Goal: Information Seeking & Learning: Learn about a topic

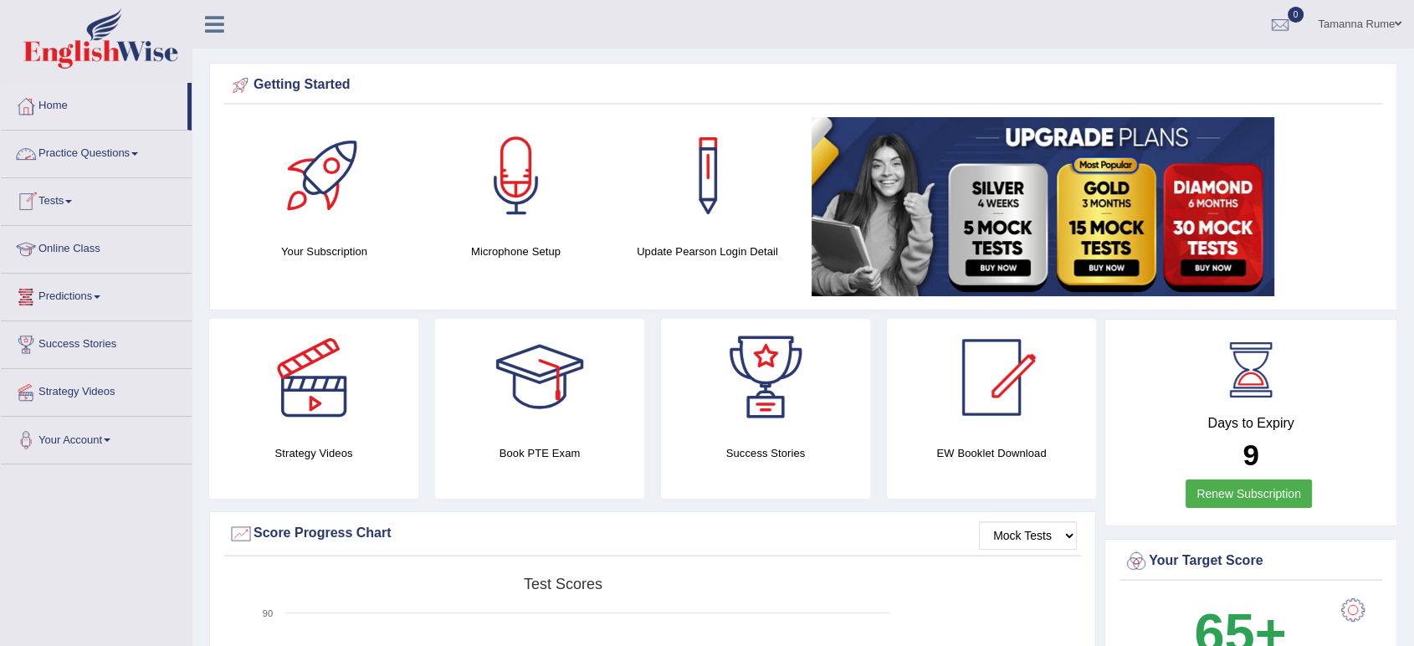
click at [83, 157] on link "Practice Questions" at bounding box center [96, 152] width 191 height 42
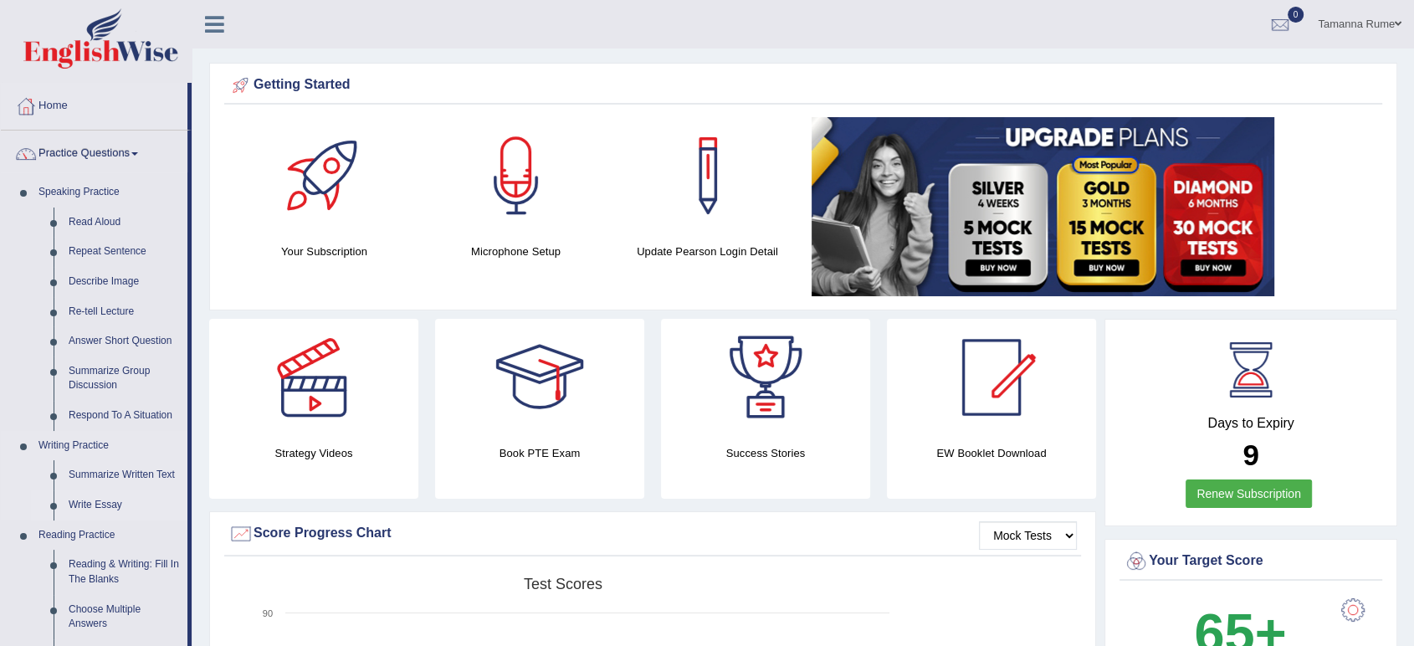
click at [84, 508] on link "Write Essay" at bounding box center [124, 505] width 126 height 30
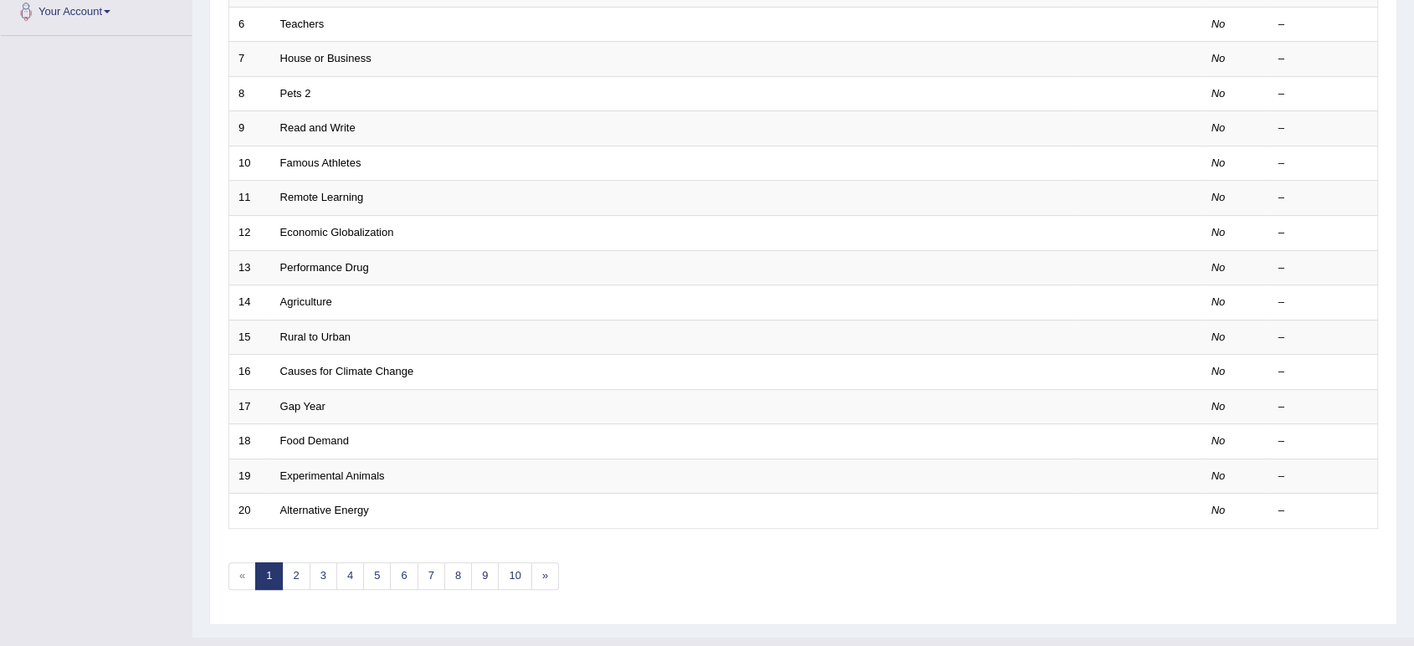
scroll to position [459, 0]
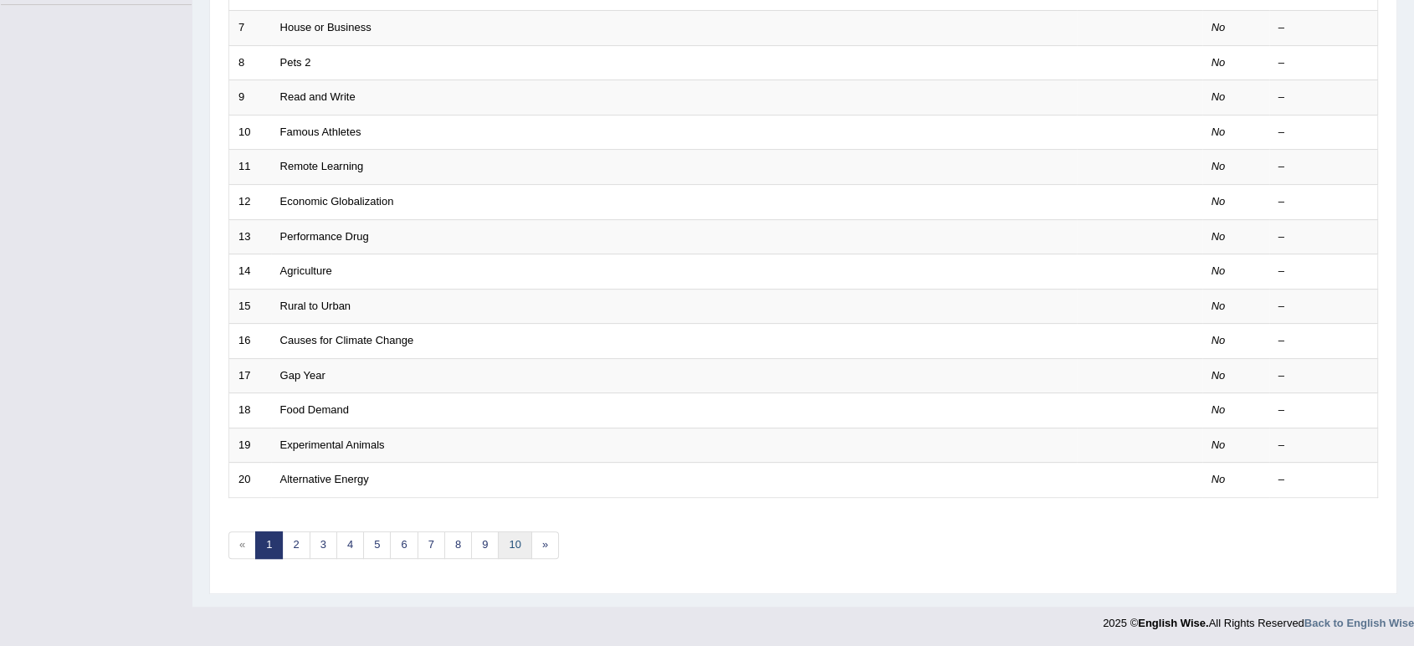
click at [513, 541] on link "10" at bounding box center [514, 545] width 33 height 28
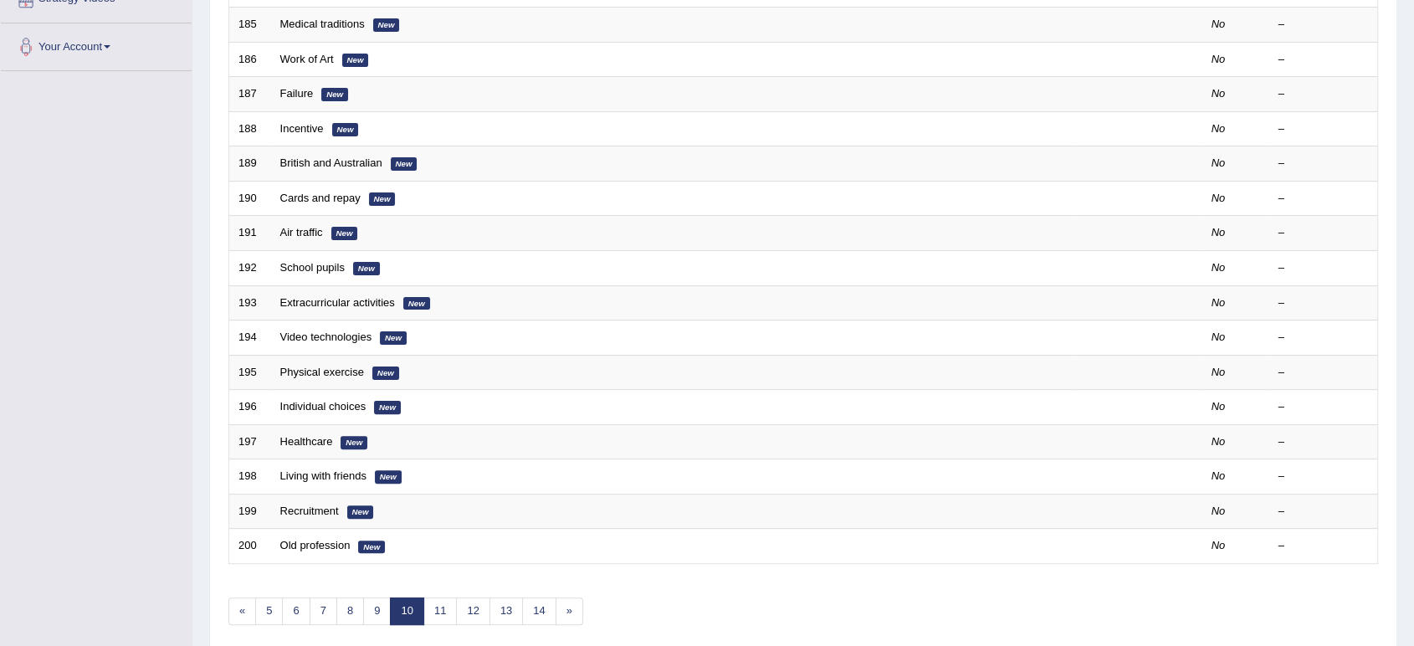
scroll to position [459, 0]
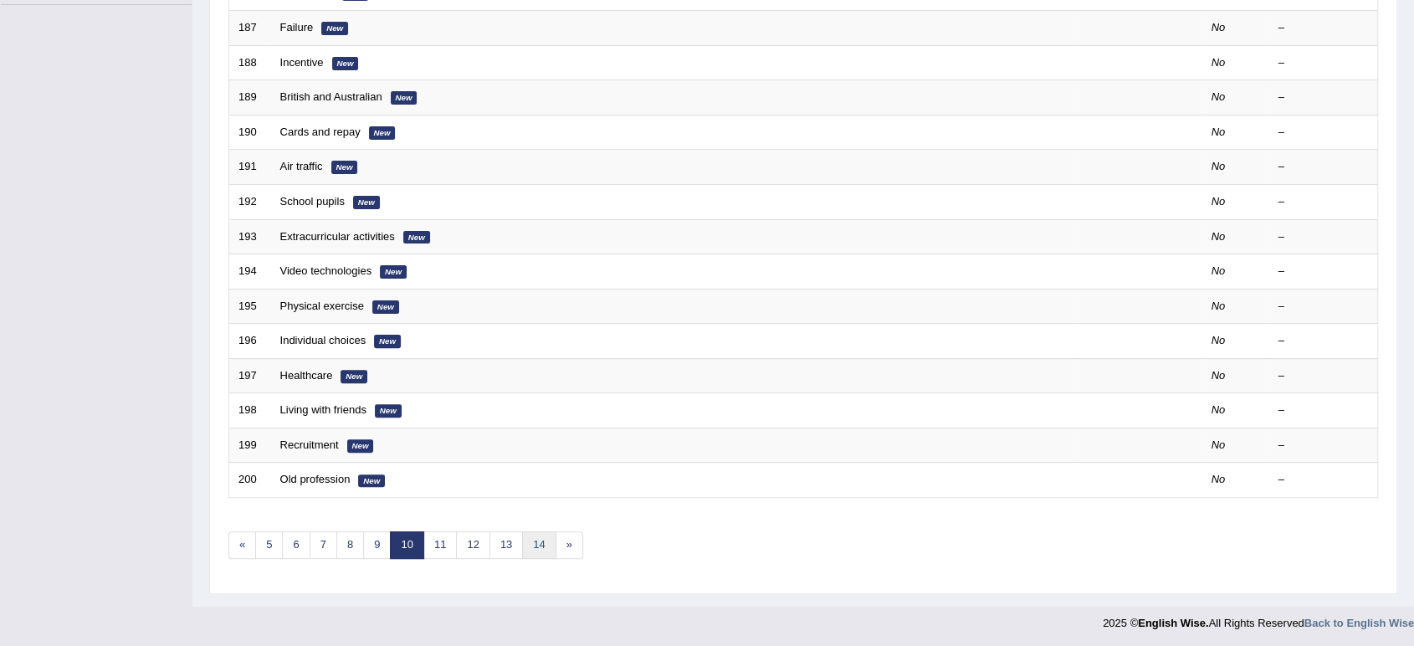
click at [526, 544] on link "14" at bounding box center [538, 545] width 33 height 28
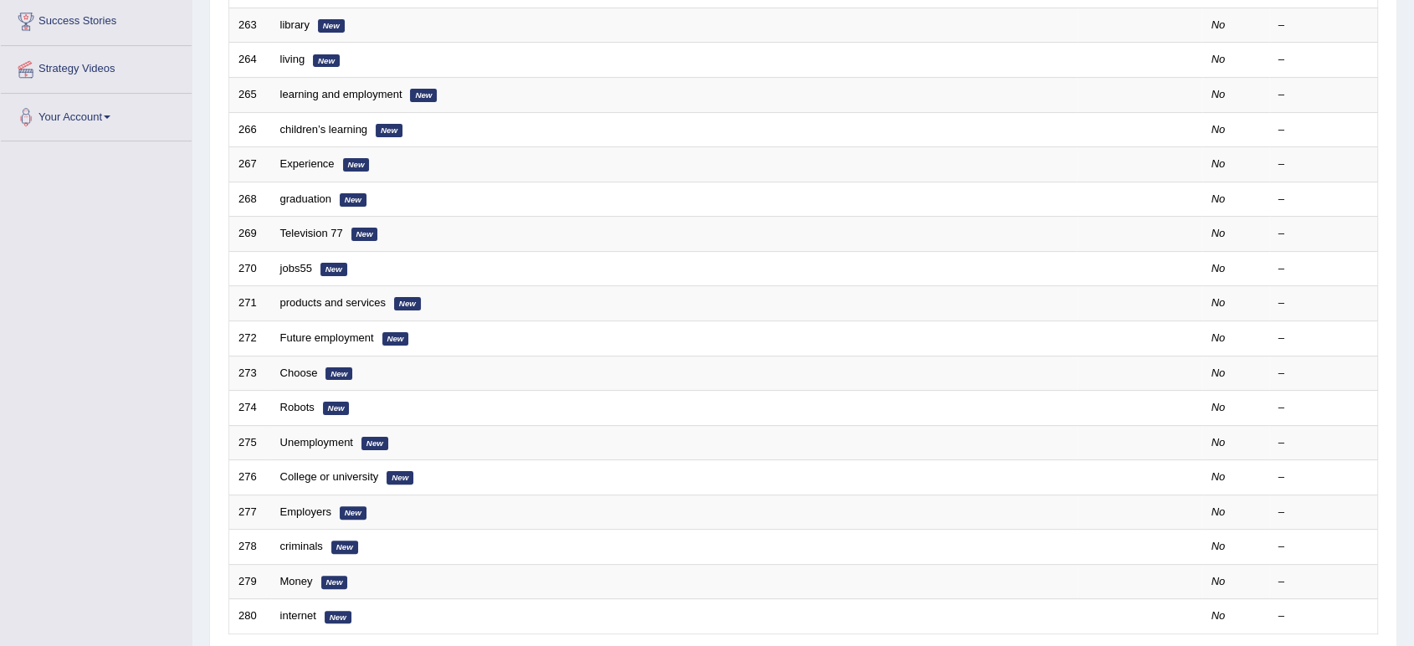
scroll to position [459, 0]
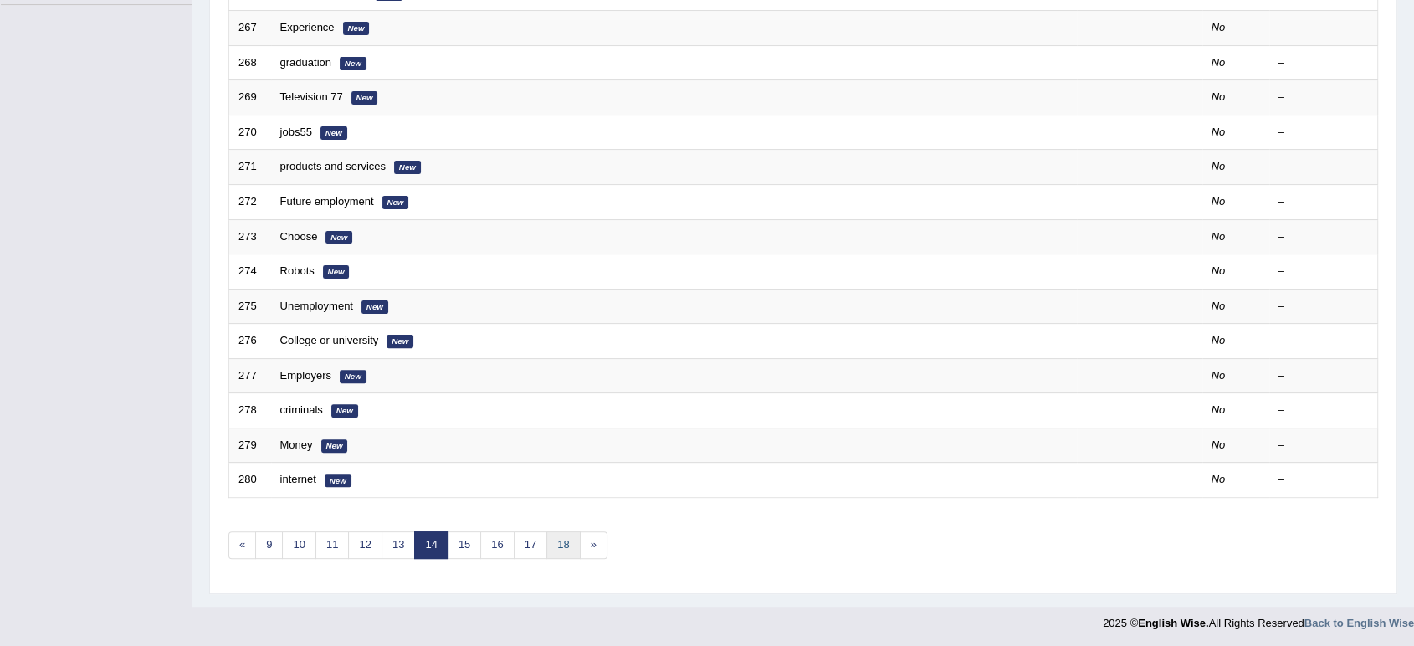
click at [546, 544] on link "18" at bounding box center [562, 545] width 33 height 28
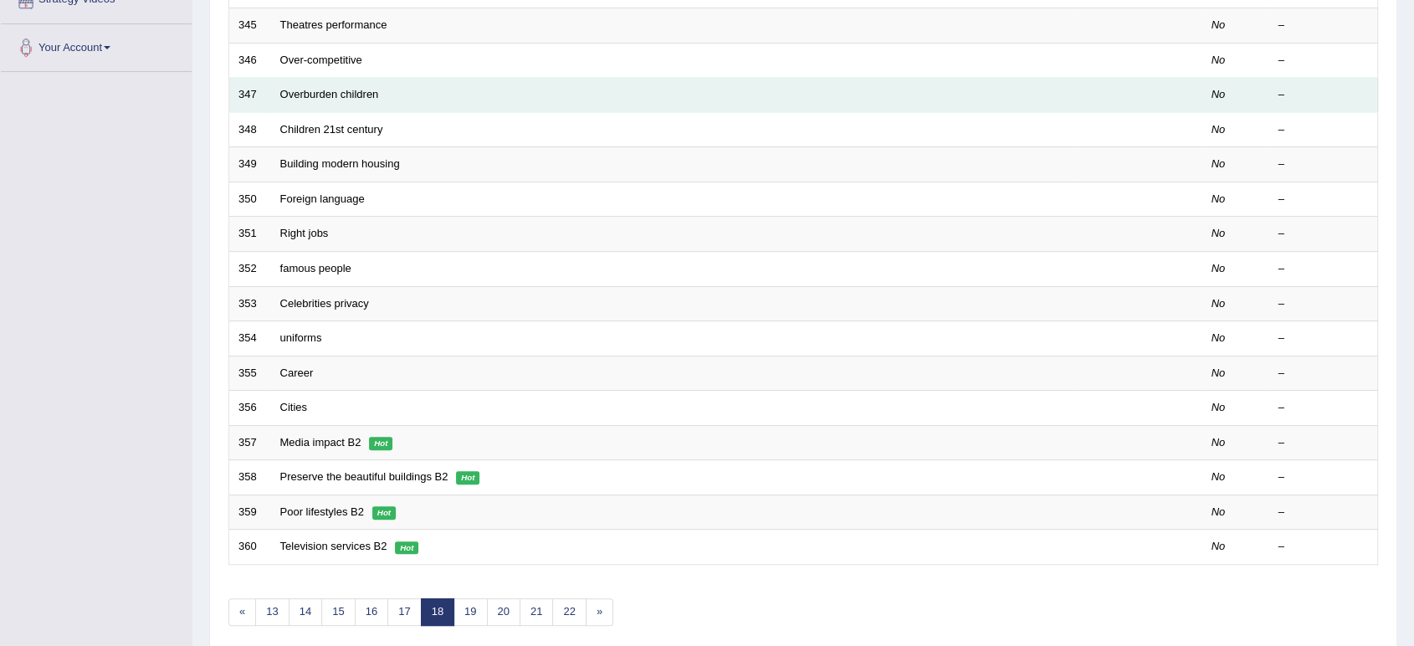
scroll to position [459, 0]
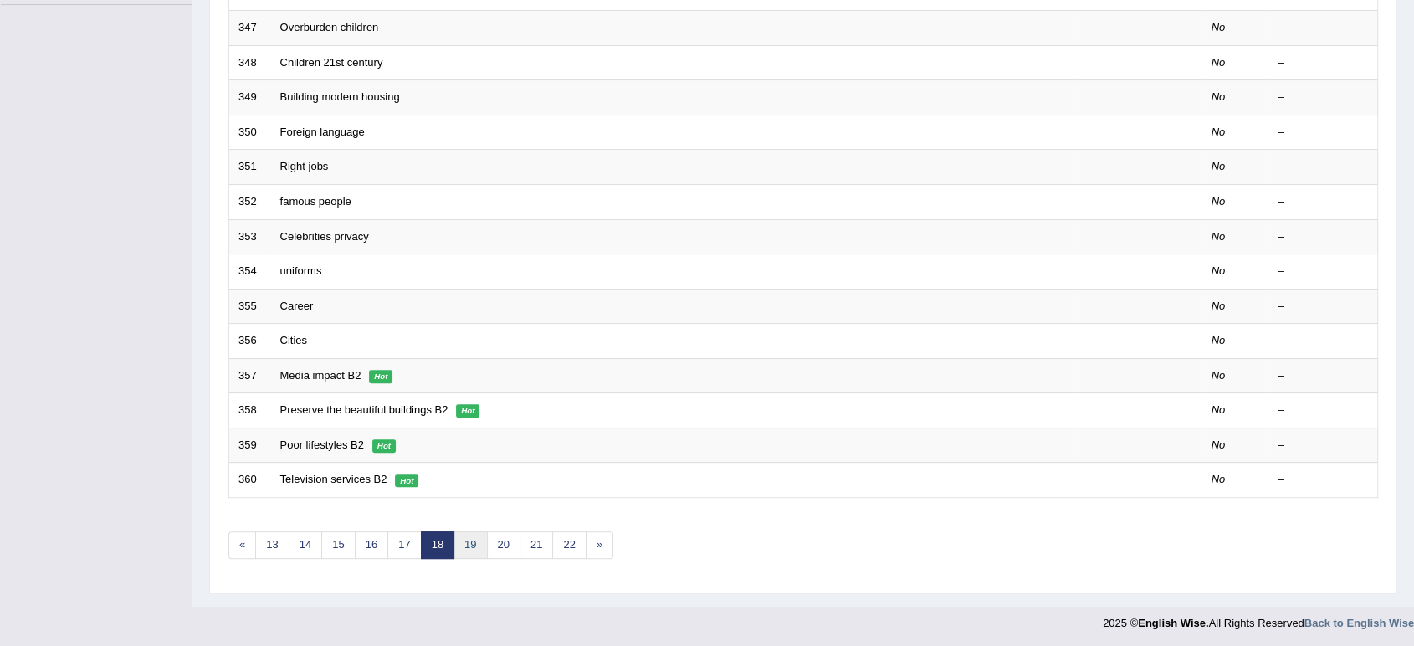
click at [463, 547] on link "19" at bounding box center [470, 545] width 33 height 28
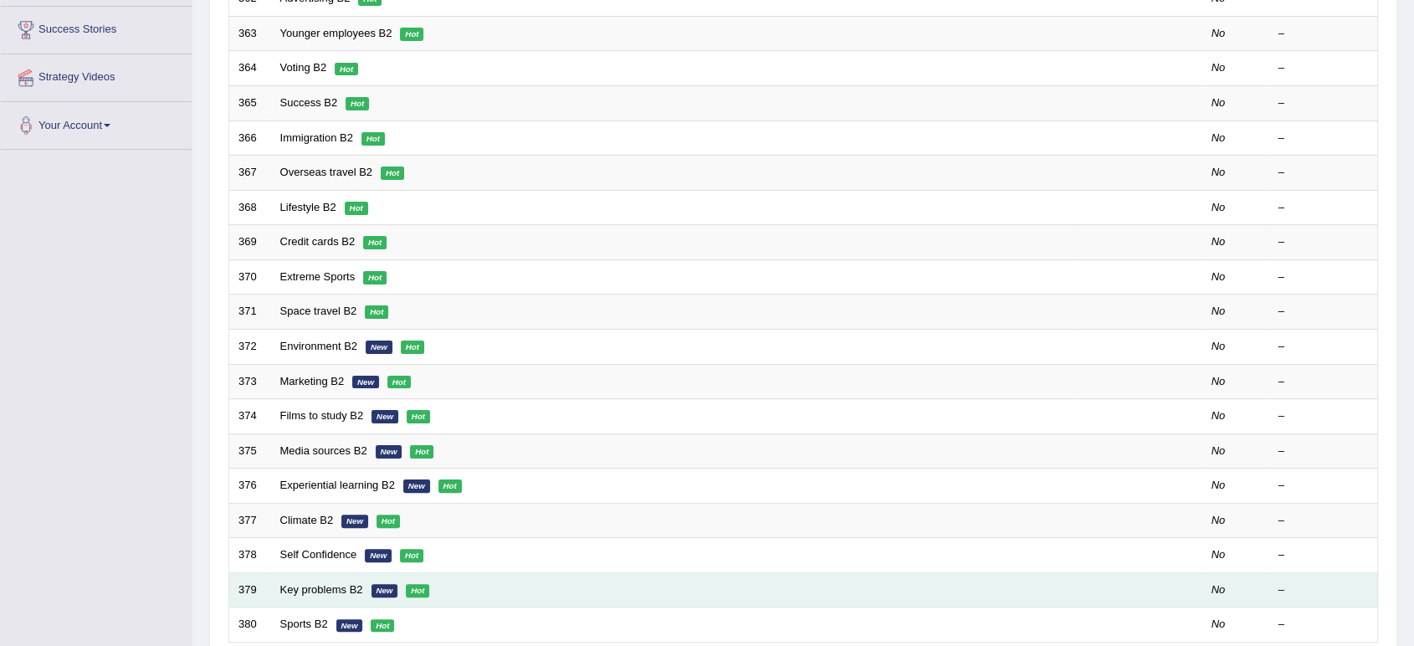
scroll to position [367, 0]
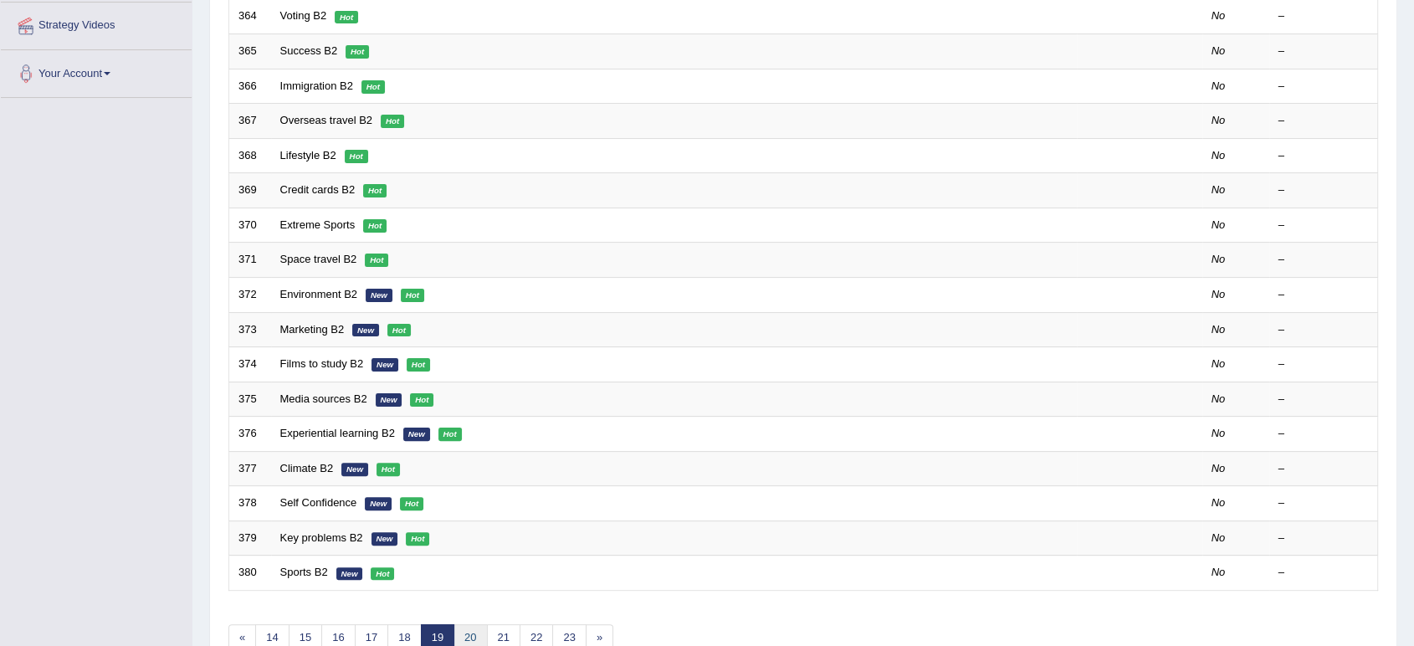
click at [466, 624] on link "20" at bounding box center [470, 638] width 33 height 28
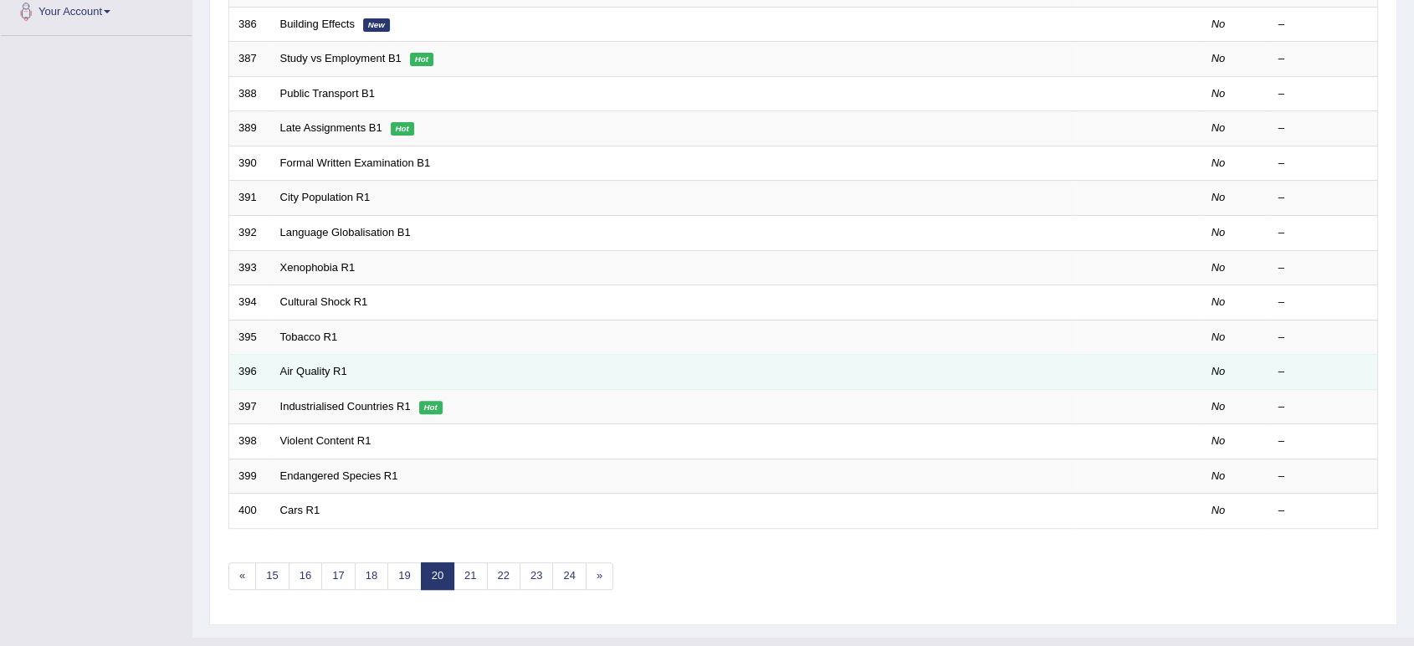
scroll to position [459, 0]
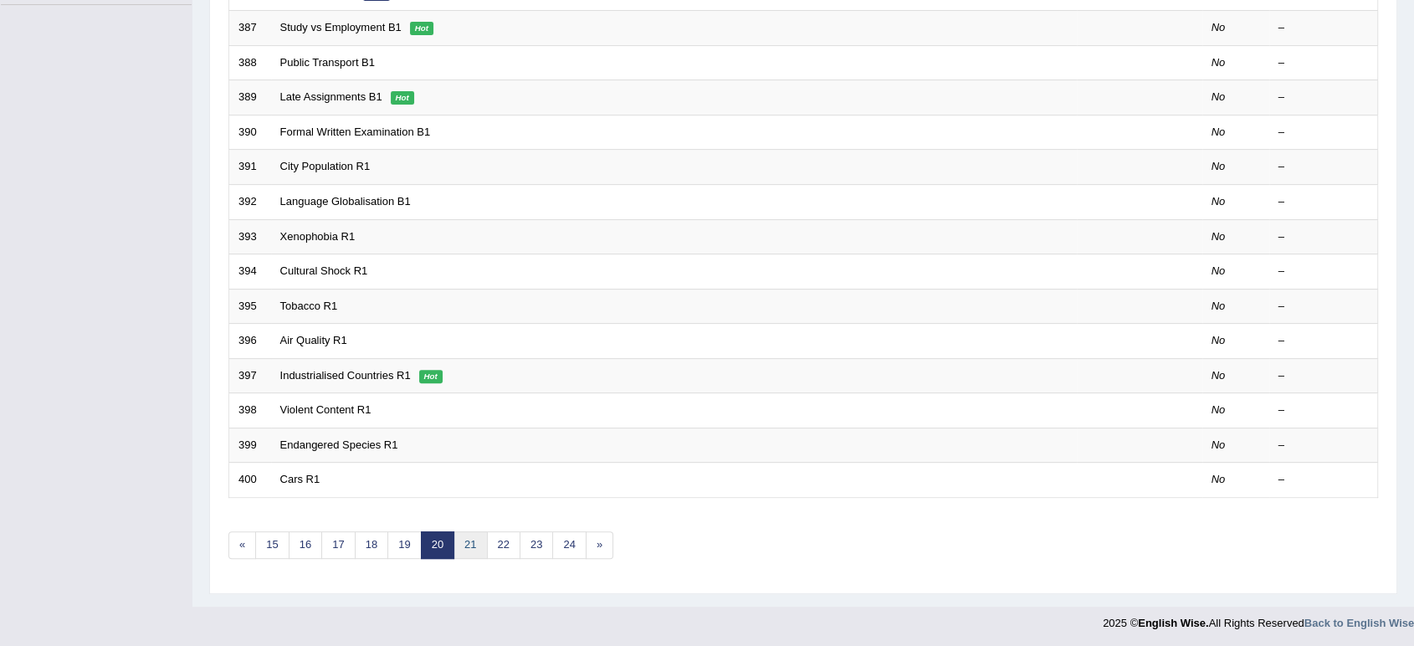
click at [475, 543] on link "21" at bounding box center [470, 545] width 33 height 28
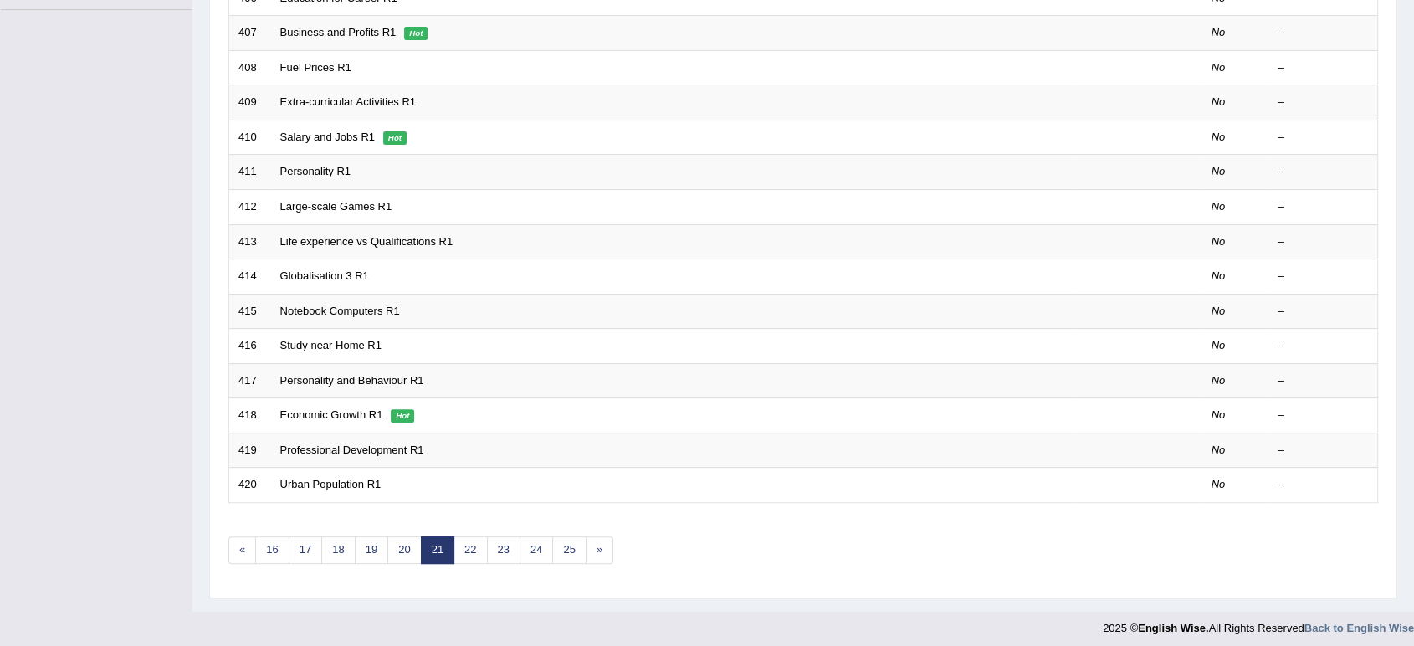
scroll to position [459, 0]
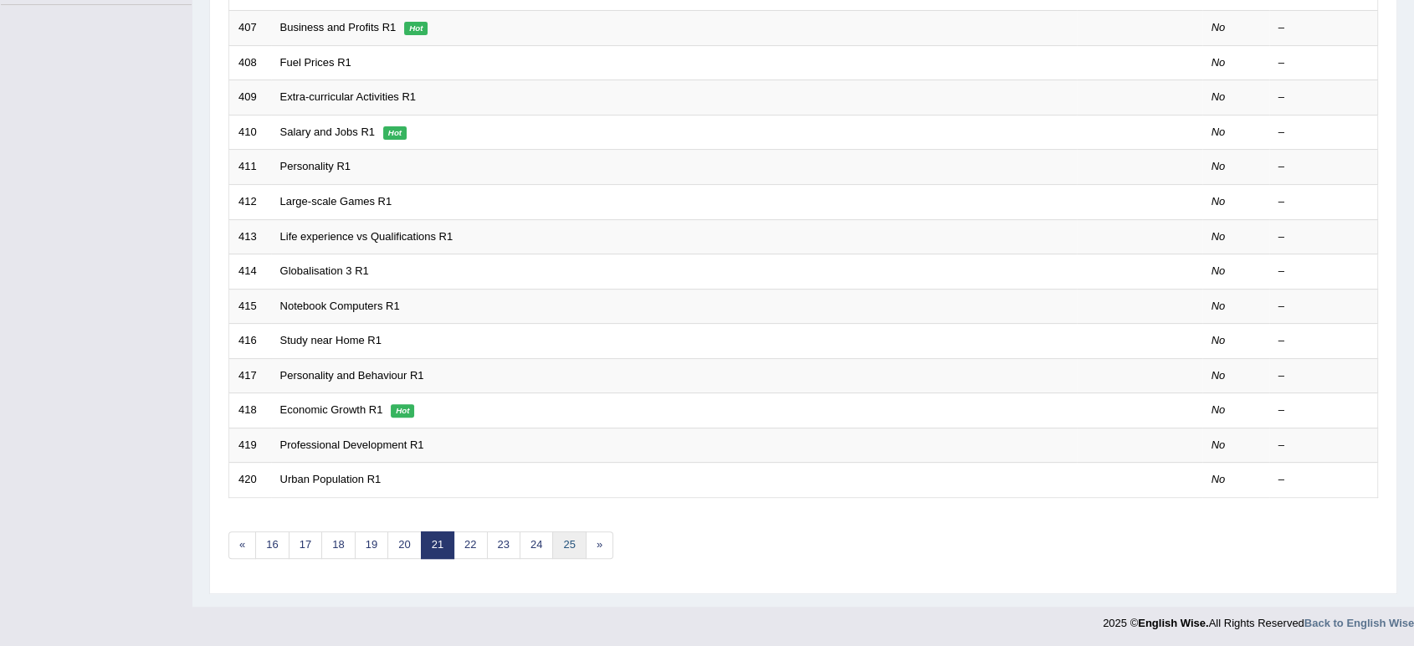
click at [558, 540] on link "25" at bounding box center [568, 545] width 33 height 28
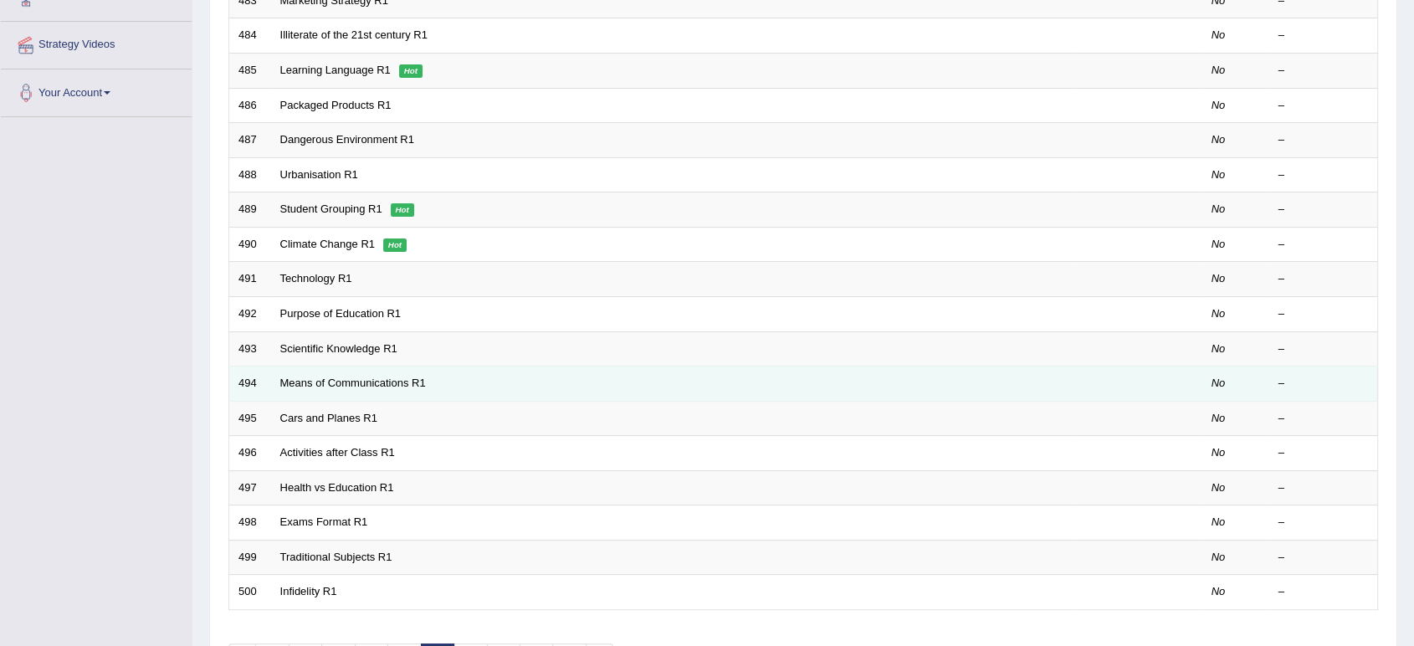
scroll to position [459, 0]
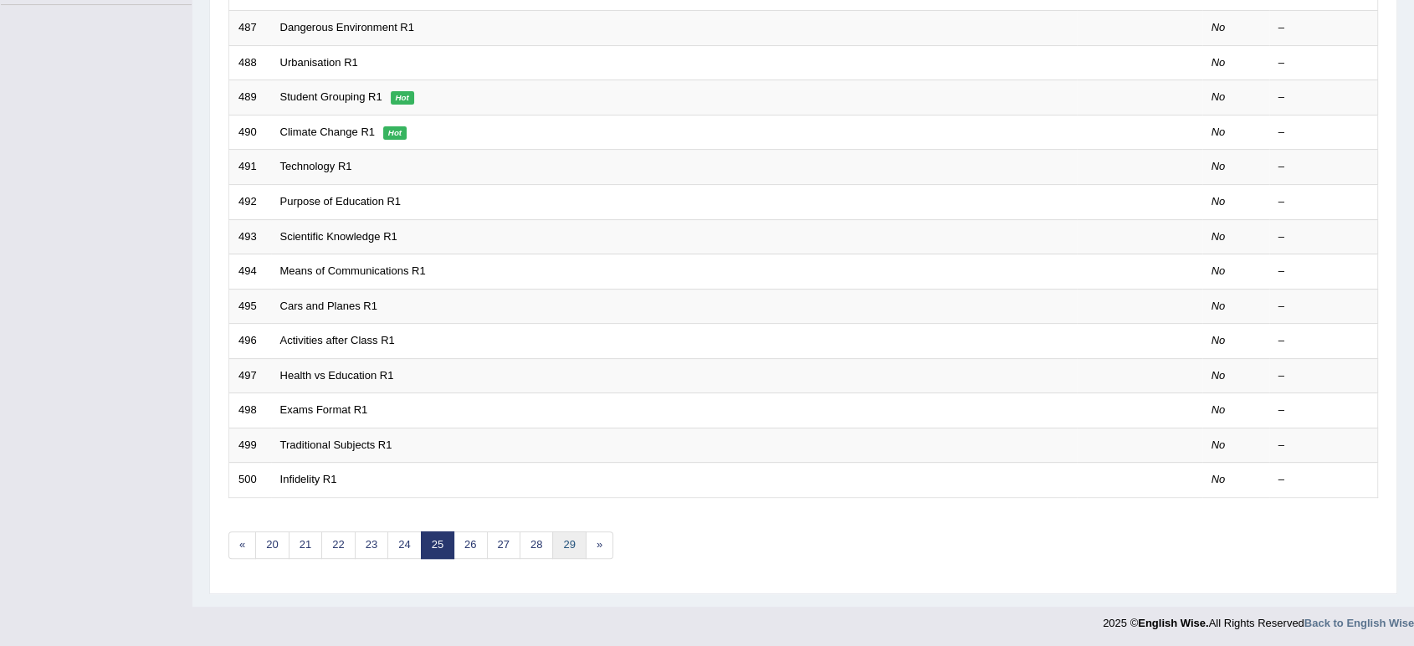
click at [552, 536] on link "29" at bounding box center [568, 545] width 33 height 28
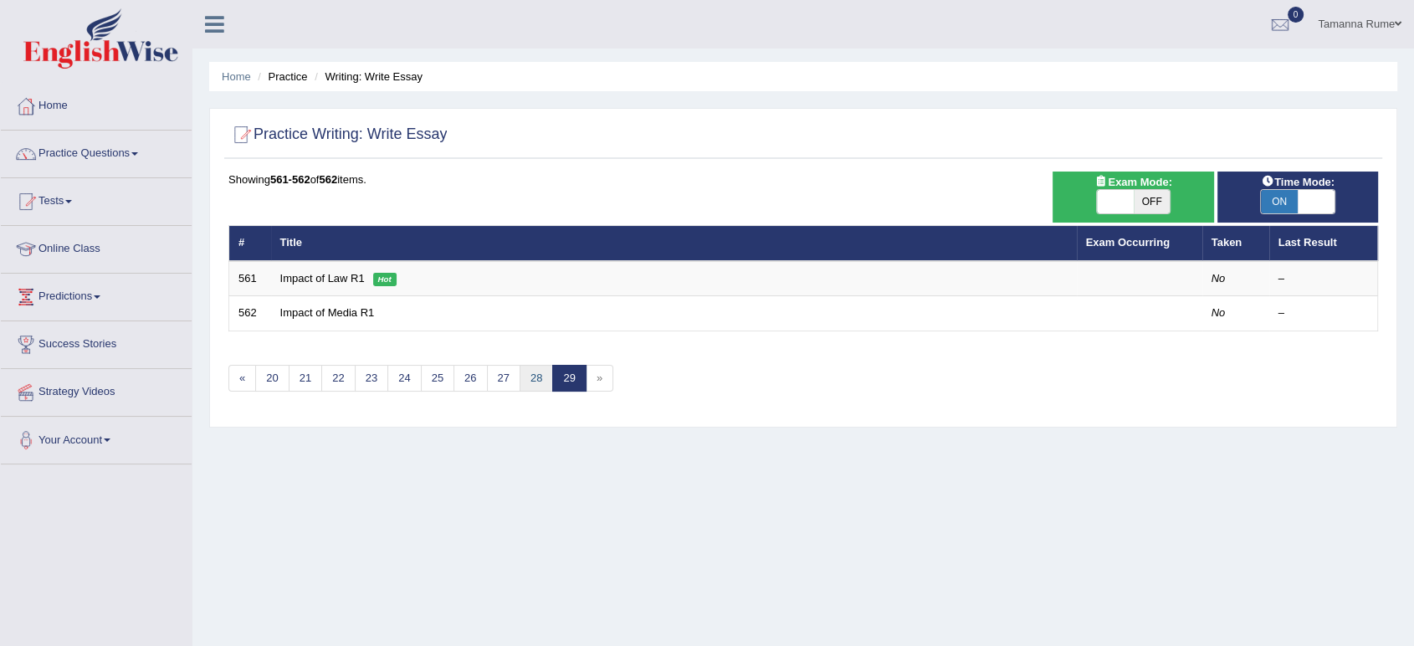
click at [536, 377] on link "28" at bounding box center [536, 379] width 33 height 28
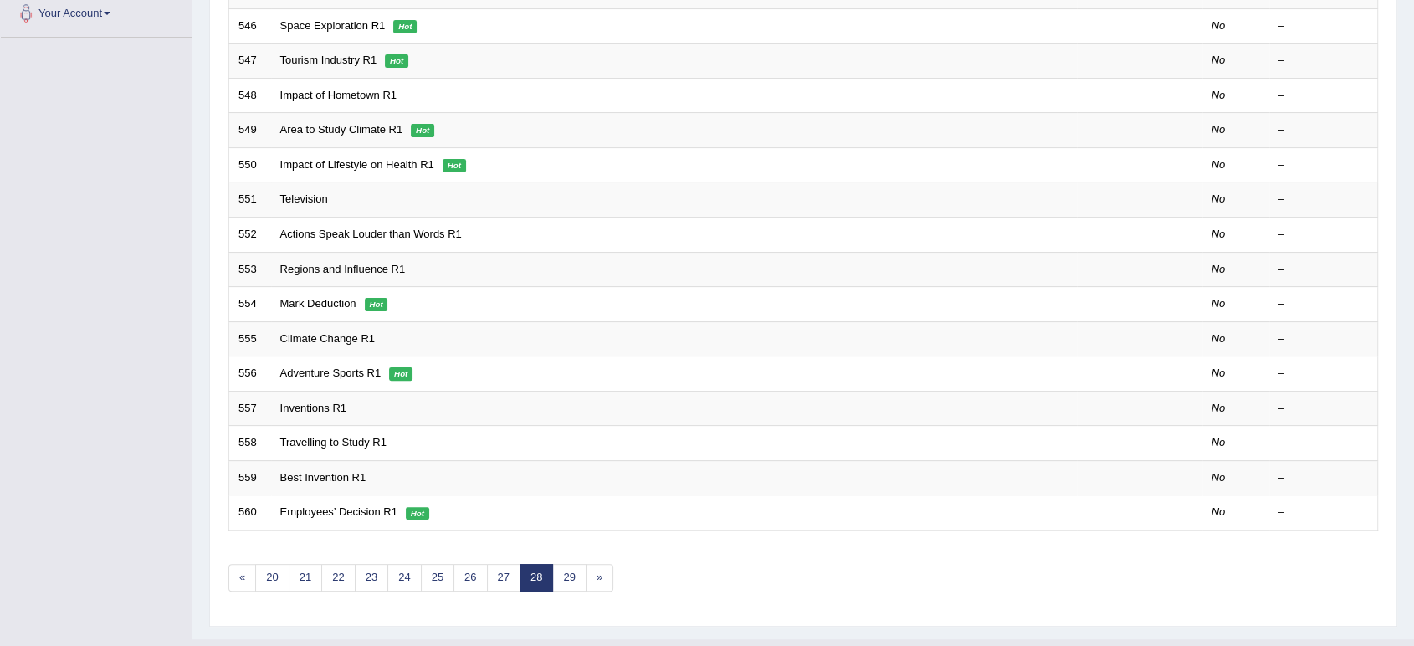
scroll to position [459, 0]
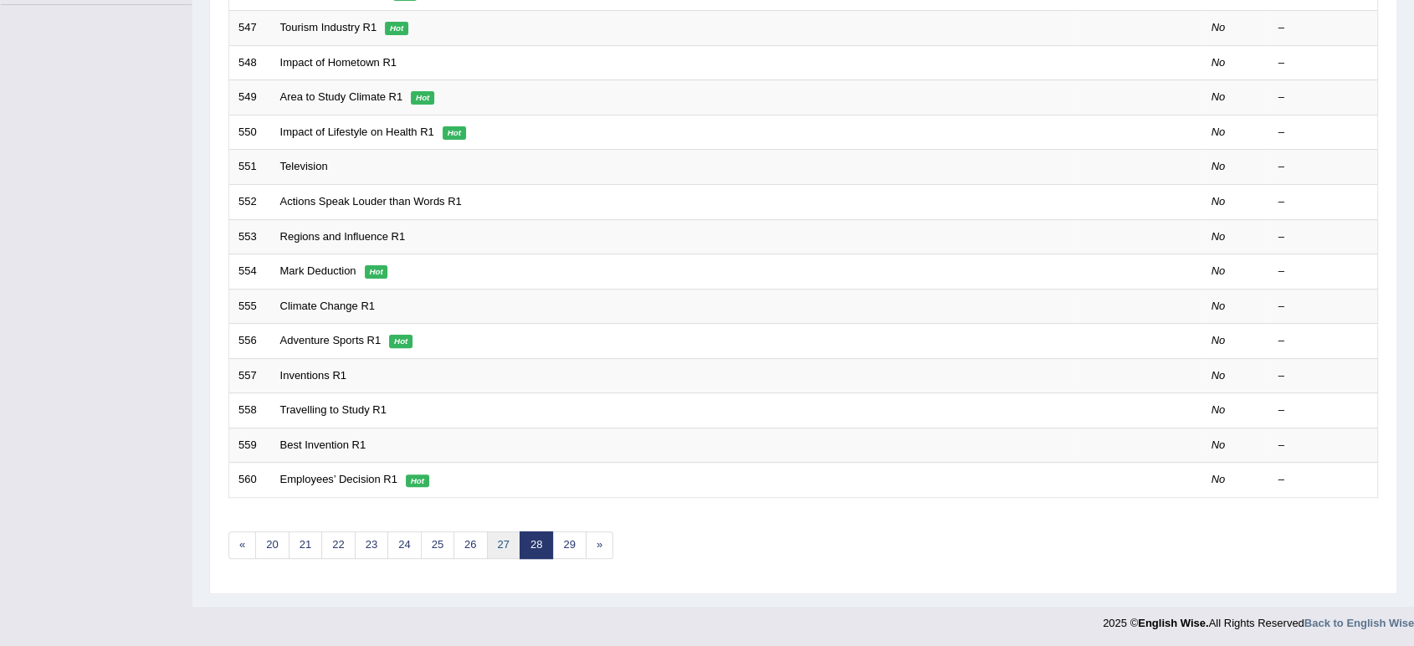
click at [516, 539] on link "27" at bounding box center [503, 545] width 33 height 28
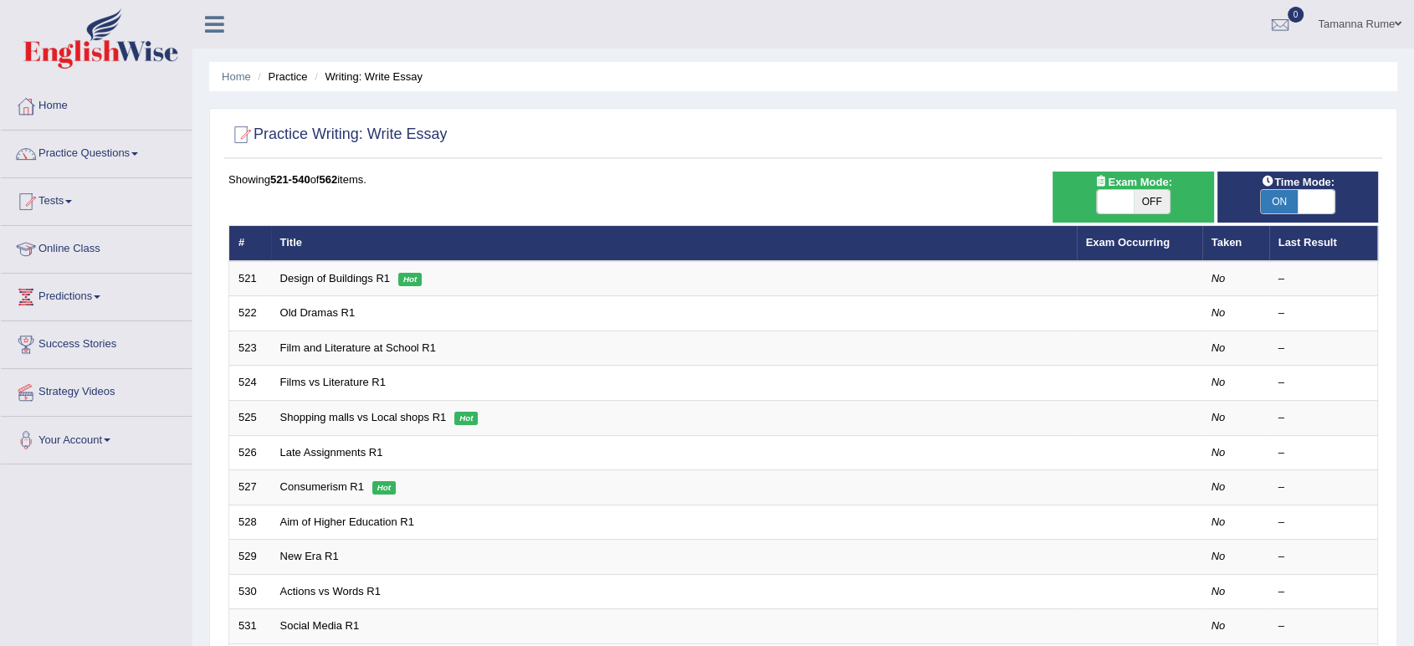
click at [106, 149] on link "Practice Questions" at bounding box center [96, 152] width 191 height 42
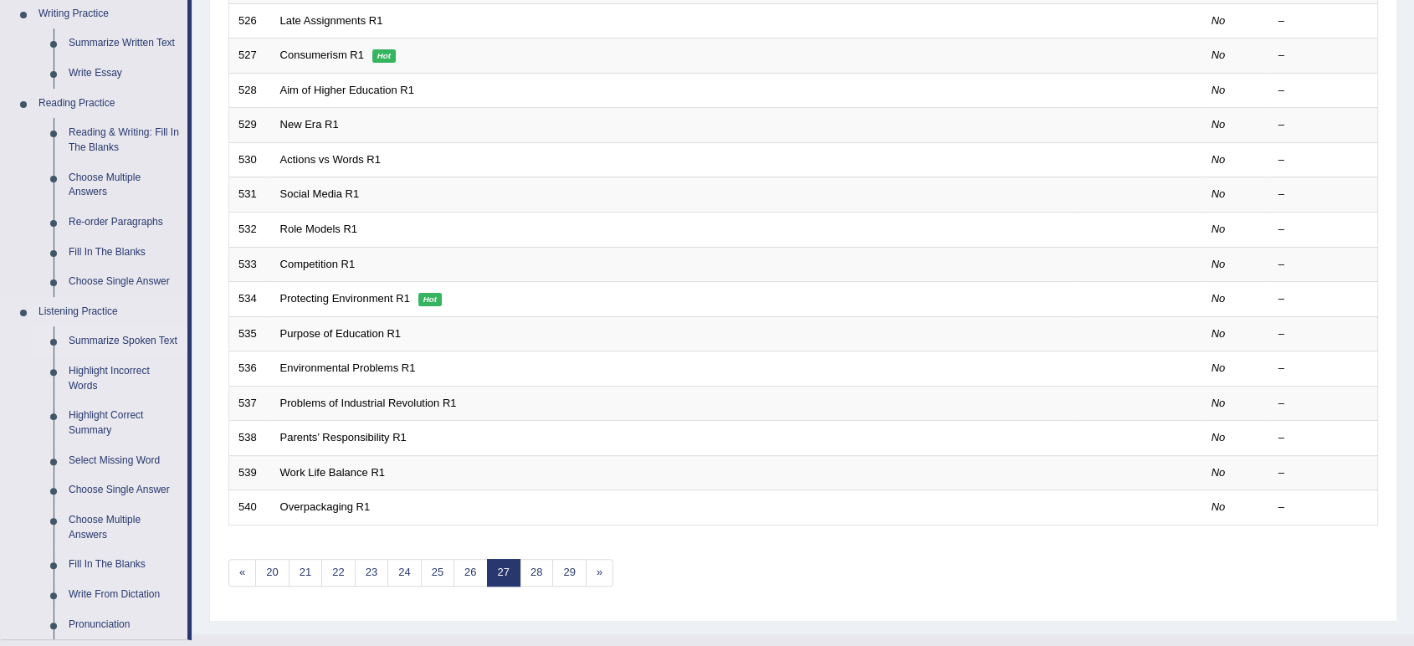
scroll to position [464, 0]
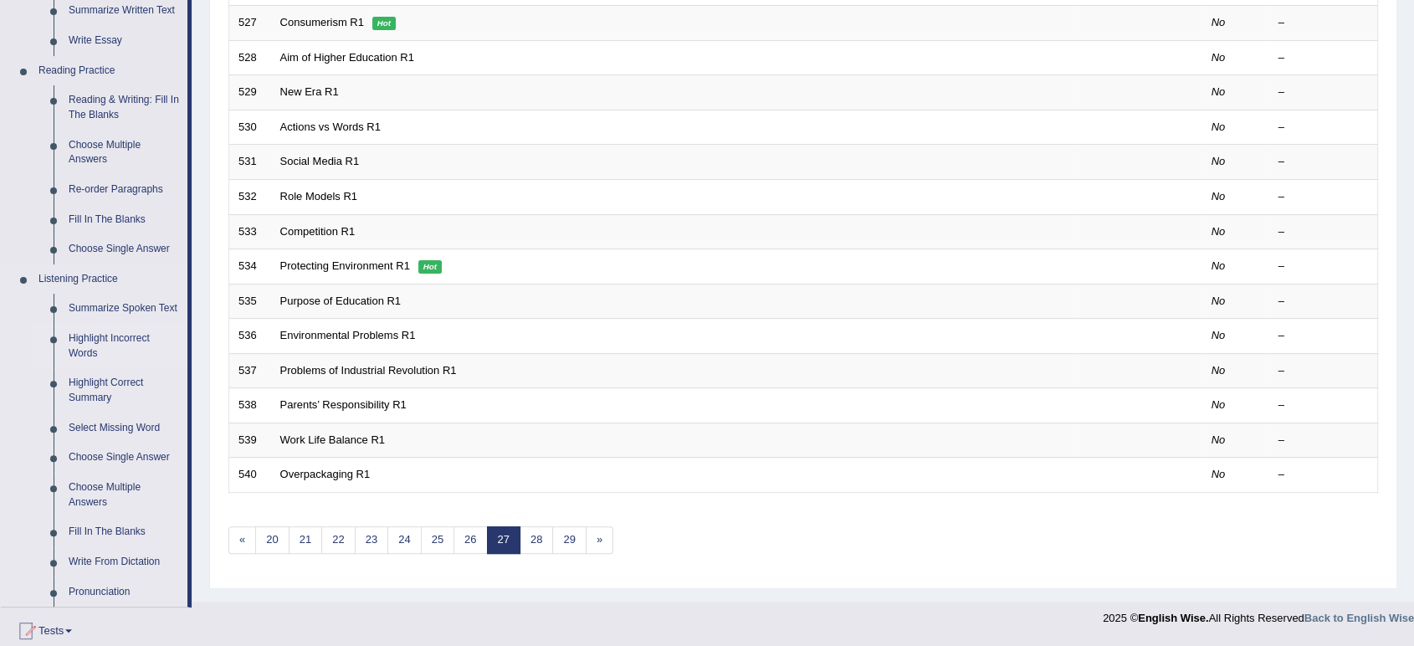
click at [74, 346] on link "Highlight Incorrect Words" at bounding box center [124, 346] width 126 height 44
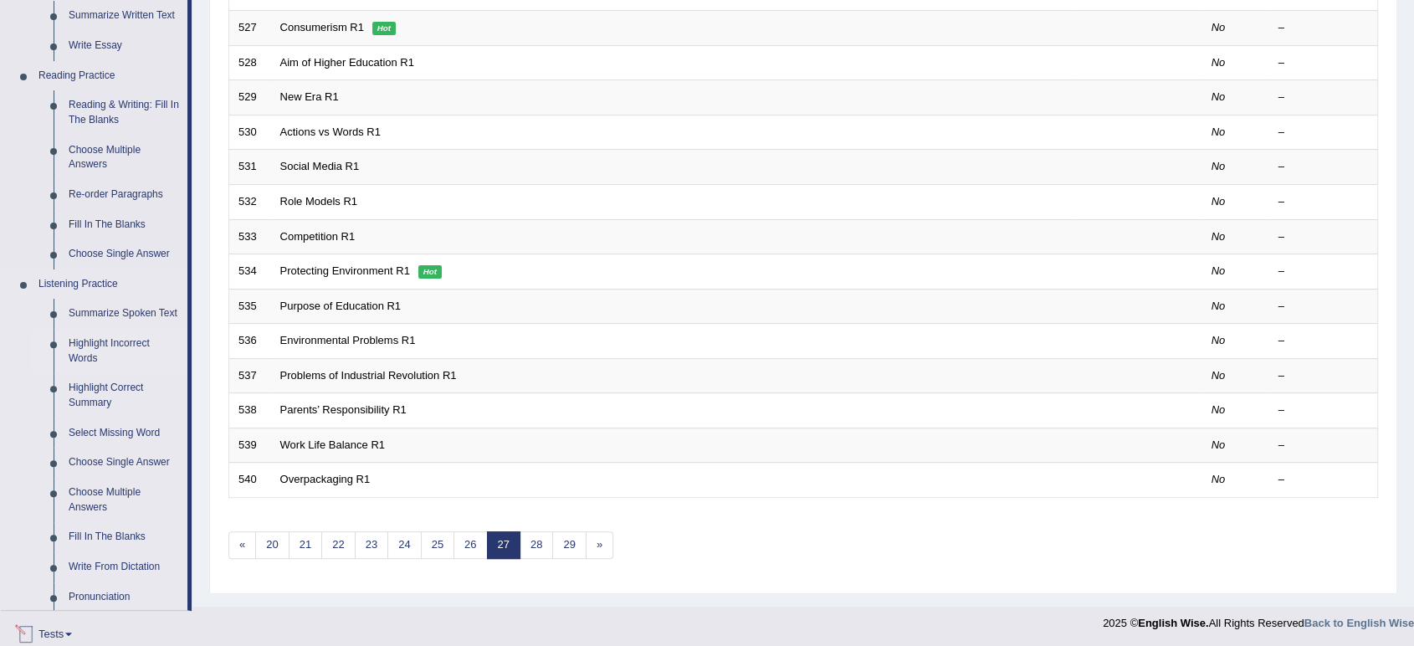
scroll to position [649, 0]
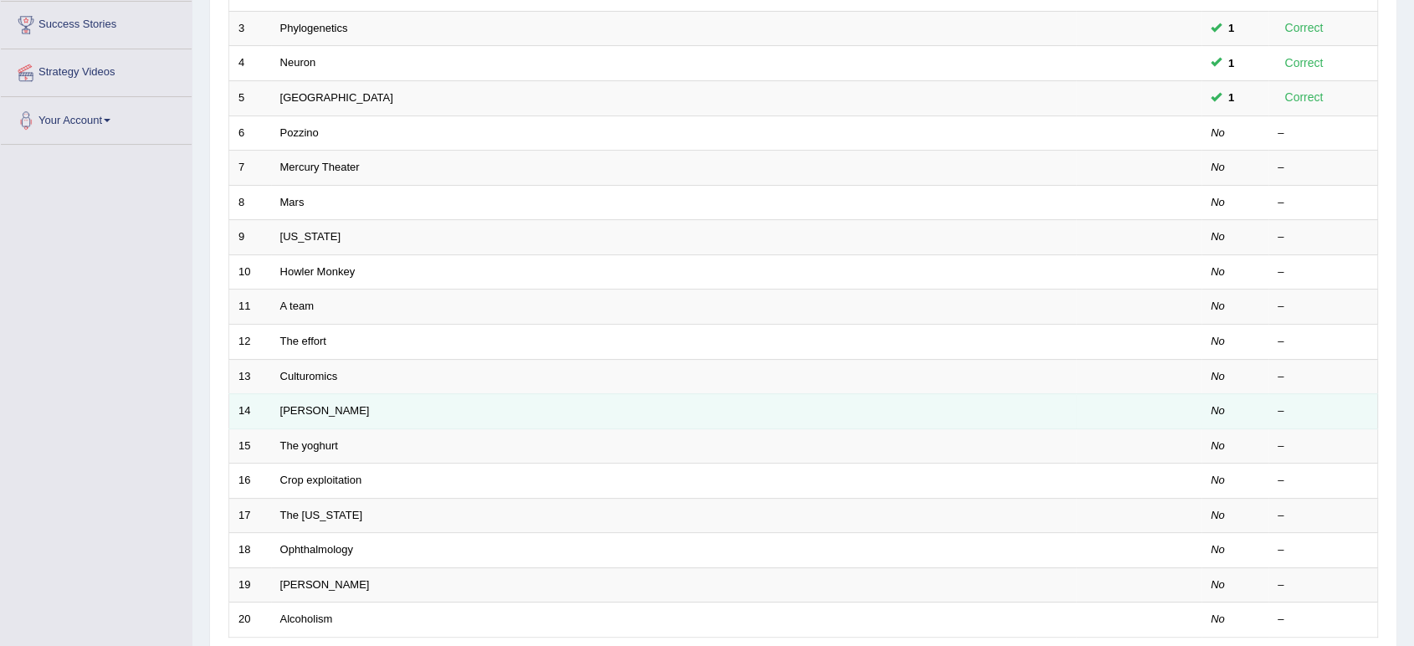
scroll to position [459, 0]
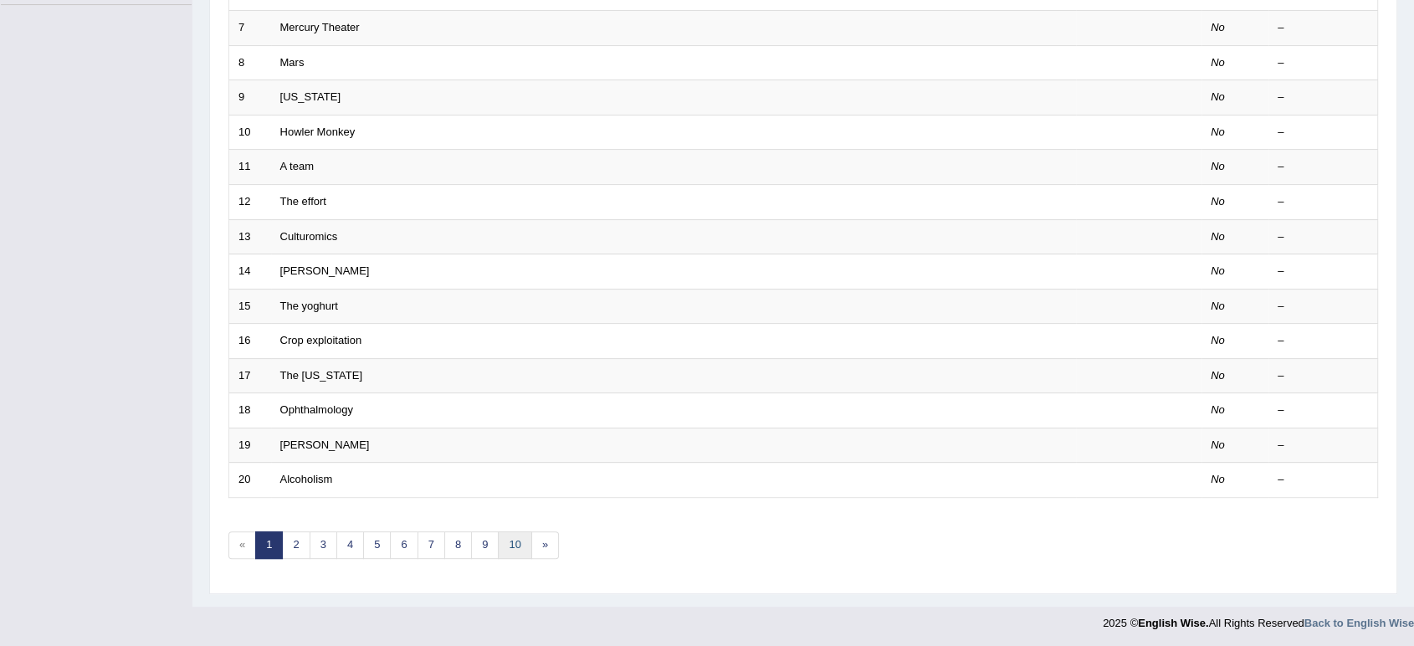
click at [506, 542] on link "10" at bounding box center [514, 545] width 33 height 28
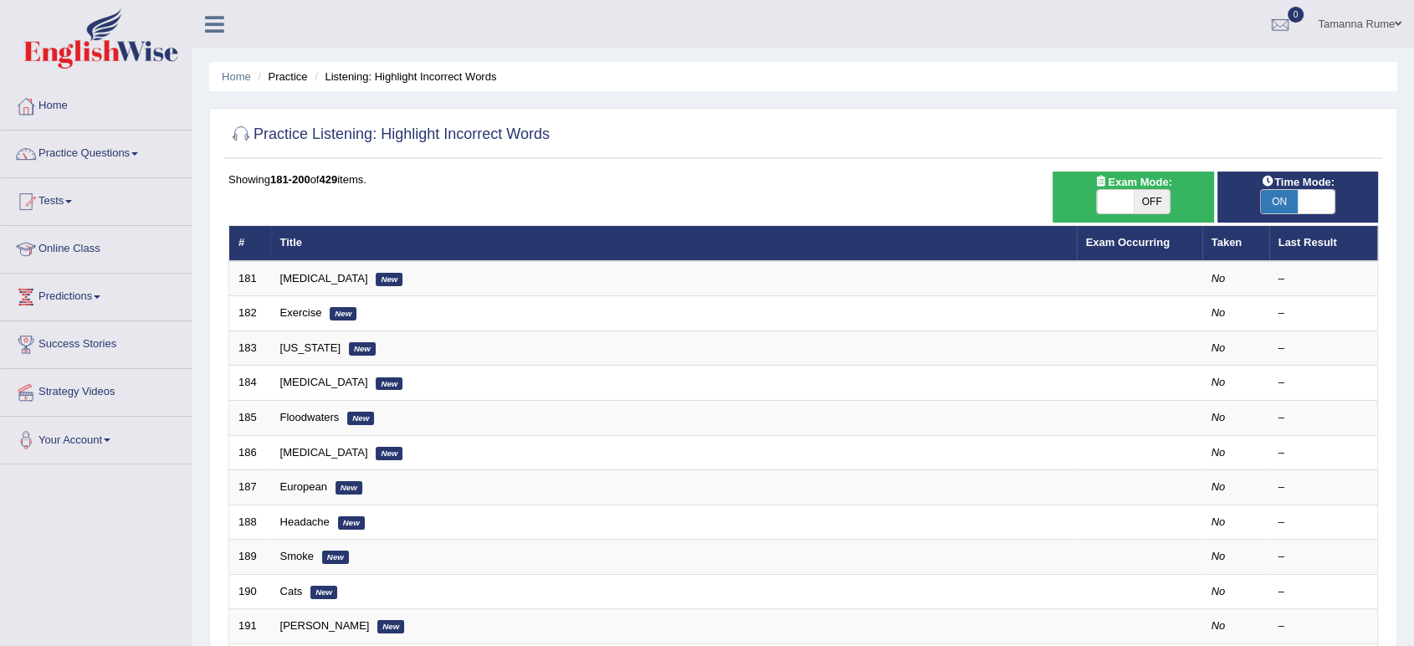
scroll to position [459, 0]
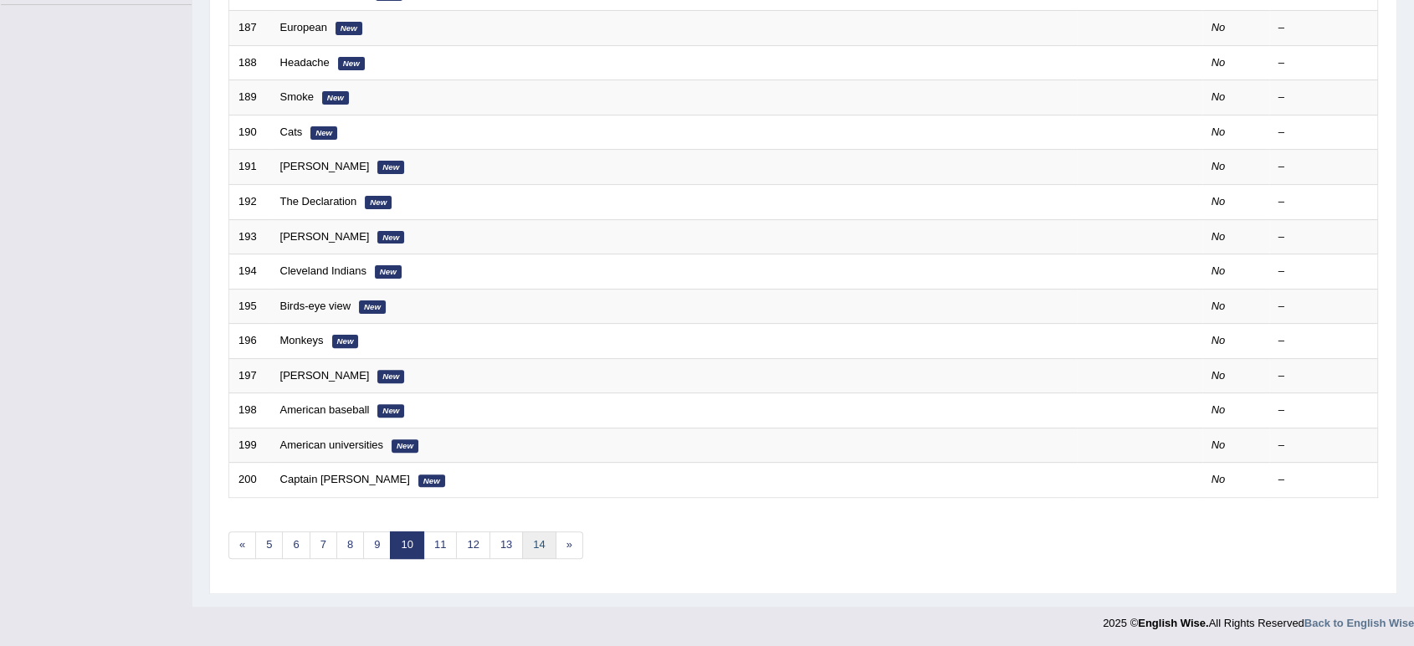
click at [526, 546] on link "14" at bounding box center [538, 545] width 33 height 28
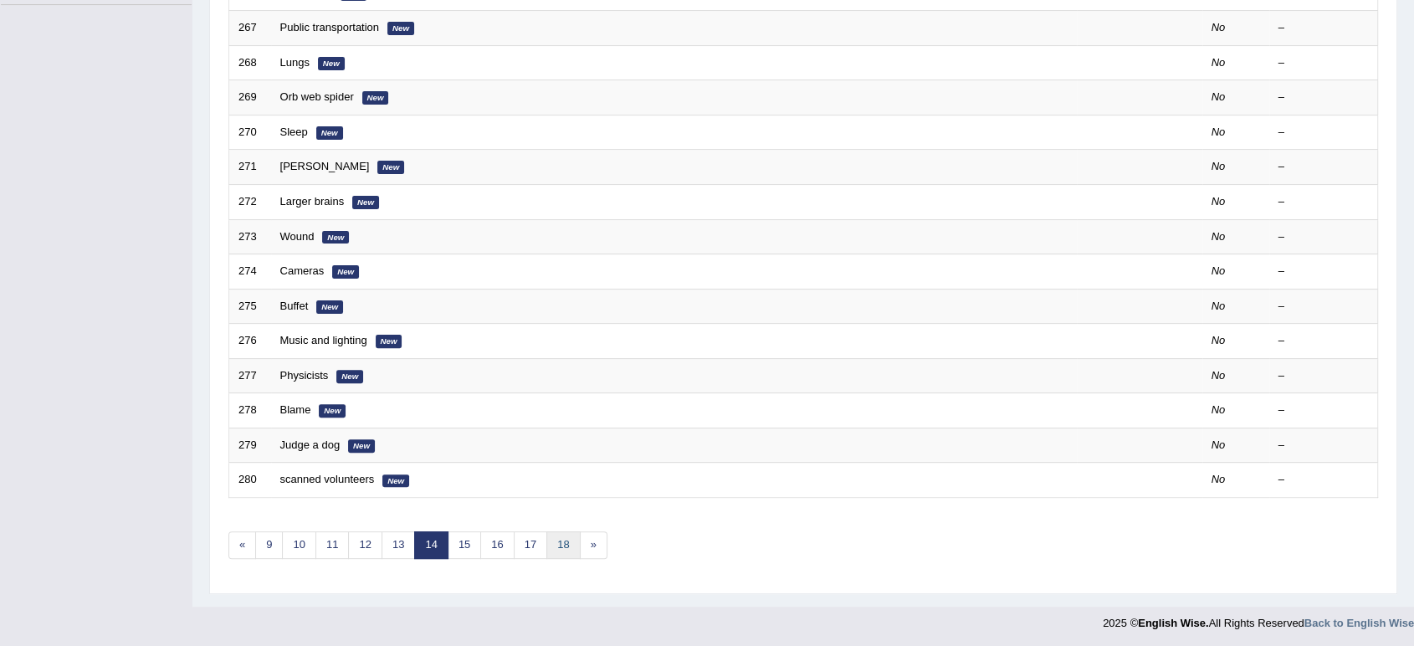
click at [549, 546] on link "18" at bounding box center [562, 545] width 33 height 28
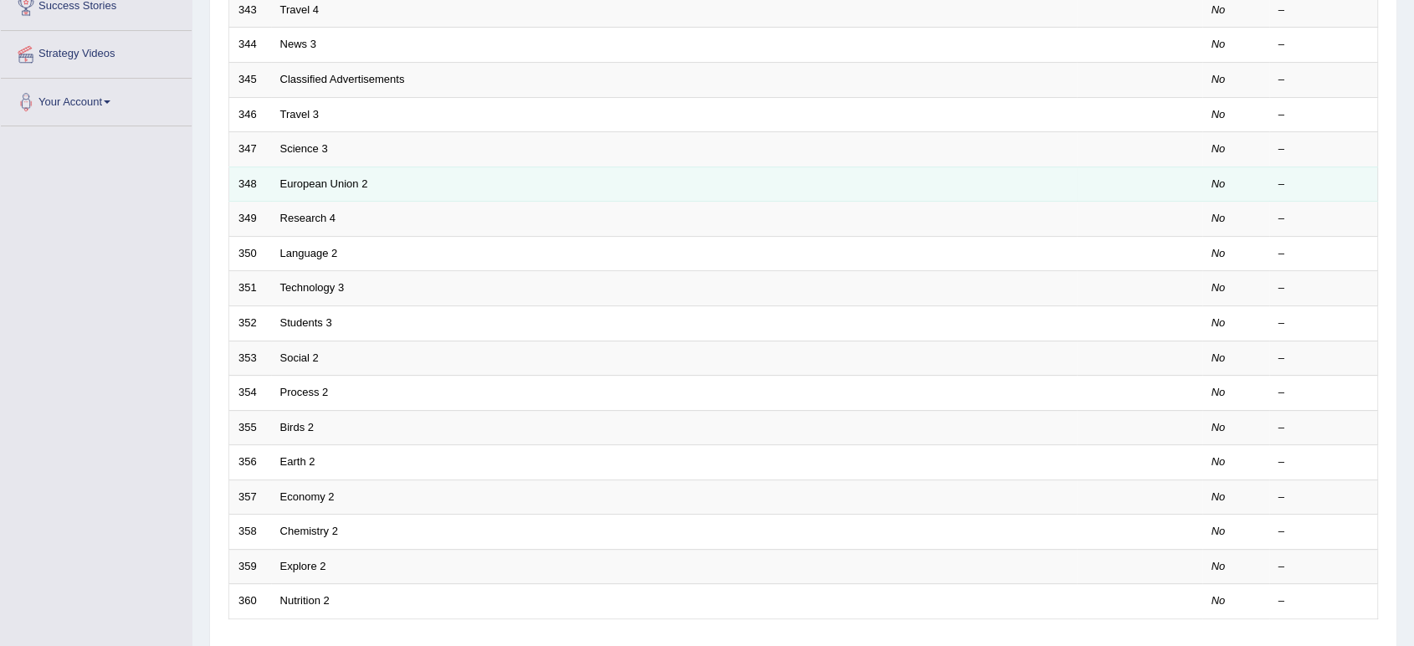
scroll to position [459, 0]
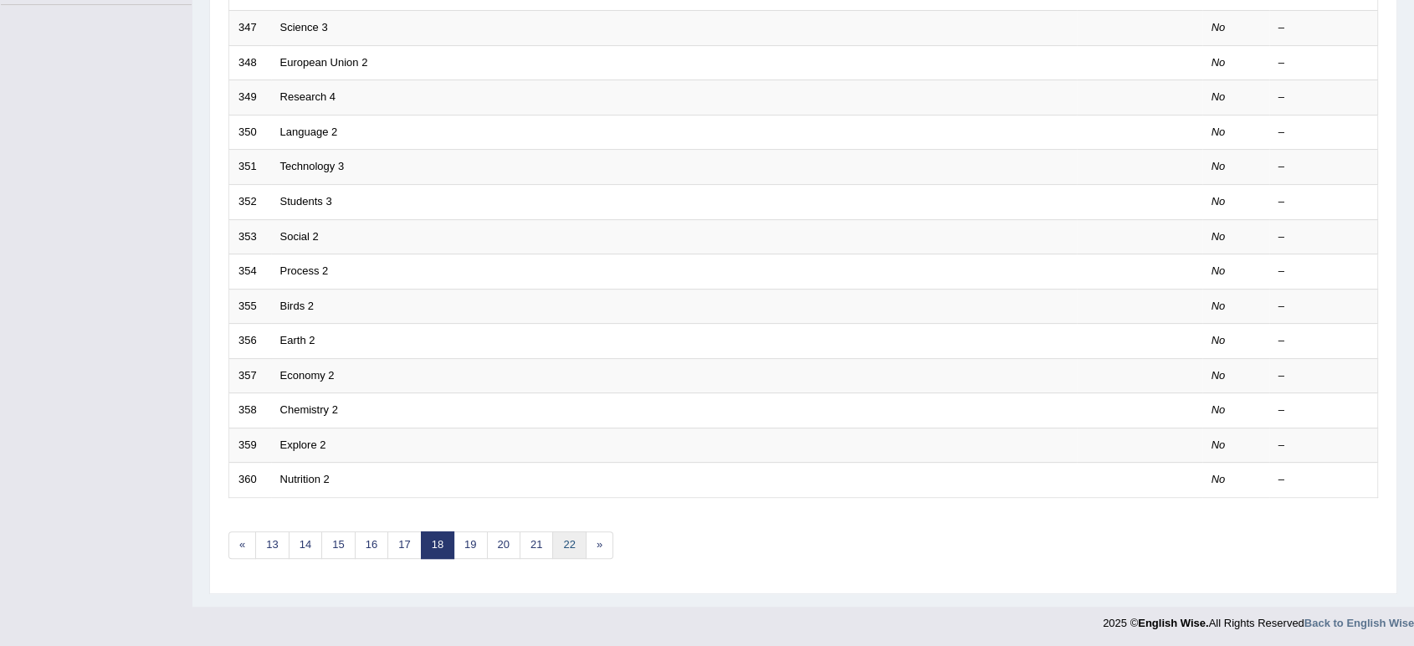
click at [556, 537] on link "22" at bounding box center [568, 545] width 33 height 28
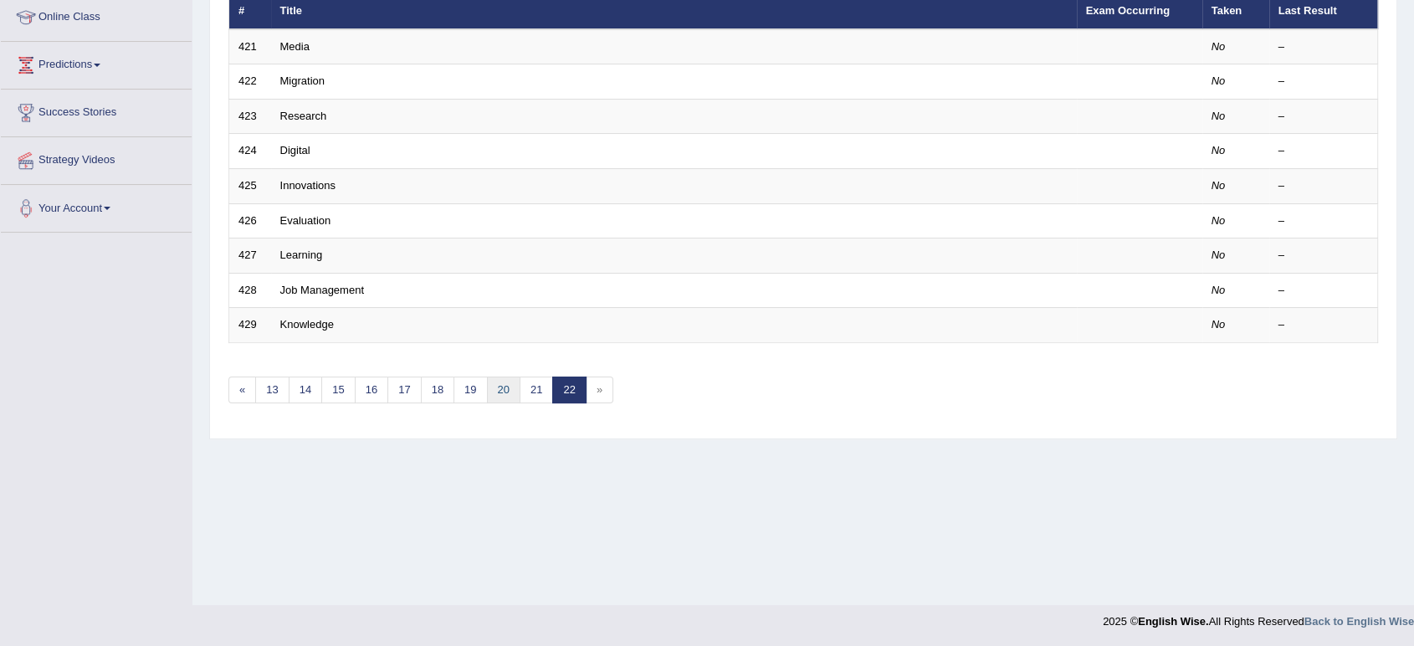
click at [495, 394] on link "20" at bounding box center [503, 391] width 33 height 28
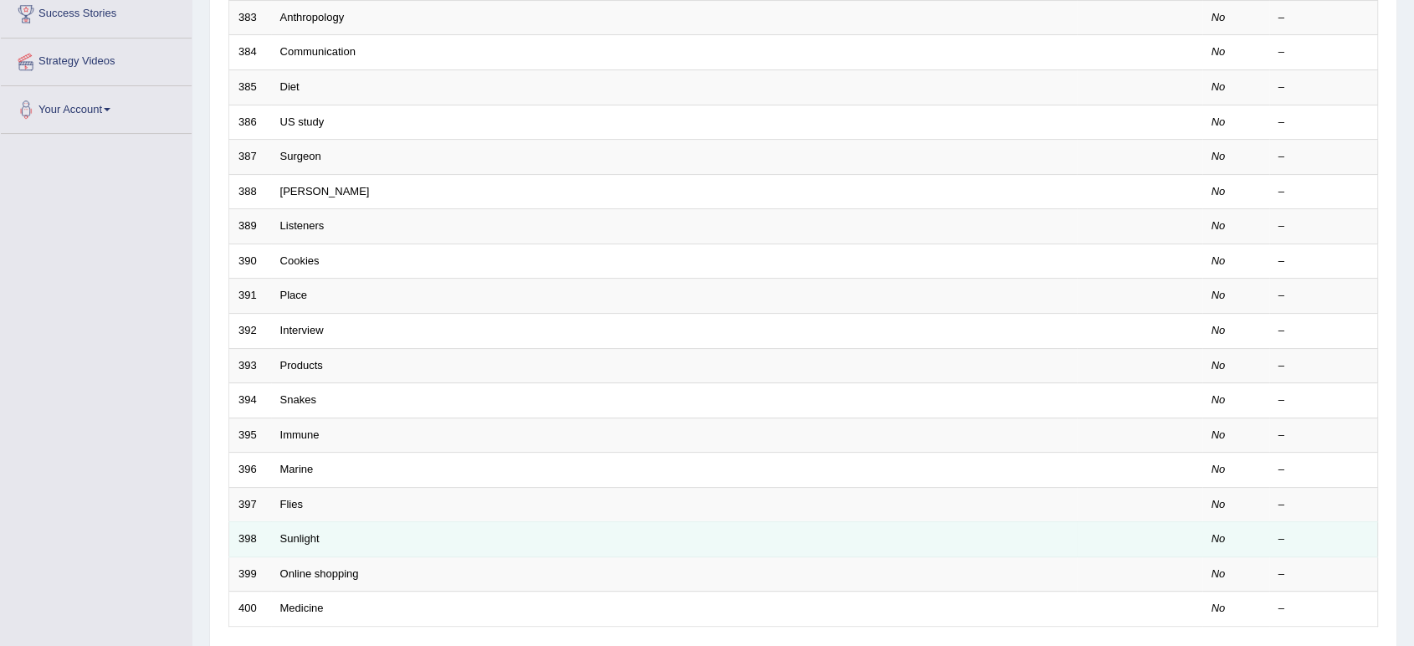
scroll to position [459, 0]
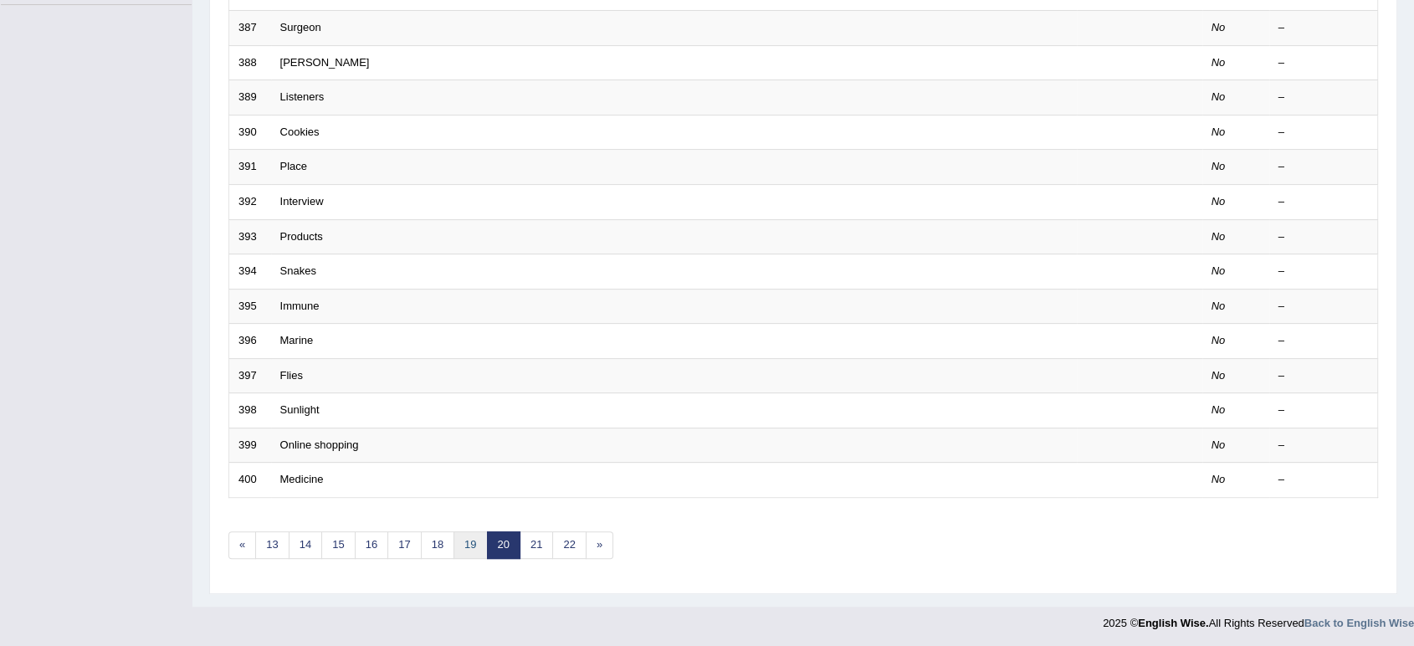
click at [483, 546] on link "19" at bounding box center [470, 545] width 33 height 28
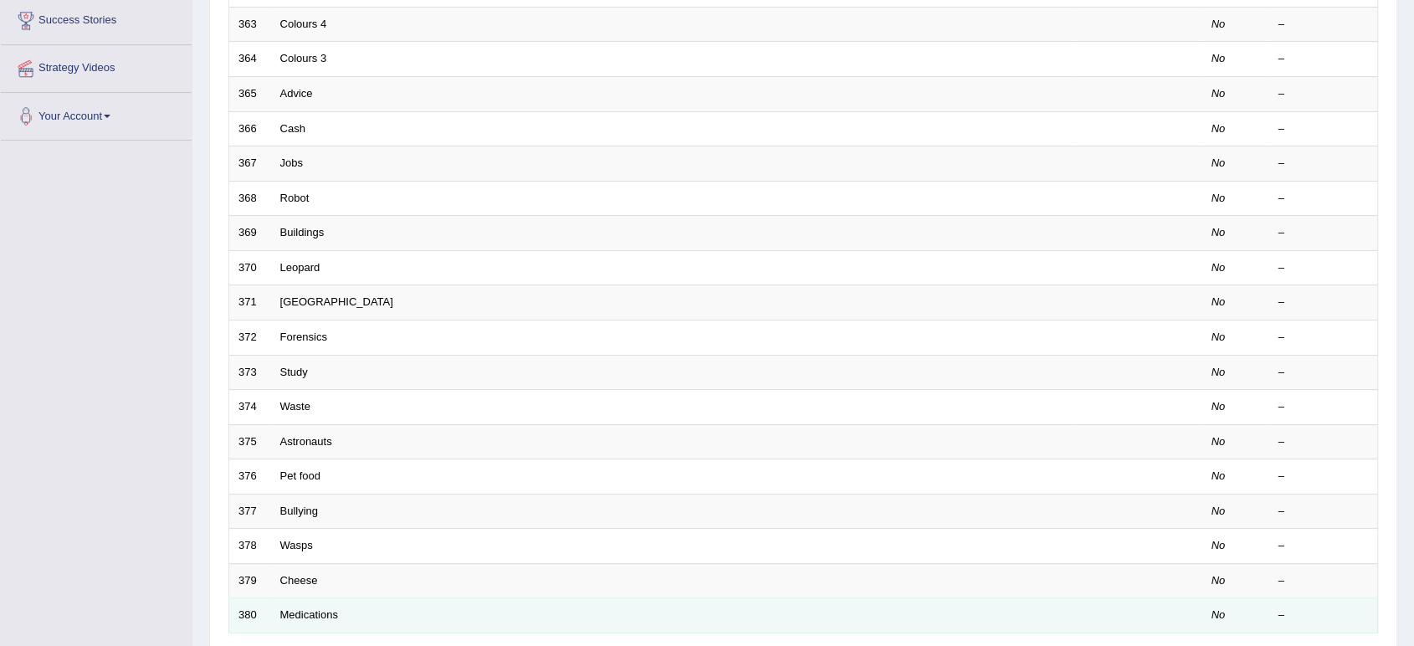
scroll to position [459, 0]
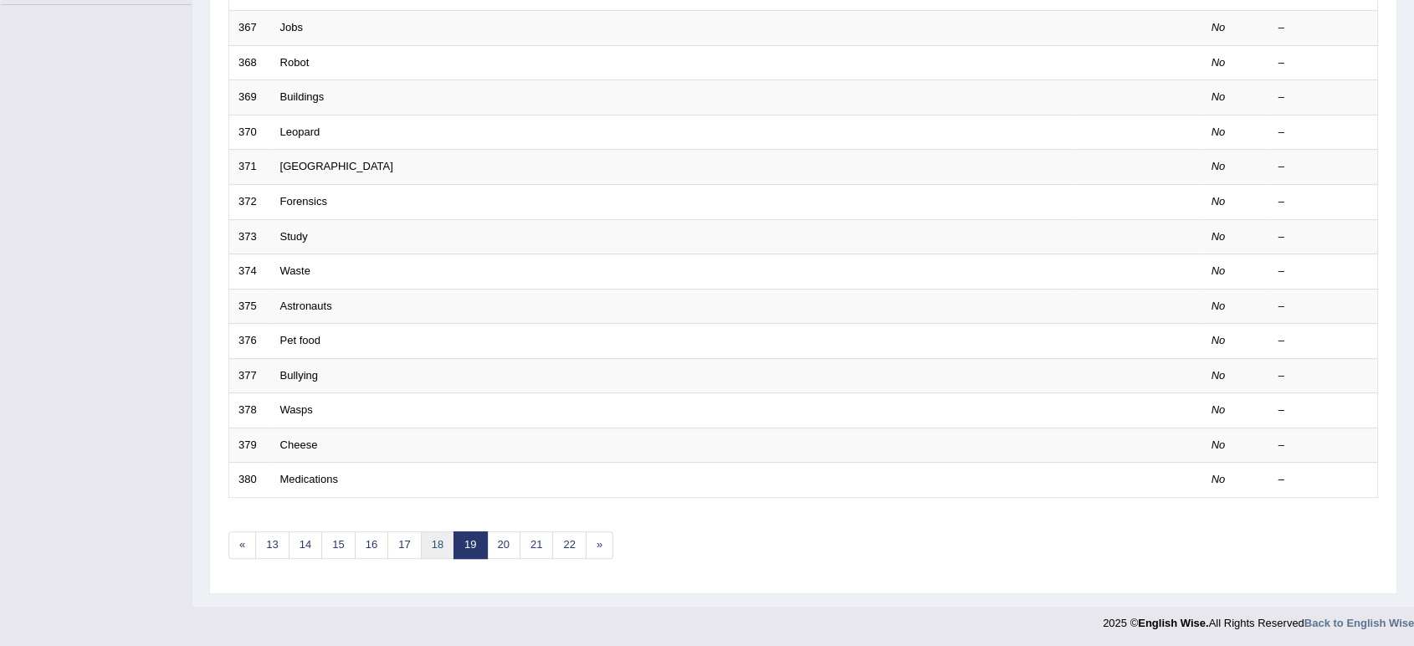
click at [449, 541] on link "18" at bounding box center [437, 545] width 33 height 28
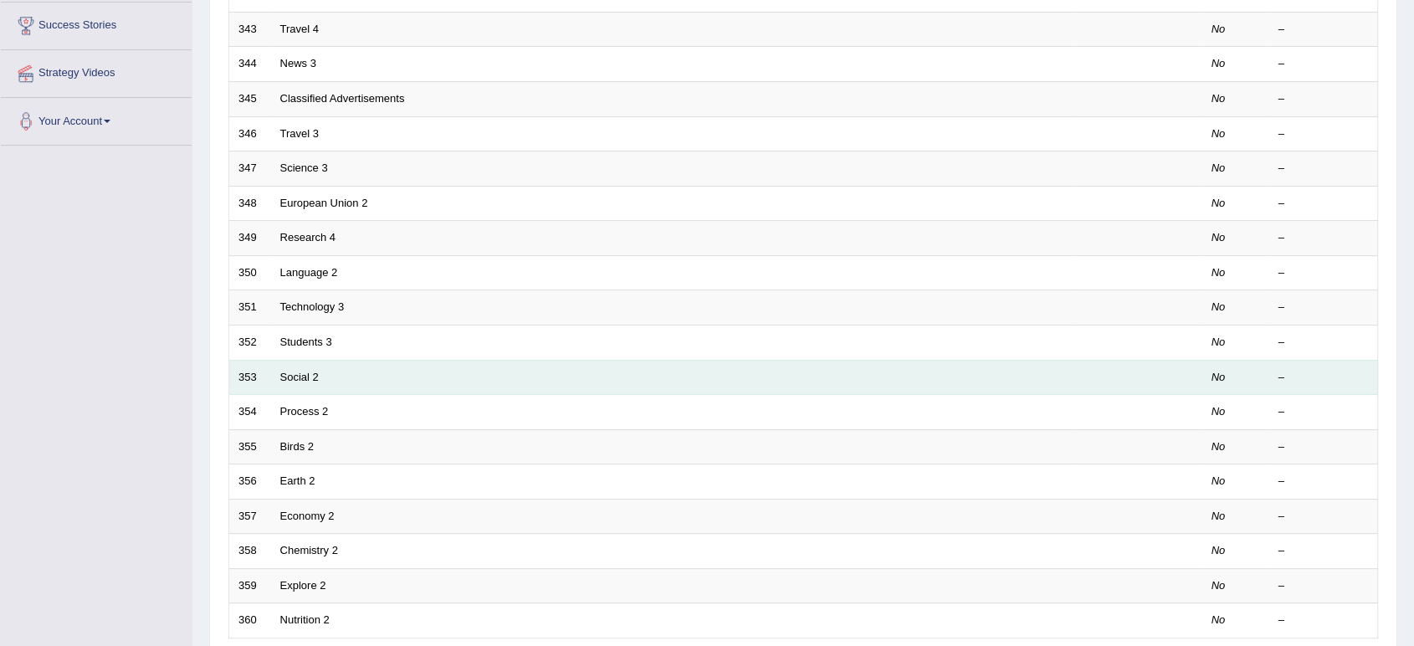
scroll to position [459, 0]
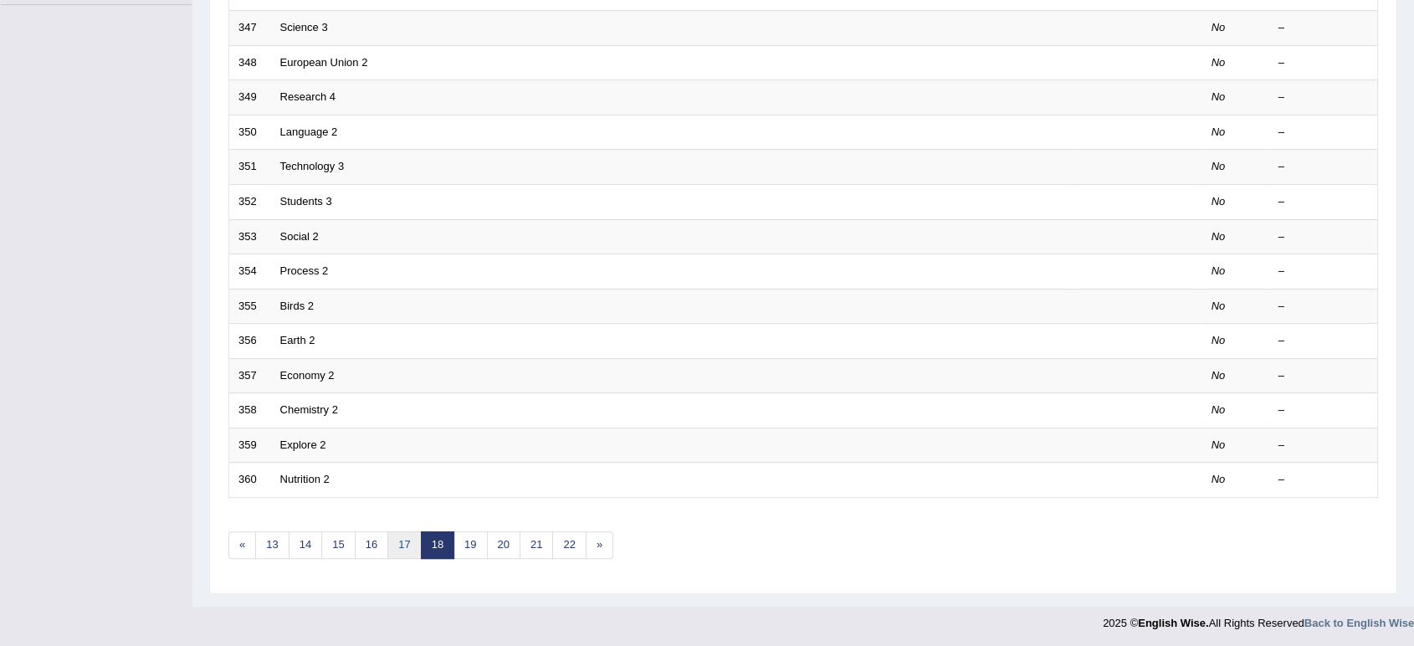
click at [408, 547] on link "17" at bounding box center [403, 545] width 33 height 28
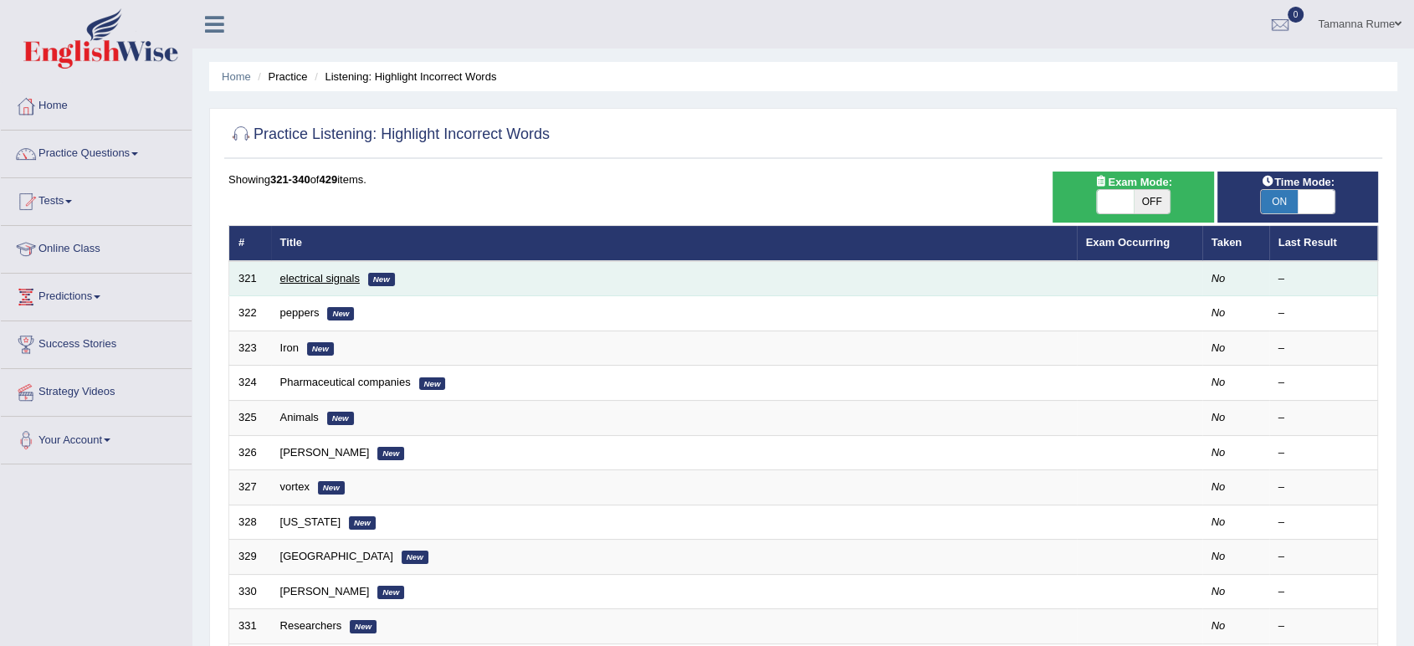
click at [308, 274] on link "electrical signals" at bounding box center [320, 278] width 80 height 13
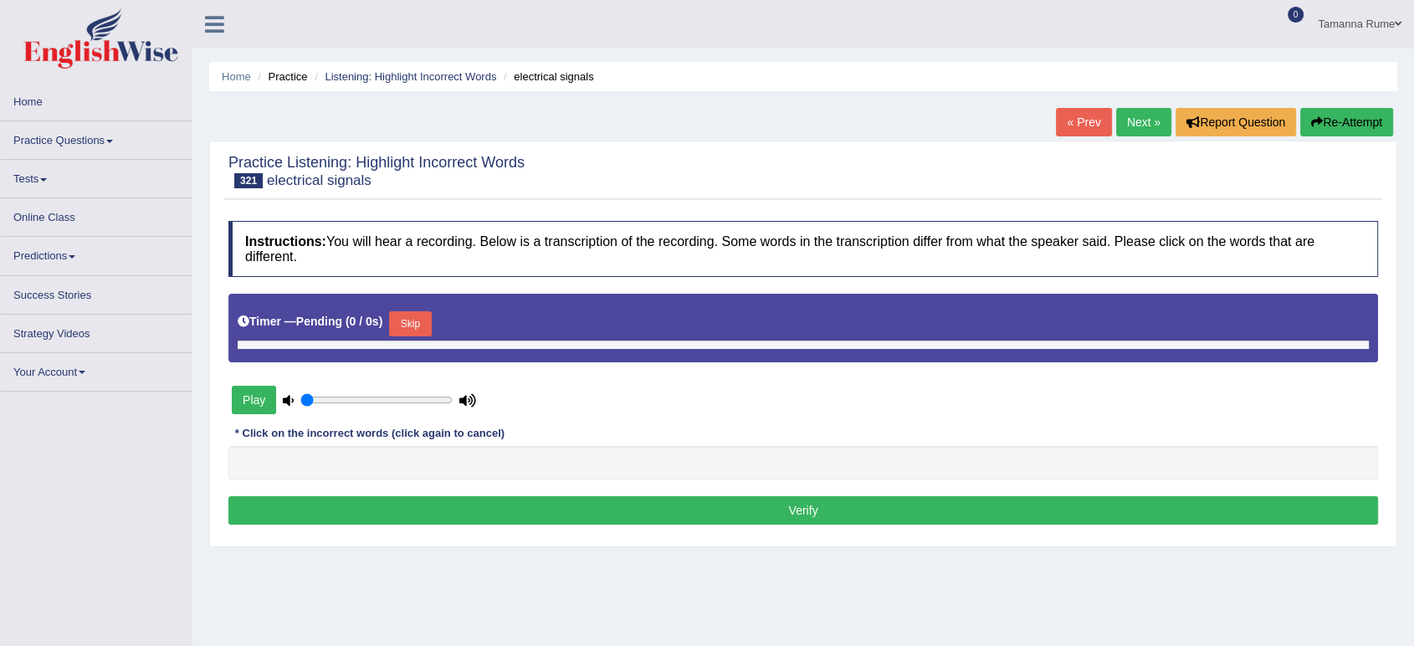
type input "0.75"
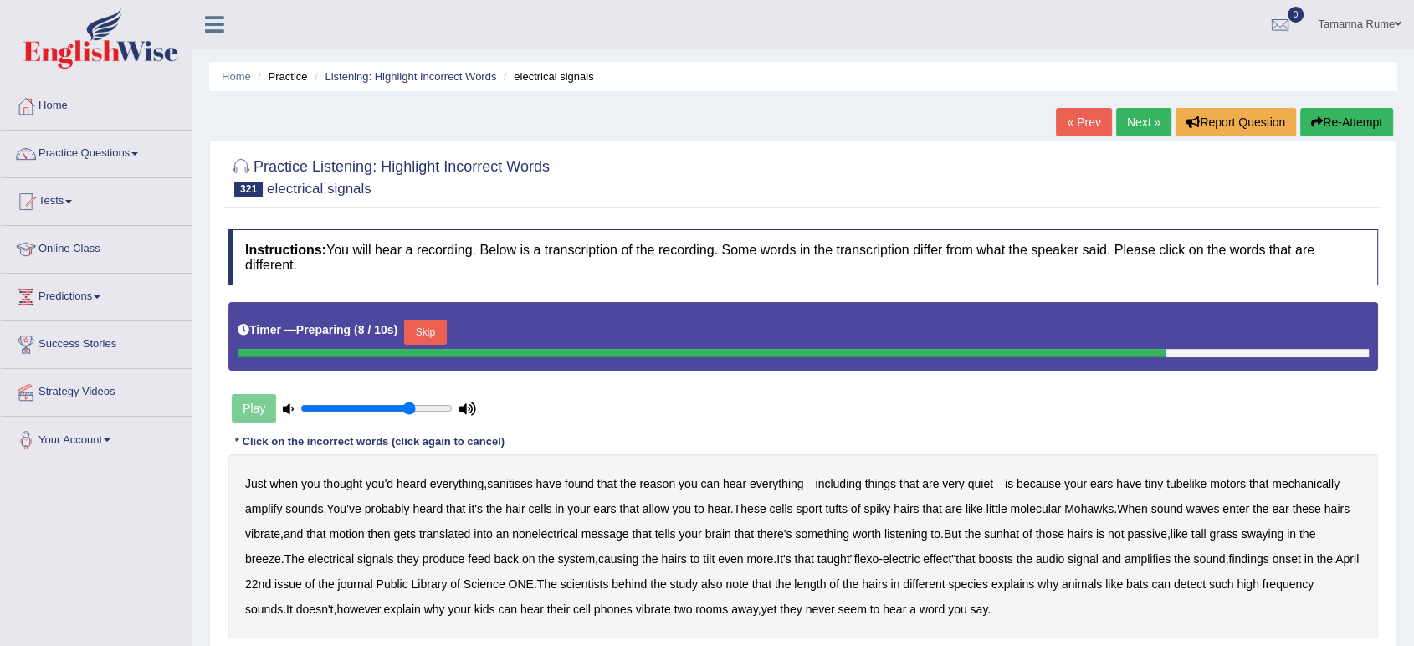
click at [894, 420] on div "Instructions: You will hear a recording. Below is a transcription of the record…" at bounding box center [803, 459] width 1158 height 476
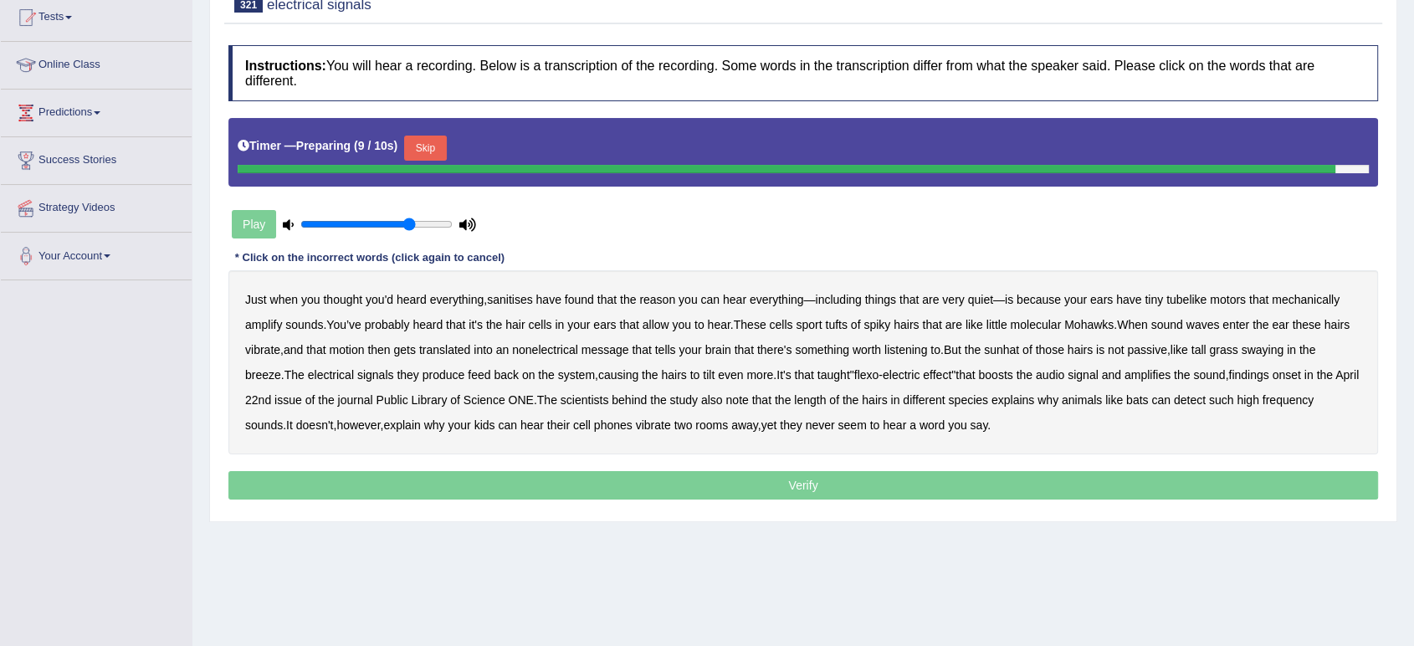
scroll to position [186, 0]
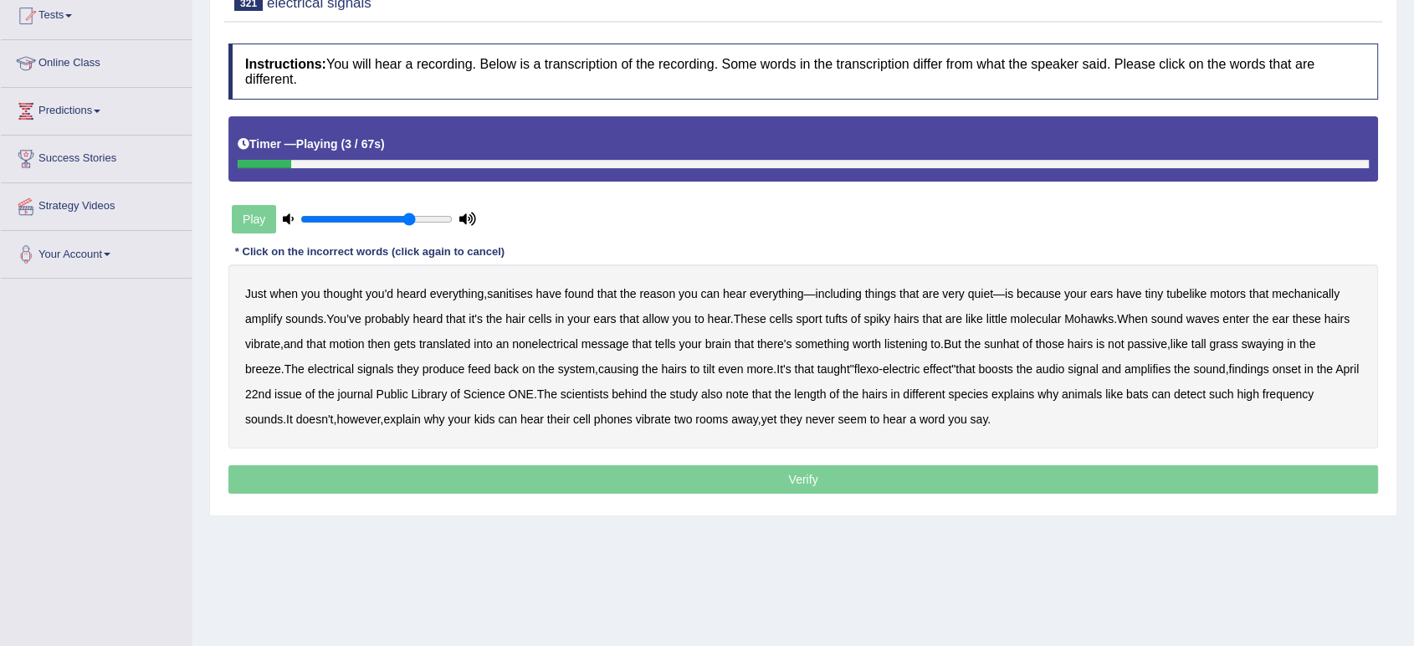
click at [527, 295] on b "sanitises" at bounding box center [509, 293] width 45 height 13
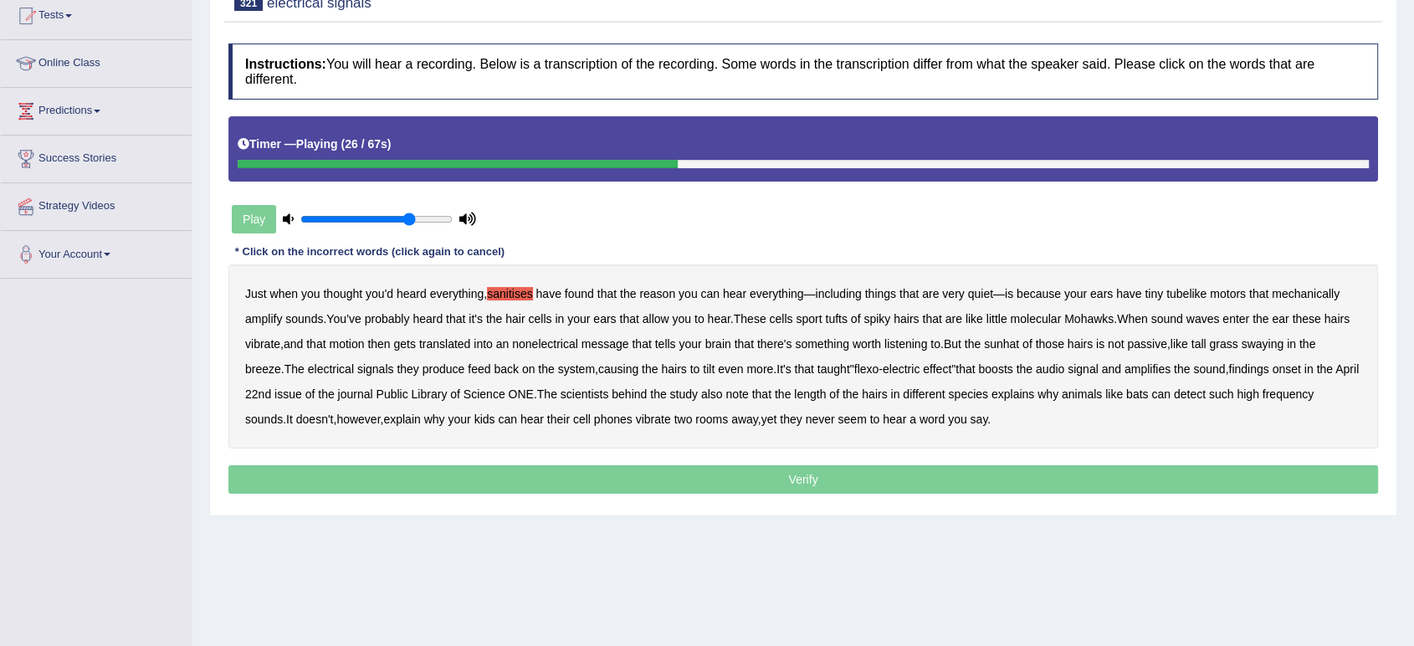
click at [552, 347] on b "nonelectrical" at bounding box center [545, 343] width 66 height 13
click at [1006, 336] on div "Just when you thought you'd heard everything , sanitises have found that the re…" at bounding box center [803, 356] width 1150 height 184
click at [1015, 348] on b "sunhat" at bounding box center [1001, 343] width 35 height 13
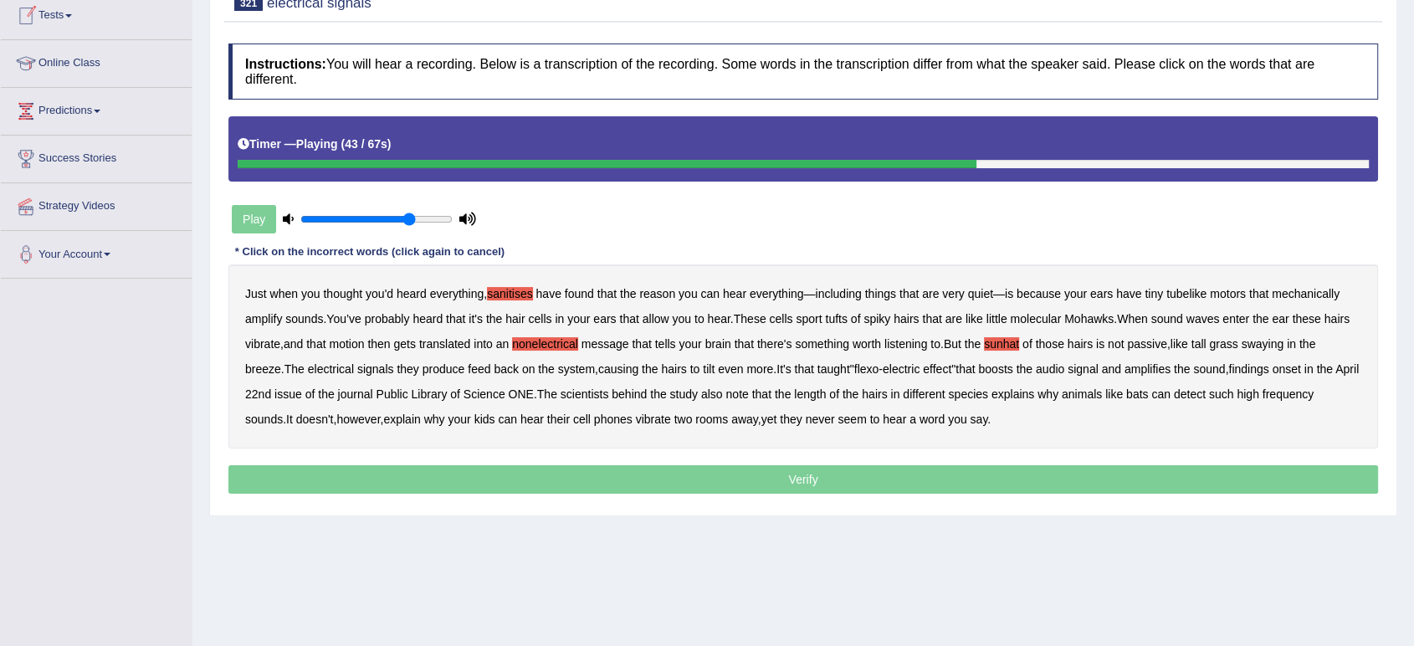
click at [850, 367] on b "taught" at bounding box center [834, 368] width 33 height 13
click at [1301, 366] on b "onset" at bounding box center [1286, 368] width 28 height 13
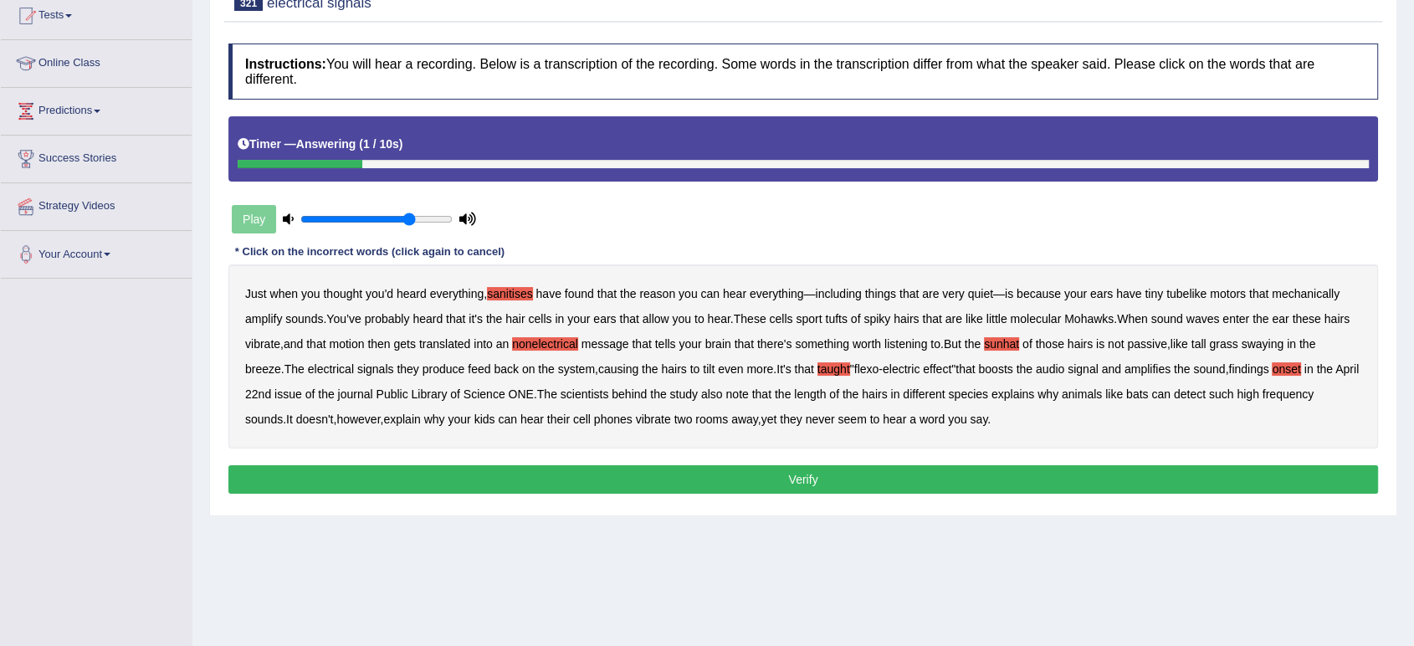
click at [664, 476] on button "Verify" at bounding box center [803, 479] width 1150 height 28
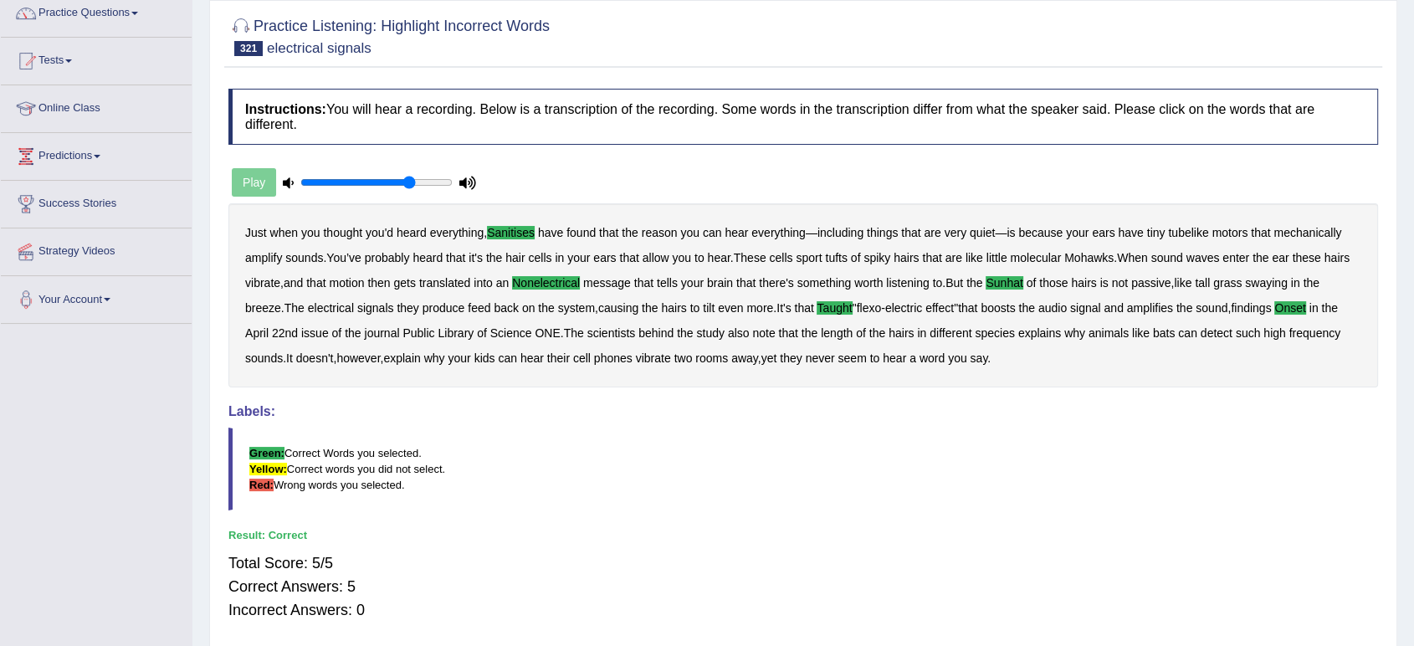
scroll to position [0, 0]
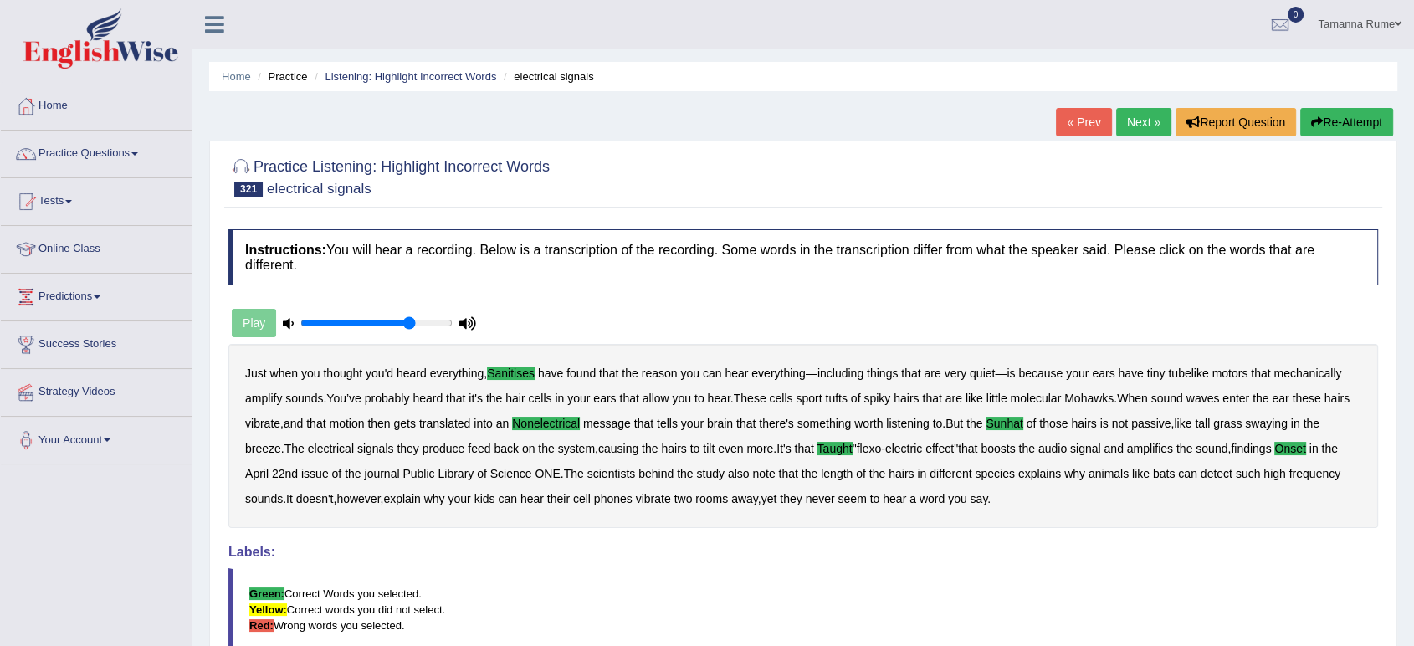
click at [1126, 112] on link "Next »" at bounding box center [1143, 122] width 55 height 28
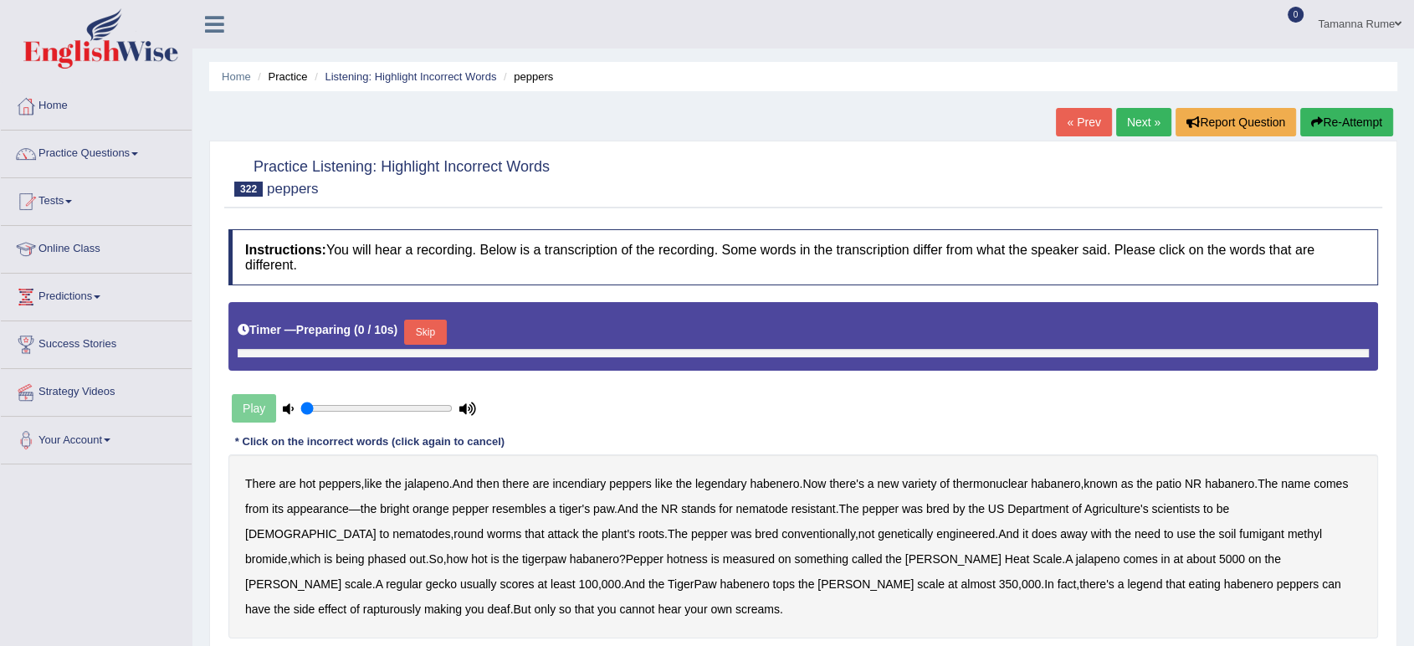
type input "0.75"
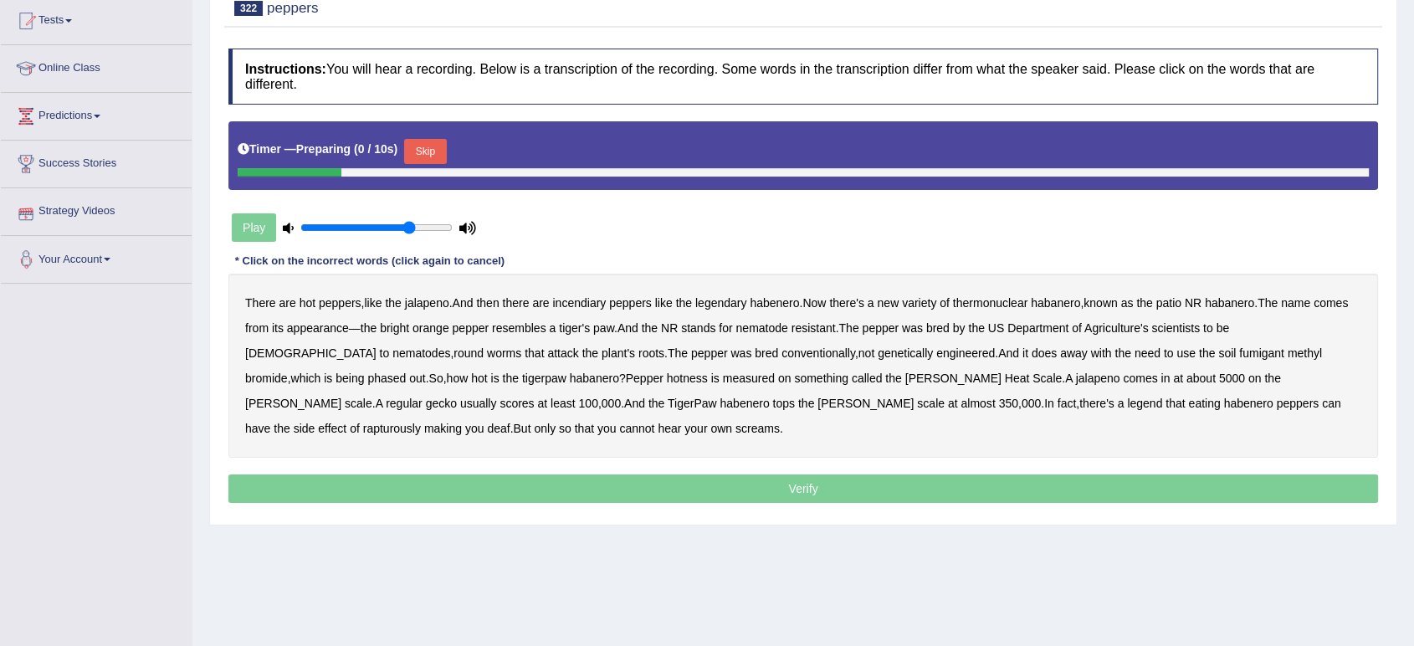
scroll to position [186, 0]
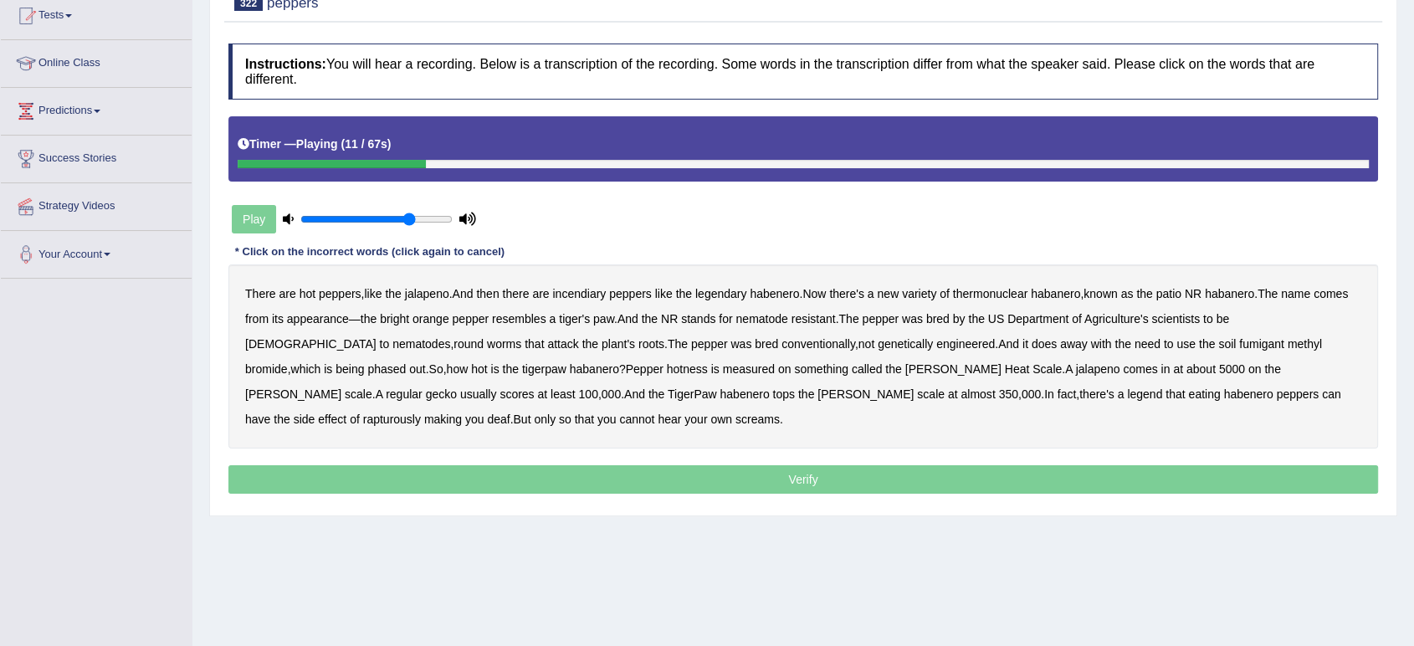
click at [1176, 293] on b "patio" at bounding box center [1169, 293] width 25 height 13
click at [377, 337] on b "witchcraft" at bounding box center [310, 343] width 131 height 13
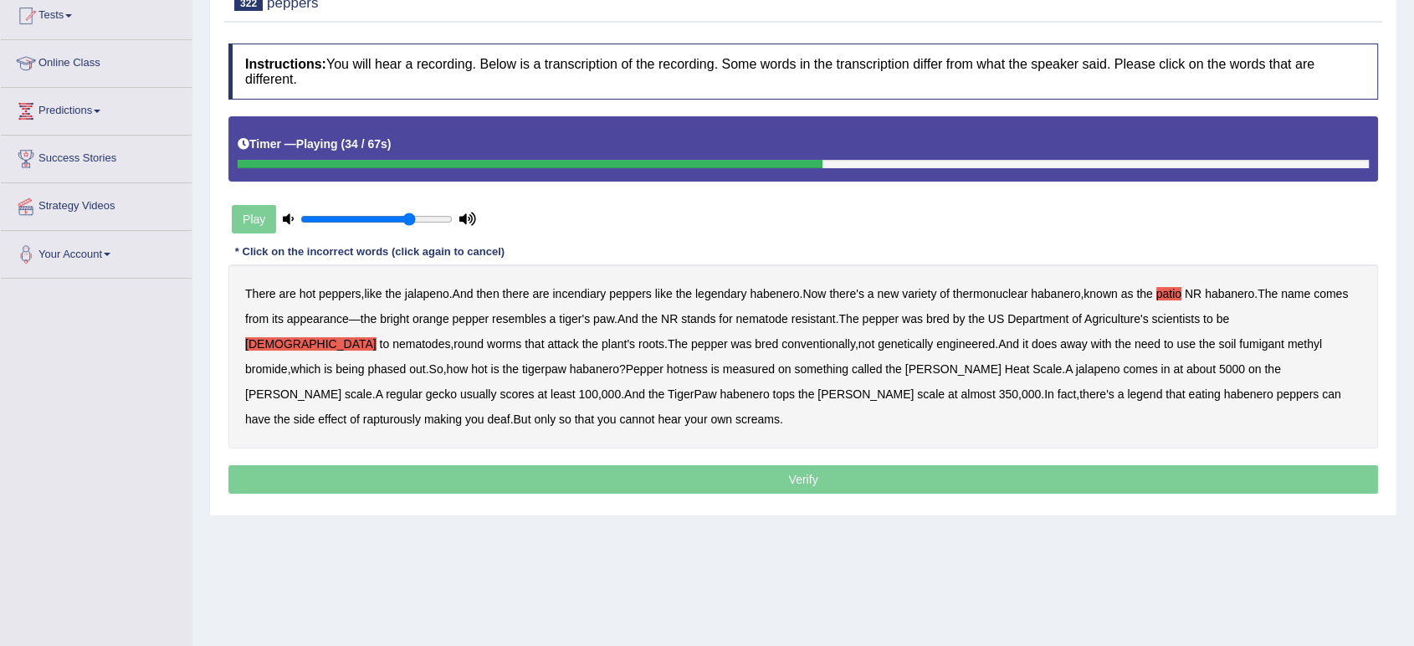
click at [1032, 346] on b "does" at bounding box center [1044, 343] width 25 height 13
click at [457, 387] on b "gecko" at bounding box center [441, 393] width 31 height 13
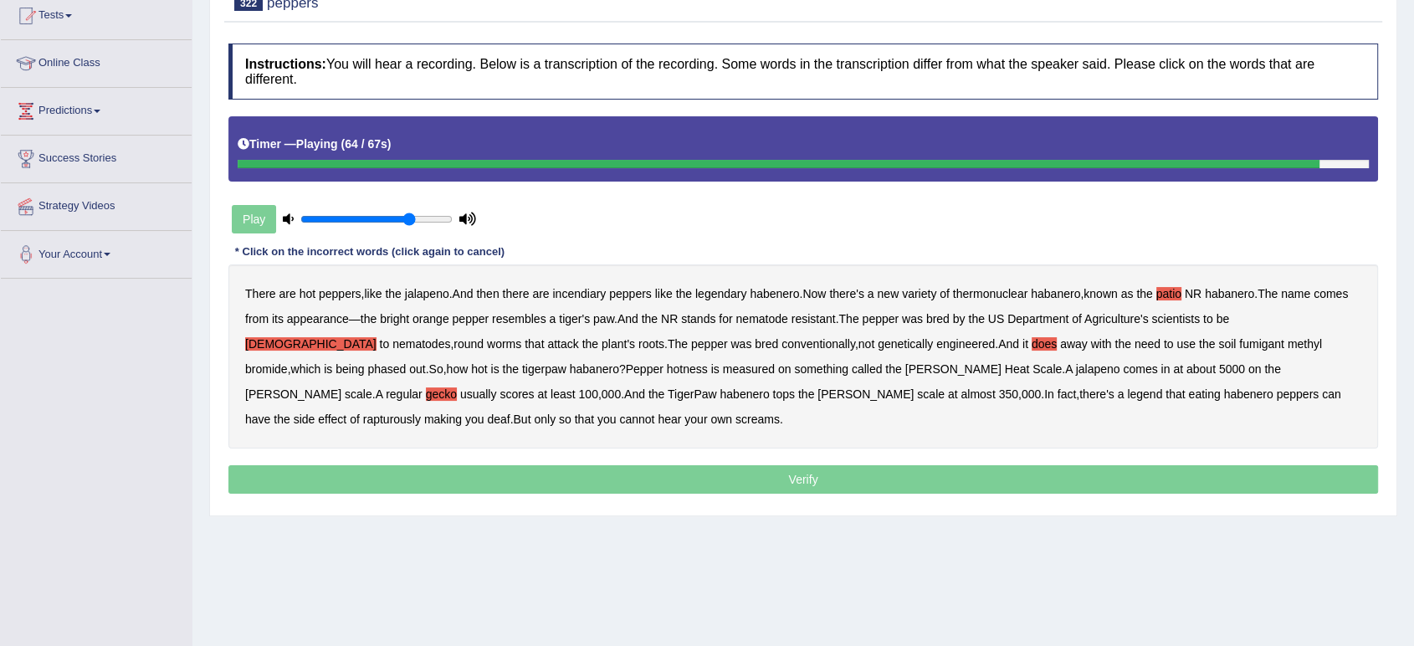
click at [421, 413] on b "rapturously" at bounding box center [392, 419] width 58 height 13
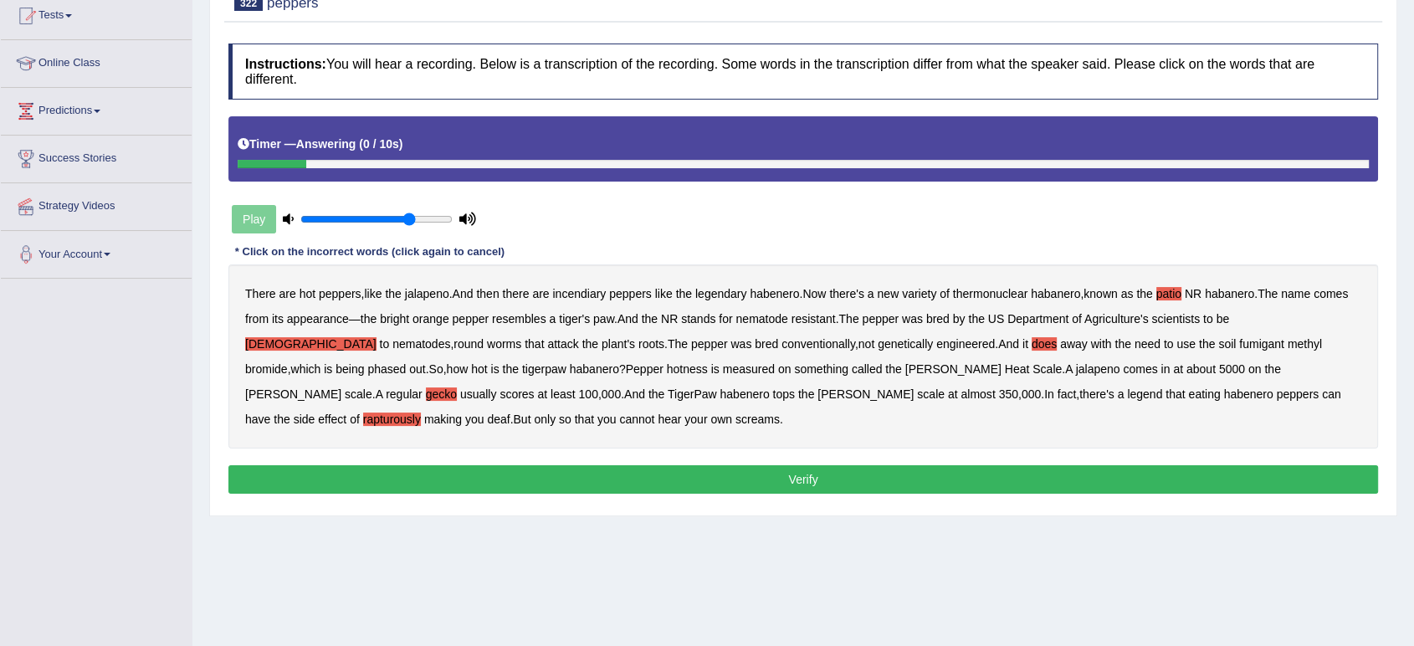
click at [430, 475] on button "Verify" at bounding box center [803, 479] width 1150 height 28
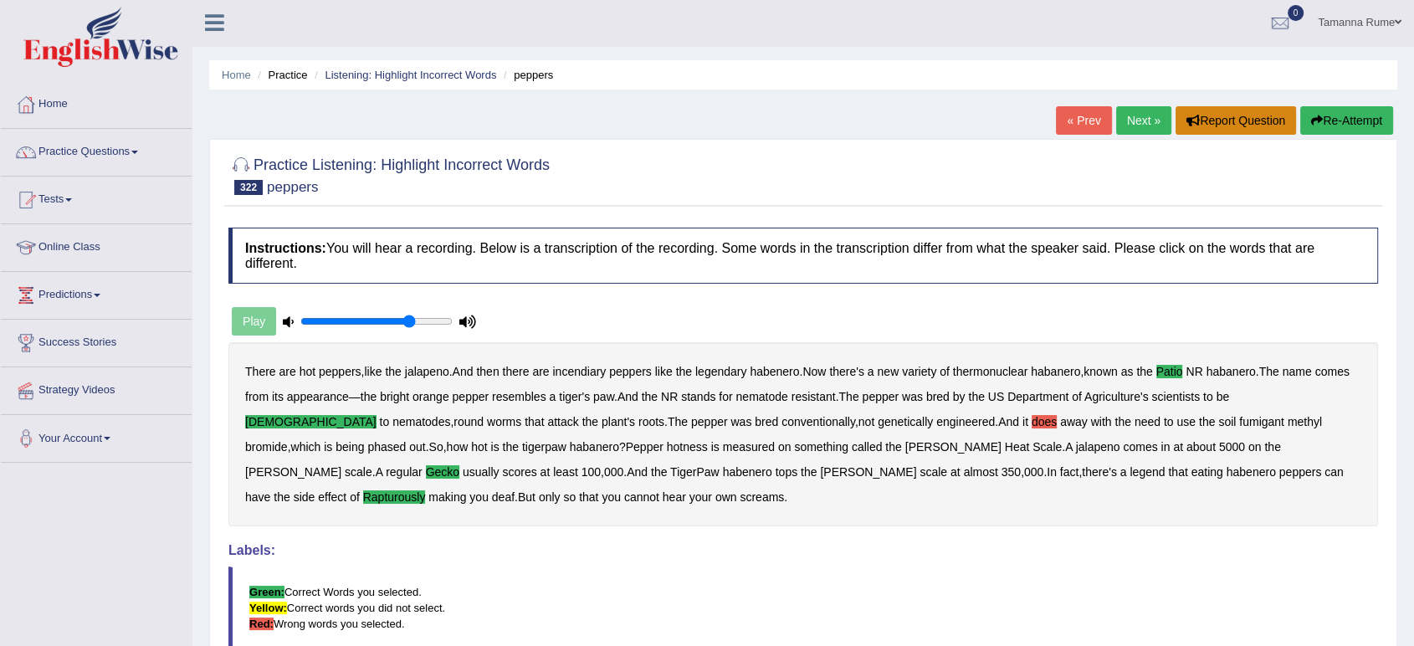
scroll to position [0, 0]
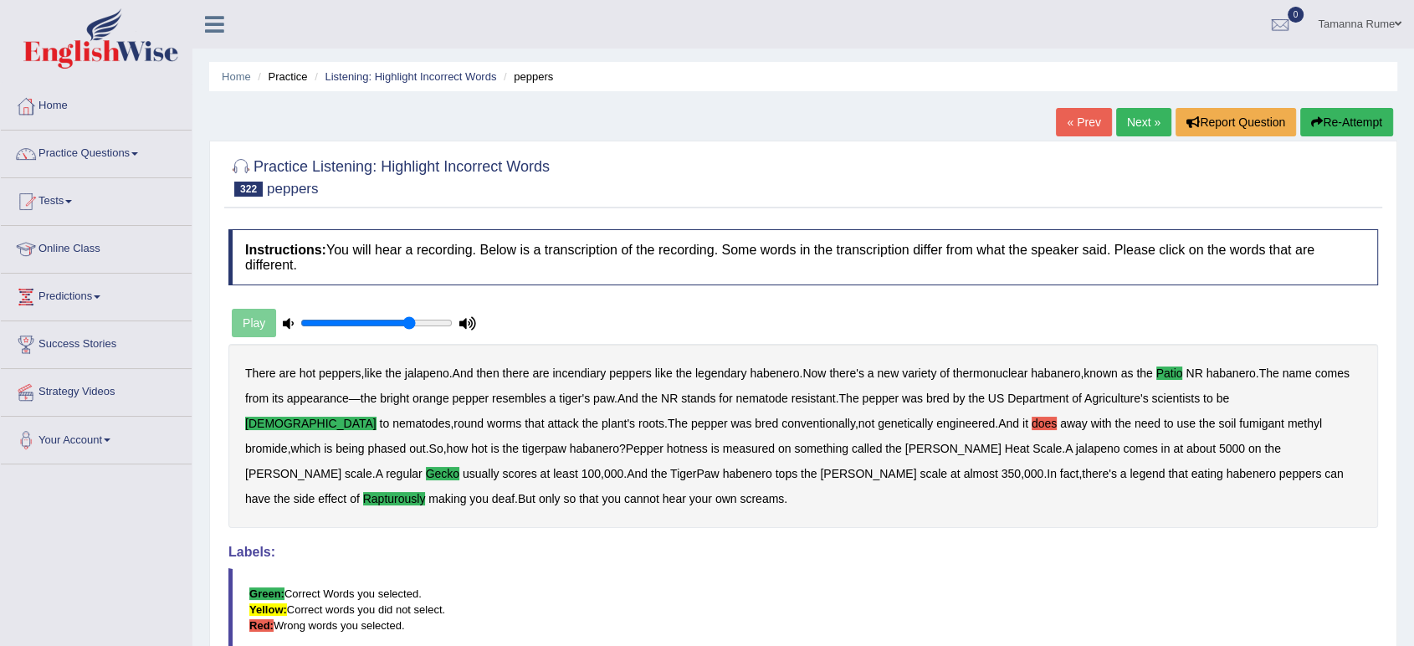
click at [1138, 116] on link "Next »" at bounding box center [1143, 122] width 55 height 28
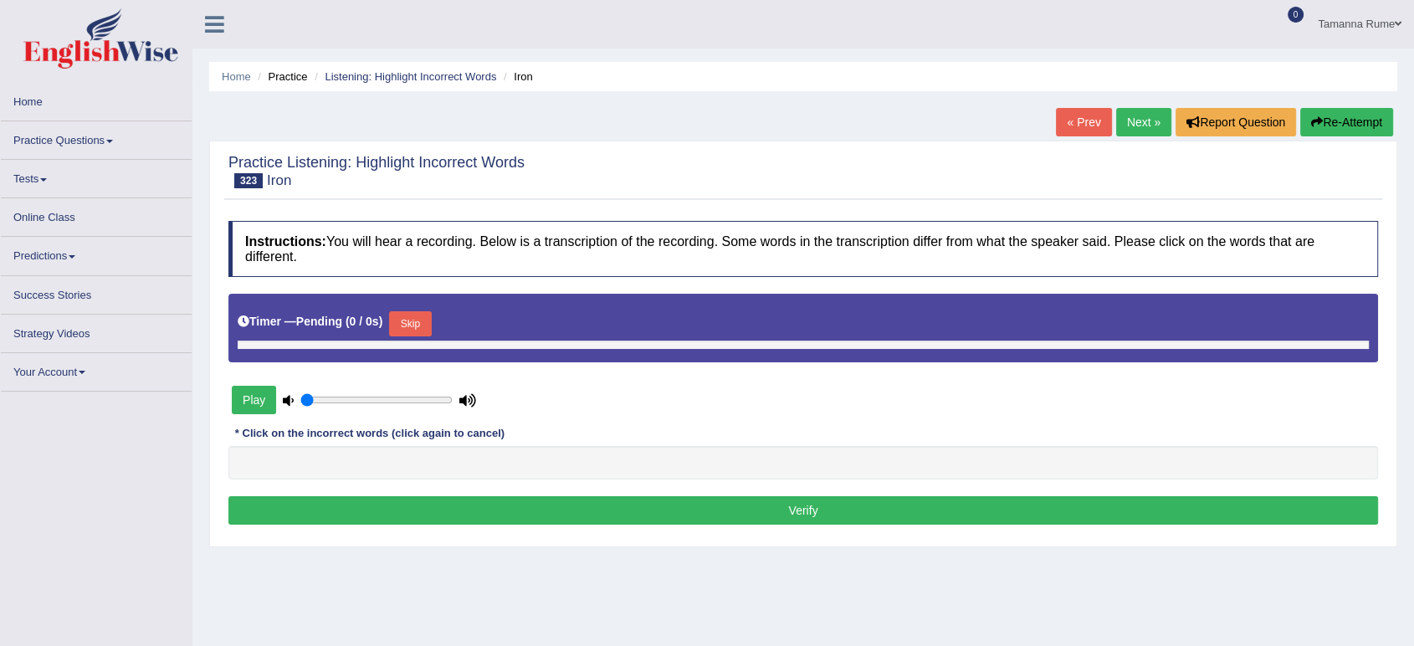
type input "0.75"
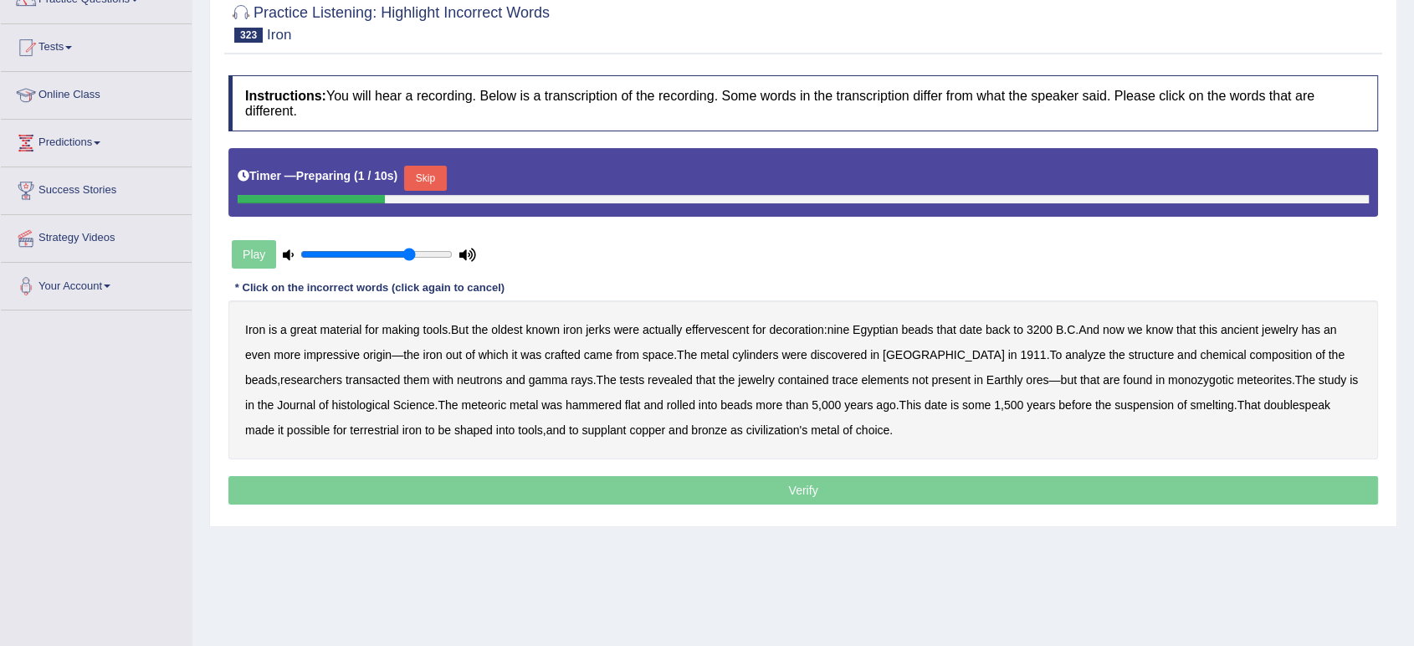
scroll to position [186, 0]
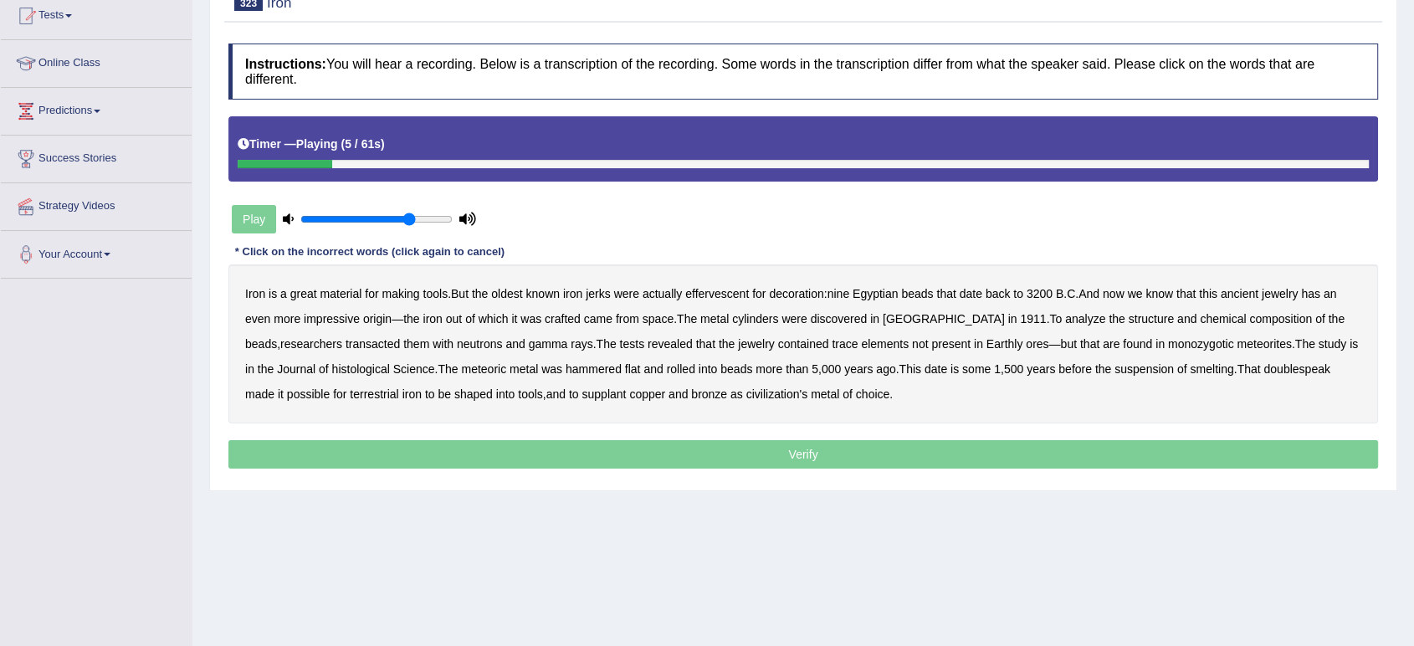
click at [607, 297] on b "jerks" at bounding box center [598, 293] width 25 height 13
click at [731, 298] on b "effervescent" at bounding box center [717, 293] width 64 height 13
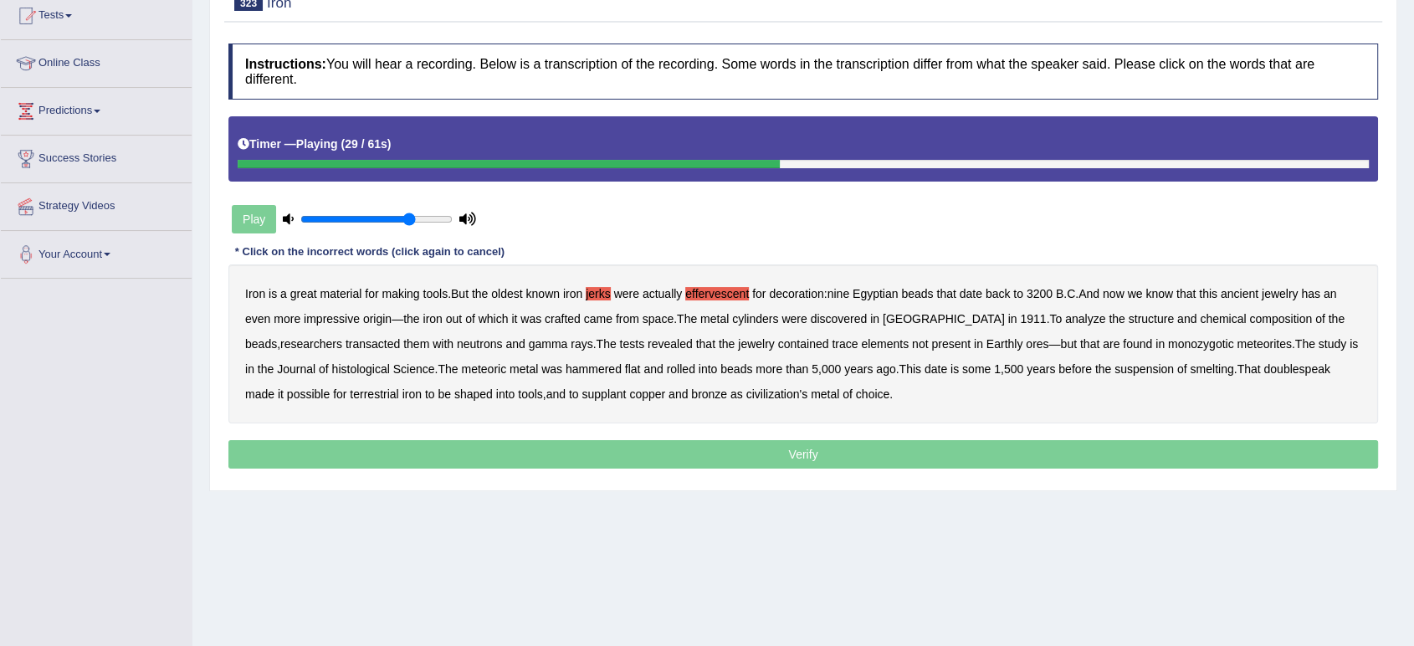
click at [346, 345] on b "transacted" at bounding box center [373, 343] width 54 height 13
click at [1168, 348] on b "monozygotic" at bounding box center [1201, 343] width 66 height 13
click at [332, 372] on b "histological" at bounding box center [361, 368] width 58 height 13
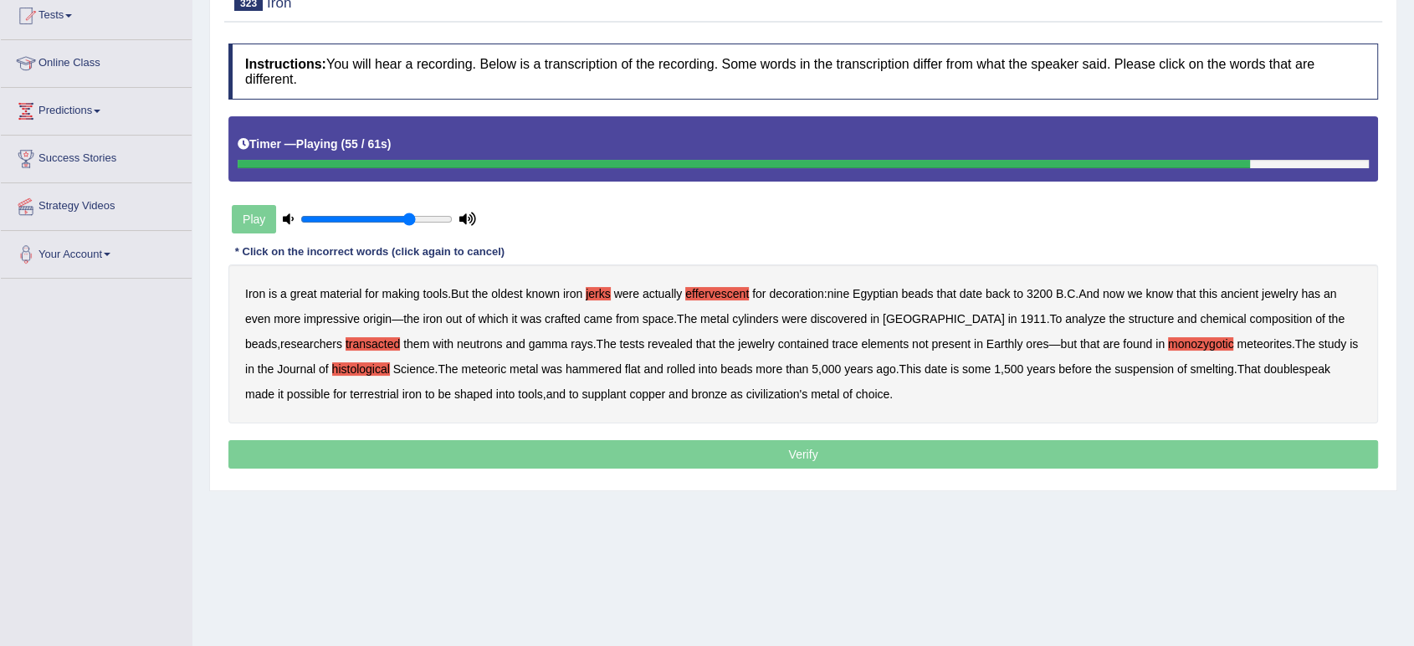
click at [1286, 371] on b "doublespeak" at bounding box center [1297, 368] width 66 height 13
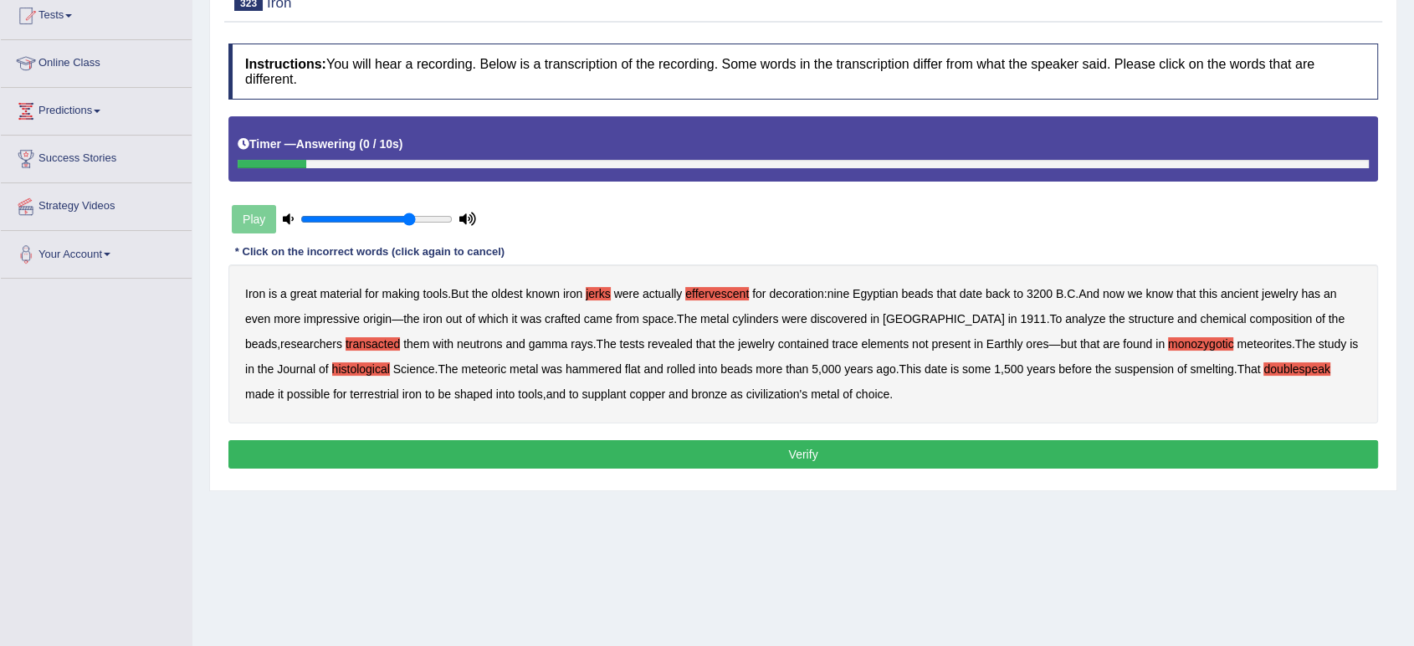
click at [702, 460] on button "Verify" at bounding box center [803, 454] width 1150 height 28
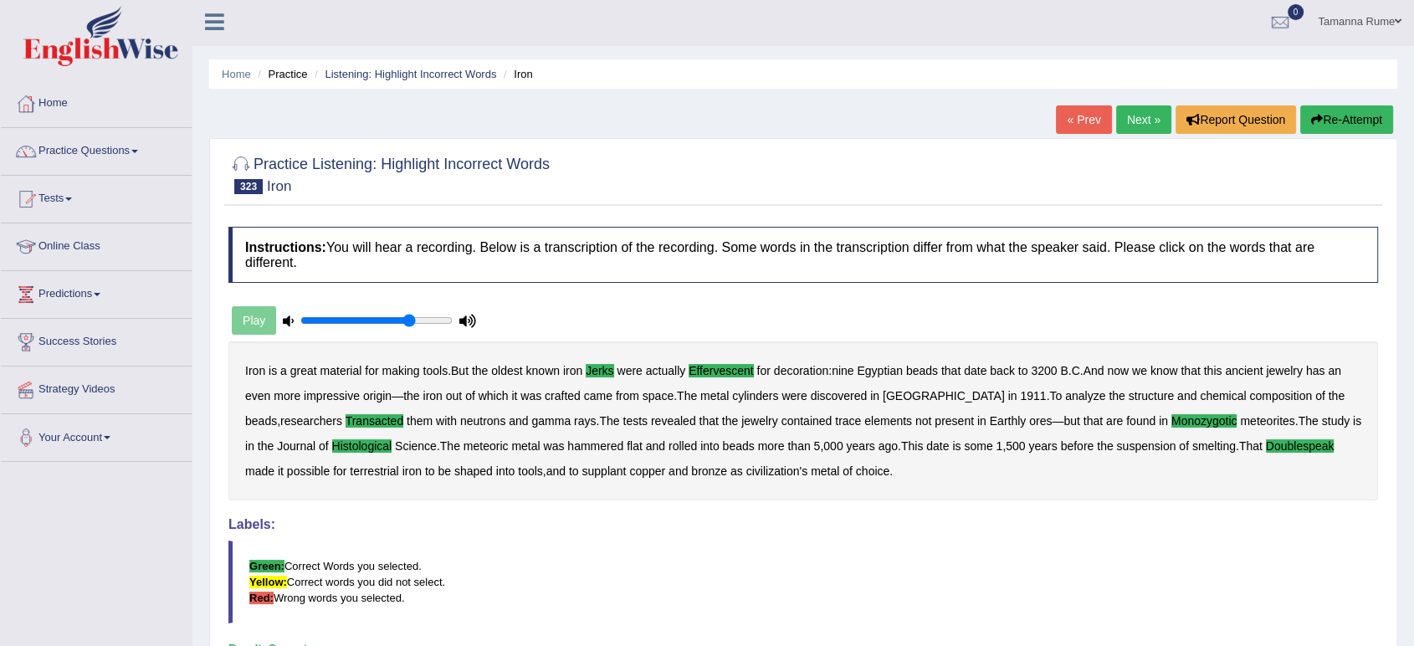
scroll to position [0, 0]
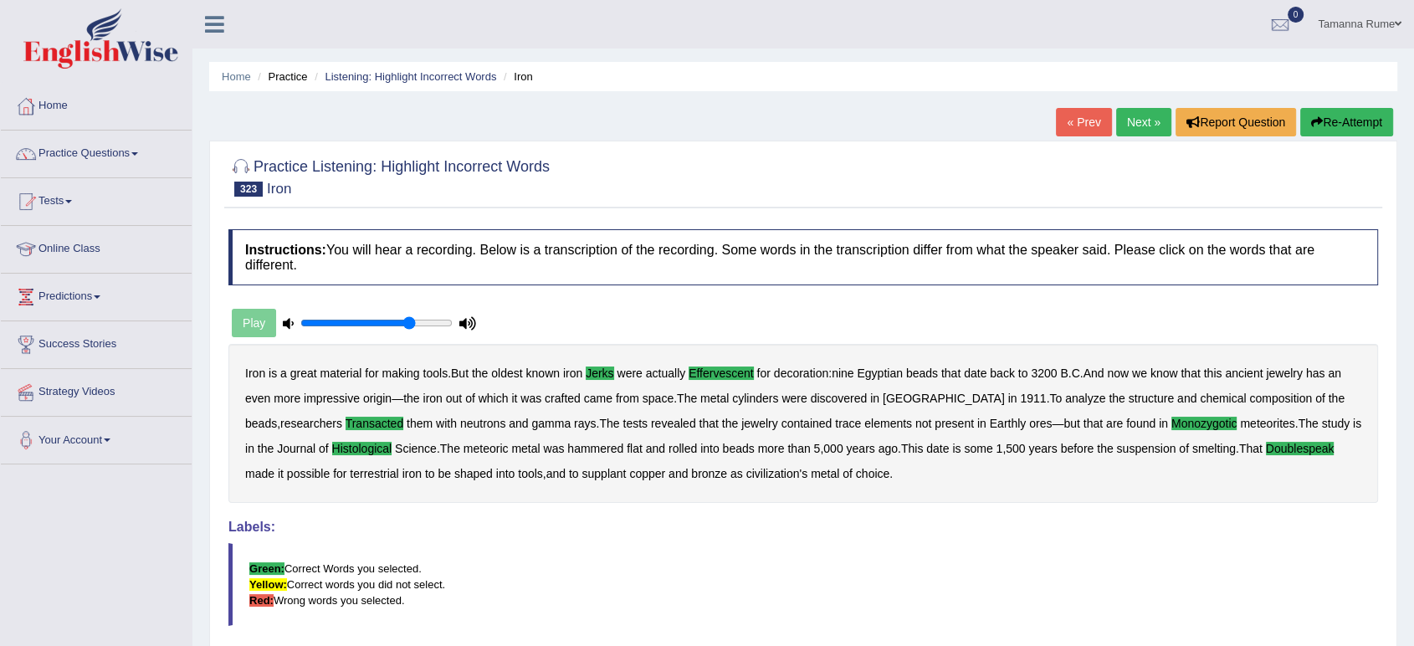
click at [1131, 119] on link "Next »" at bounding box center [1143, 122] width 55 height 28
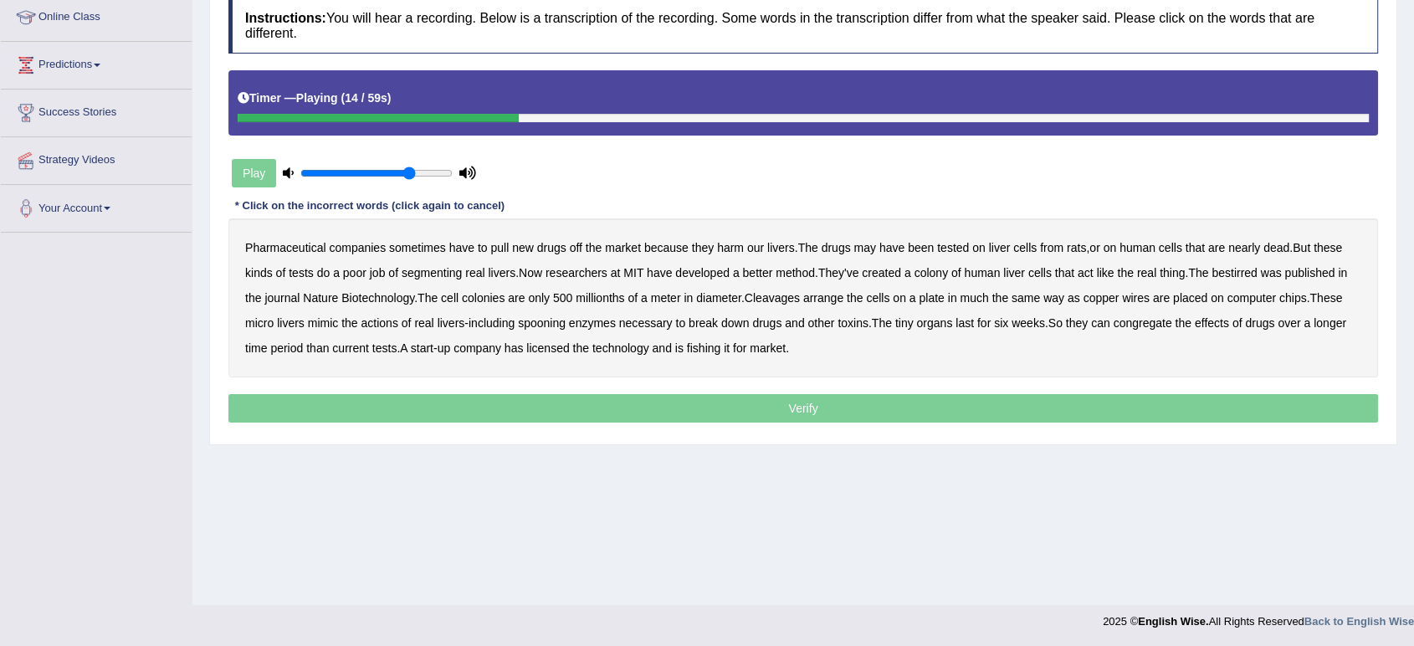
click at [436, 270] on b "segmenting" at bounding box center [432, 272] width 60 height 13
click at [1248, 274] on b "bestirred" at bounding box center [1234, 272] width 45 height 13
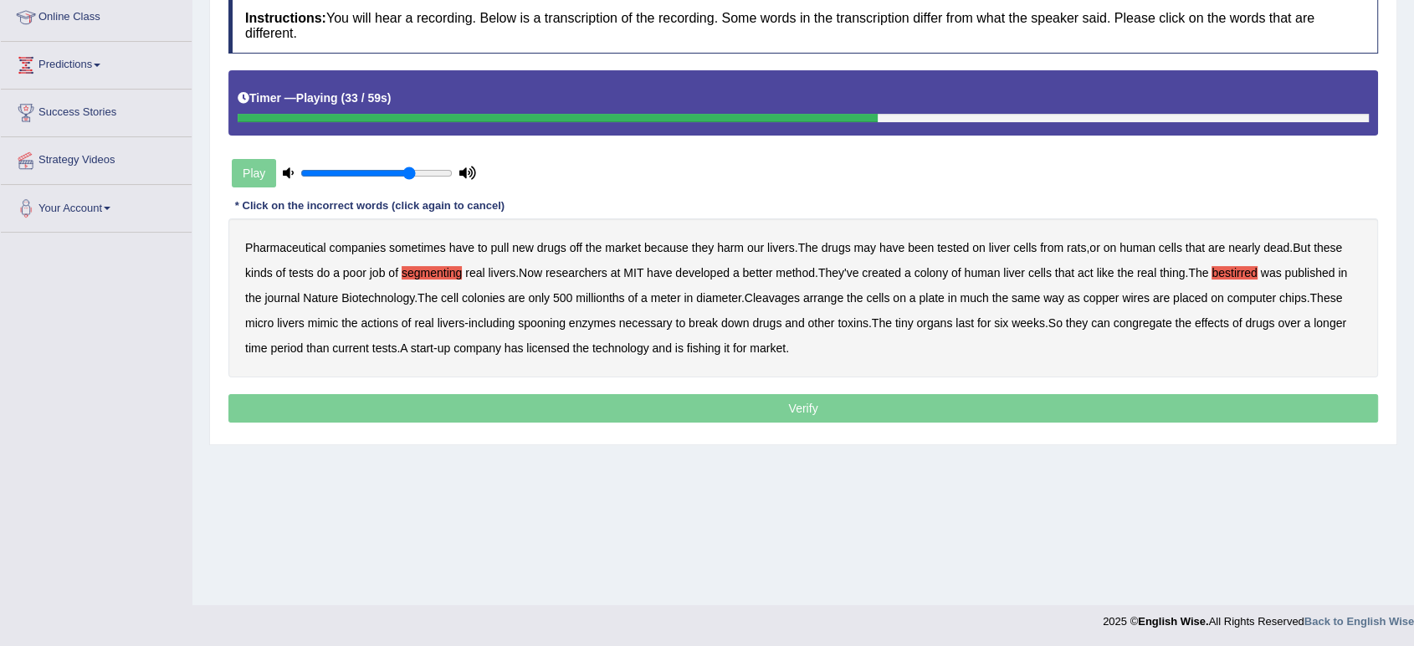
click at [772, 297] on b "Cleavages" at bounding box center [772, 297] width 55 height 13
click at [547, 326] on b "spooning" at bounding box center [542, 322] width 48 height 13
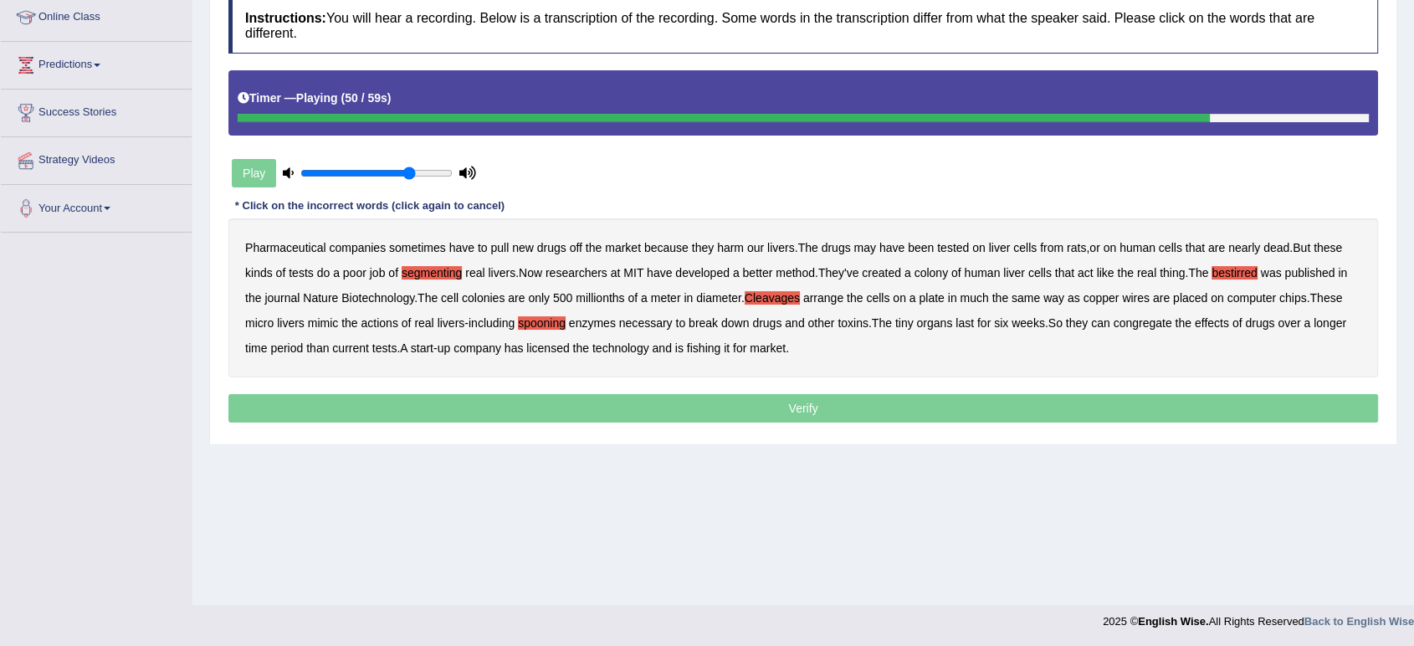
click at [1147, 321] on b "congregate" at bounding box center [1142, 322] width 59 height 13
click at [699, 350] on b "fishing" at bounding box center [703, 347] width 33 height 13
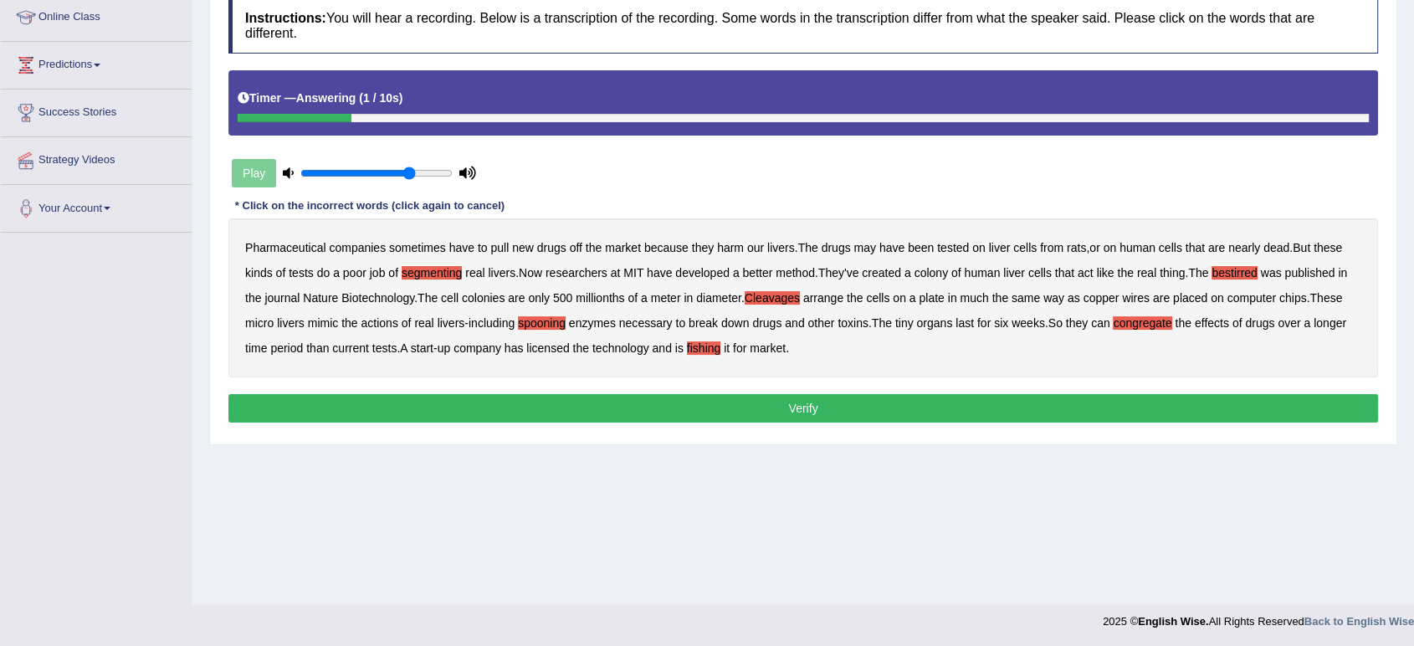
click at [749, 410] on button "Verify" at bounding box center [803, 408] width 1150 height 28
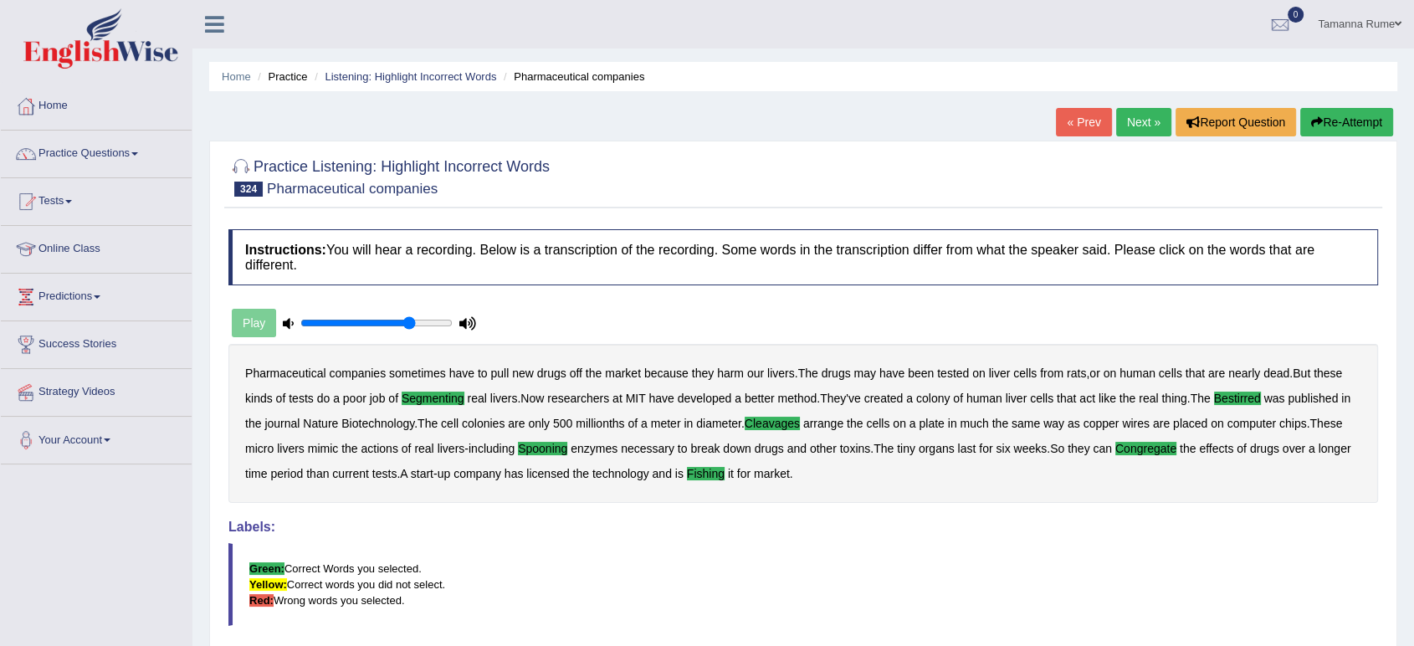
click at [1130, 125] on link "Next »" at bounding box center [1143, 122] width 55 height 28
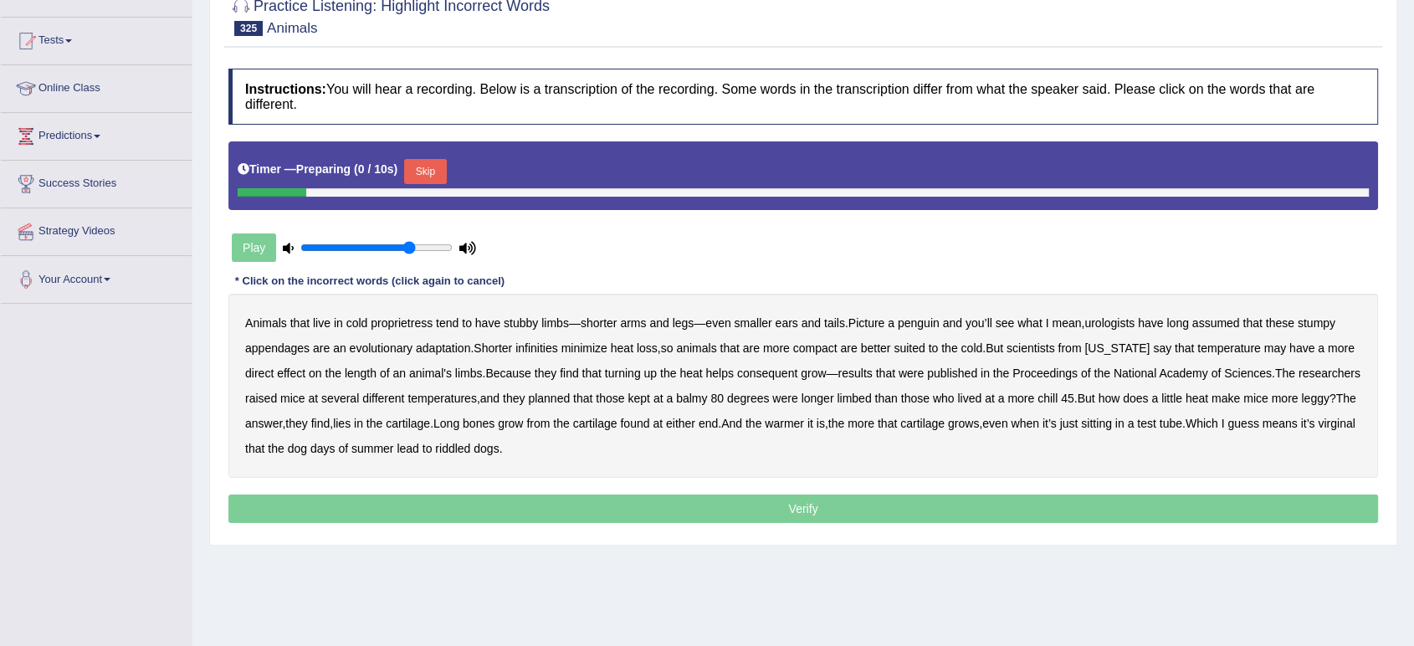
scroll to position [232, 0]
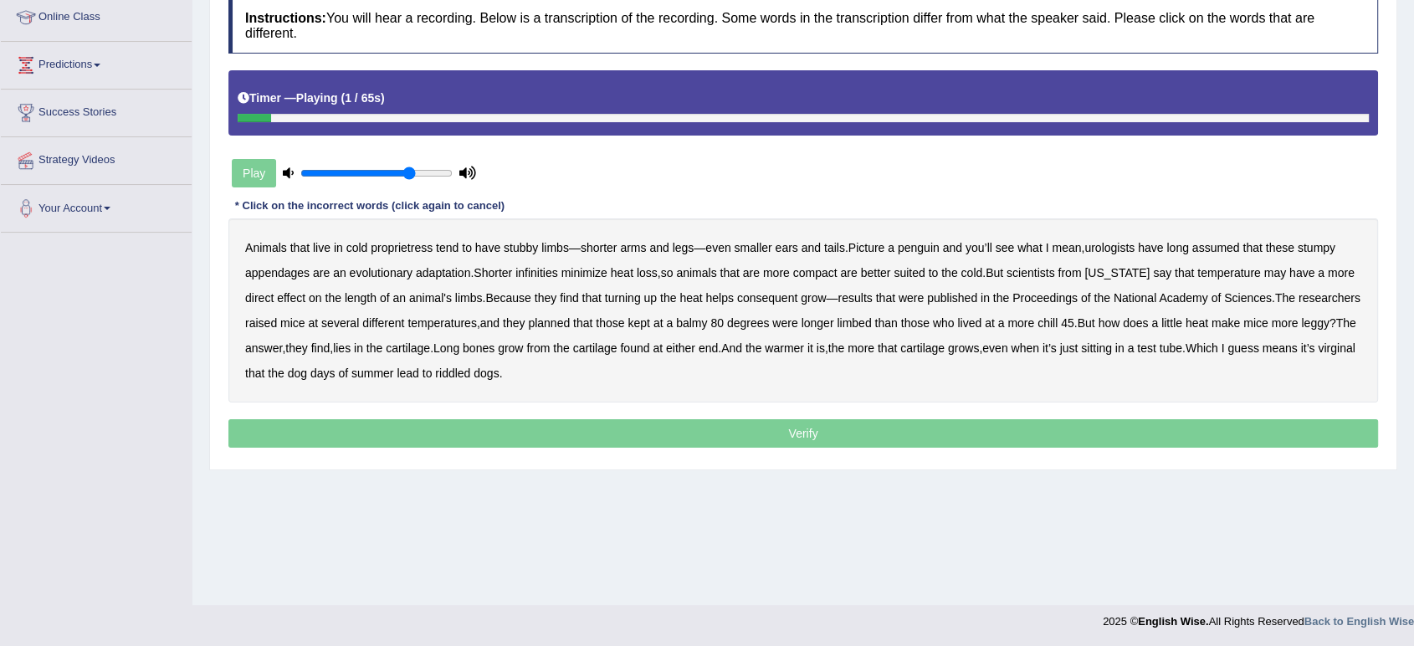
click at [398, 246] on b "proprietress" at bounding box center [402, 247] width 62 height 13
click at [1106, 246] on b "urologists" at bounding box center [1110, 247] width 50 height 13
click at [548, 277] on b "infinities" at bounding box center [537, 272] width 43 height 13
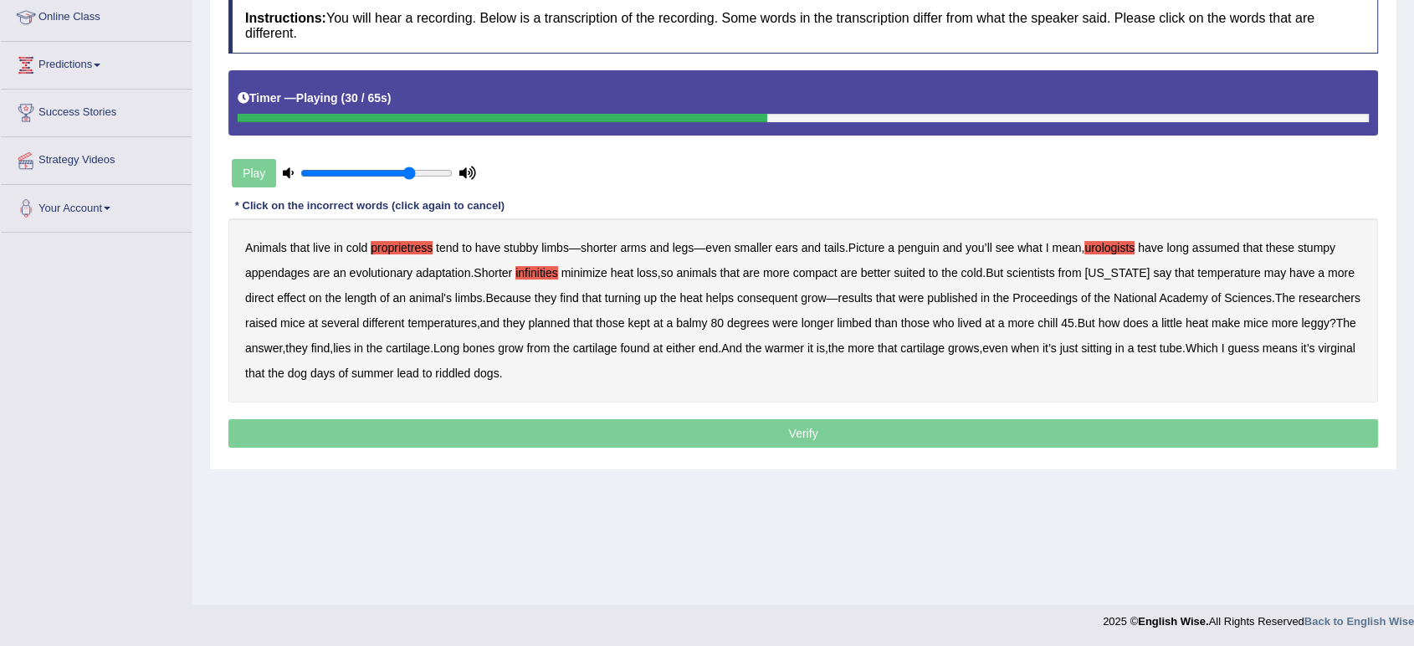
click at [741, 300] on b "consequent" at bounding box center [767, 297] width 60 height 13
click at [536, 323] on b "planned" at bounding box center [549, 322] width 42 height 13
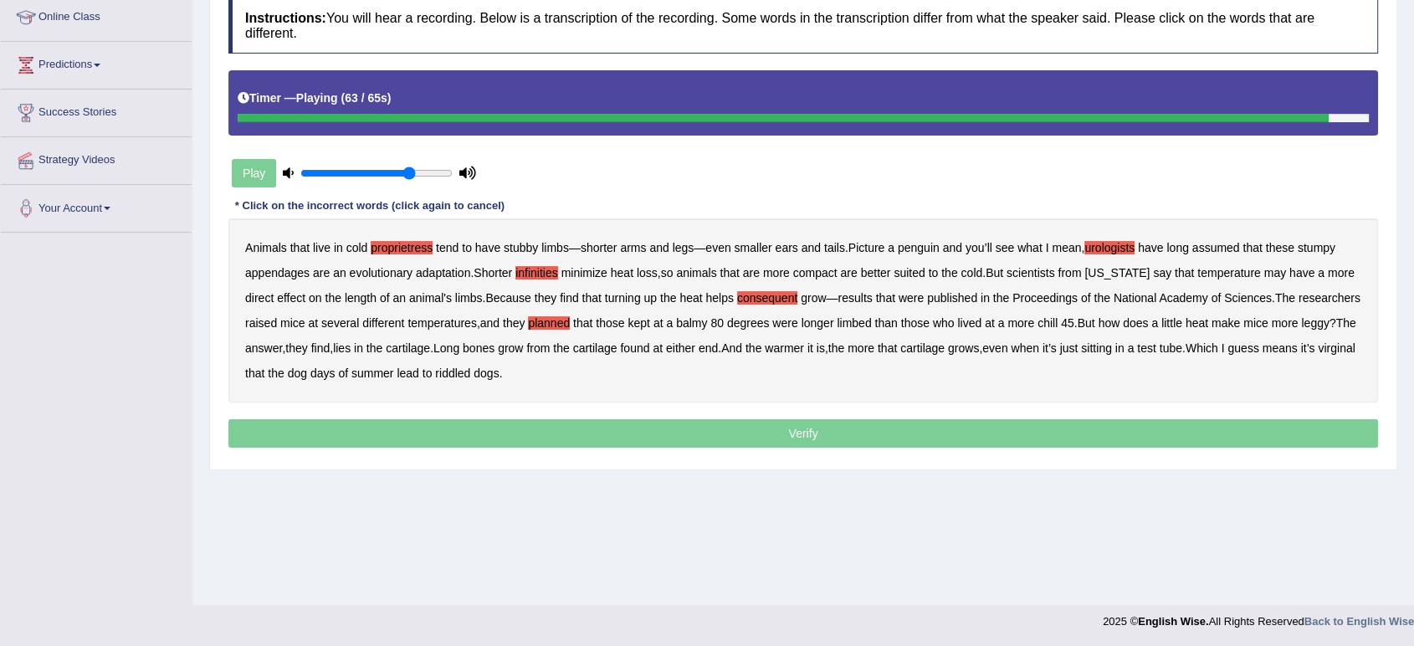
click at [1318, 355] on b "virginal" at bounding box center [1336, 347] width 37 height 13
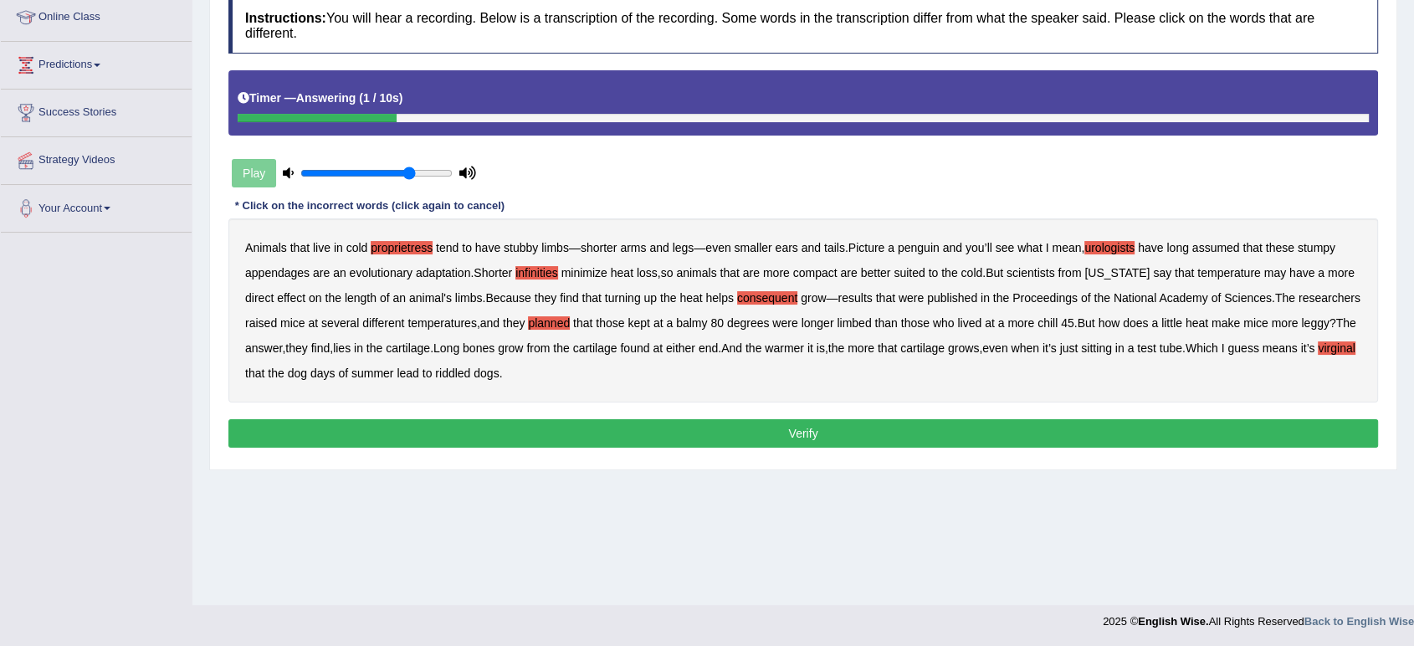
click at [486, 381] on div "Animals that live in cold proprietress tend to have stubby limbs — shorter arms…" at bounding box center [803, 310] width 1150 height 184
click at [470, 367] on b "riddled" at bounding box center [452, 373] width 35 height 13
click at [494, 421] on button "Verify" at bounding box center [803, 433] width 1150 height 28
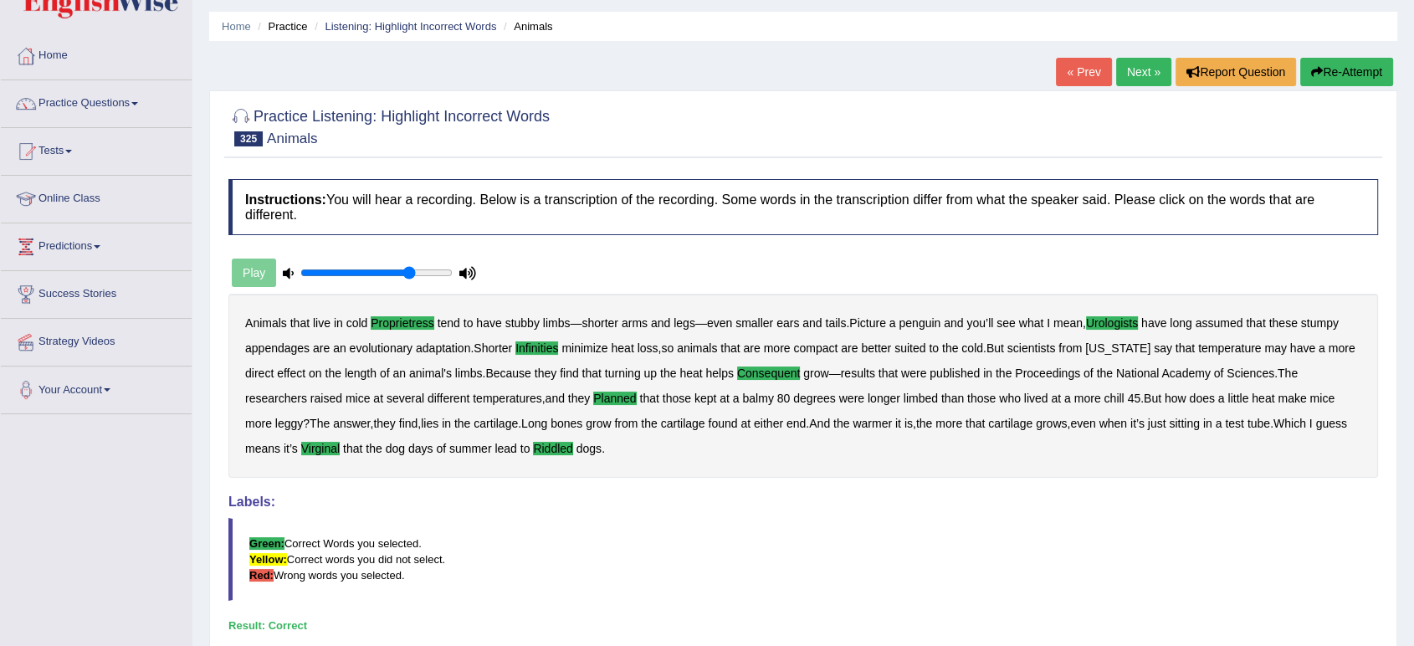
scroll to position [46, 0]
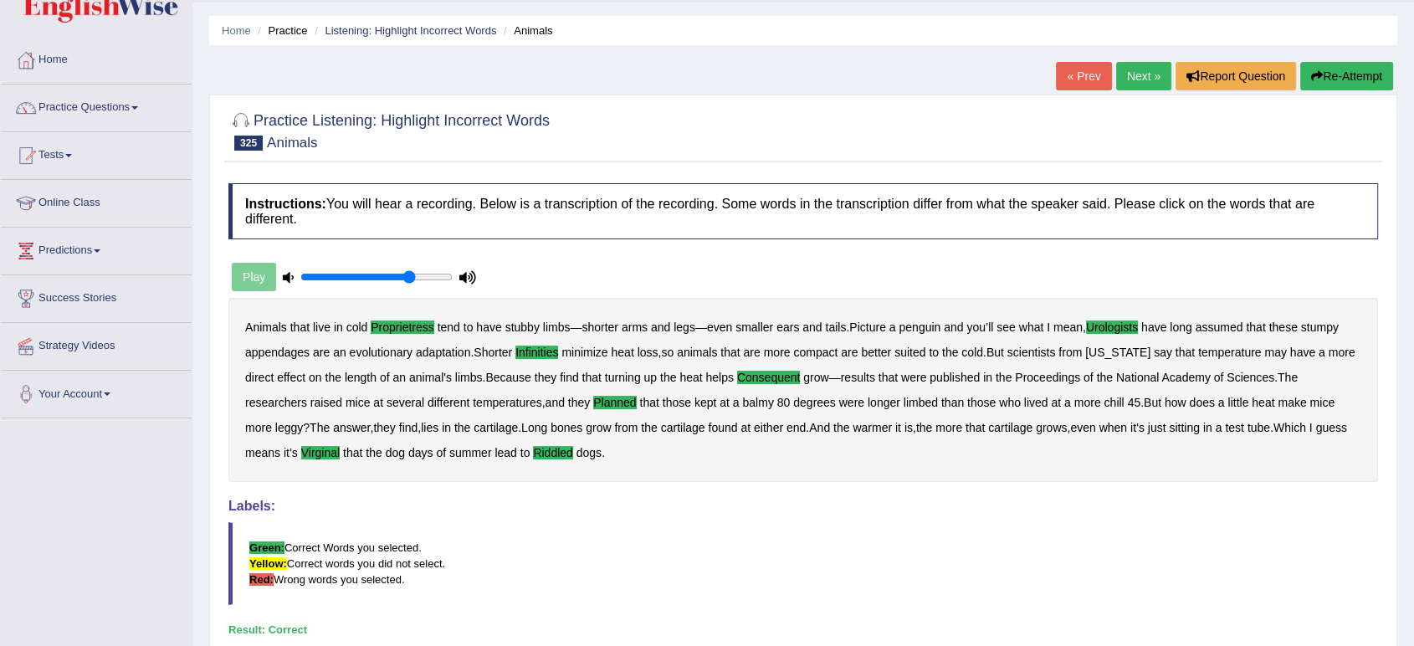
click at [1147, 74] on link "Next »" at bounding box center [1143, 76] width 55 height 28
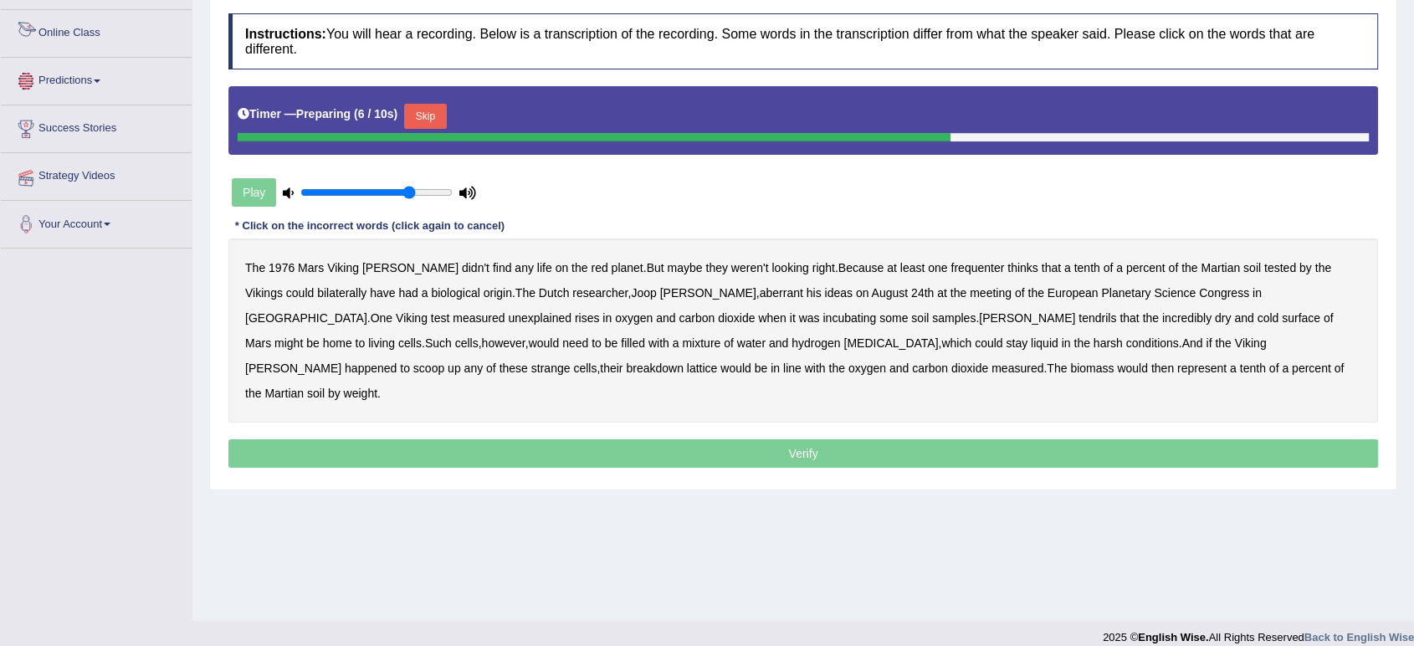
scroll to position [232, 0]
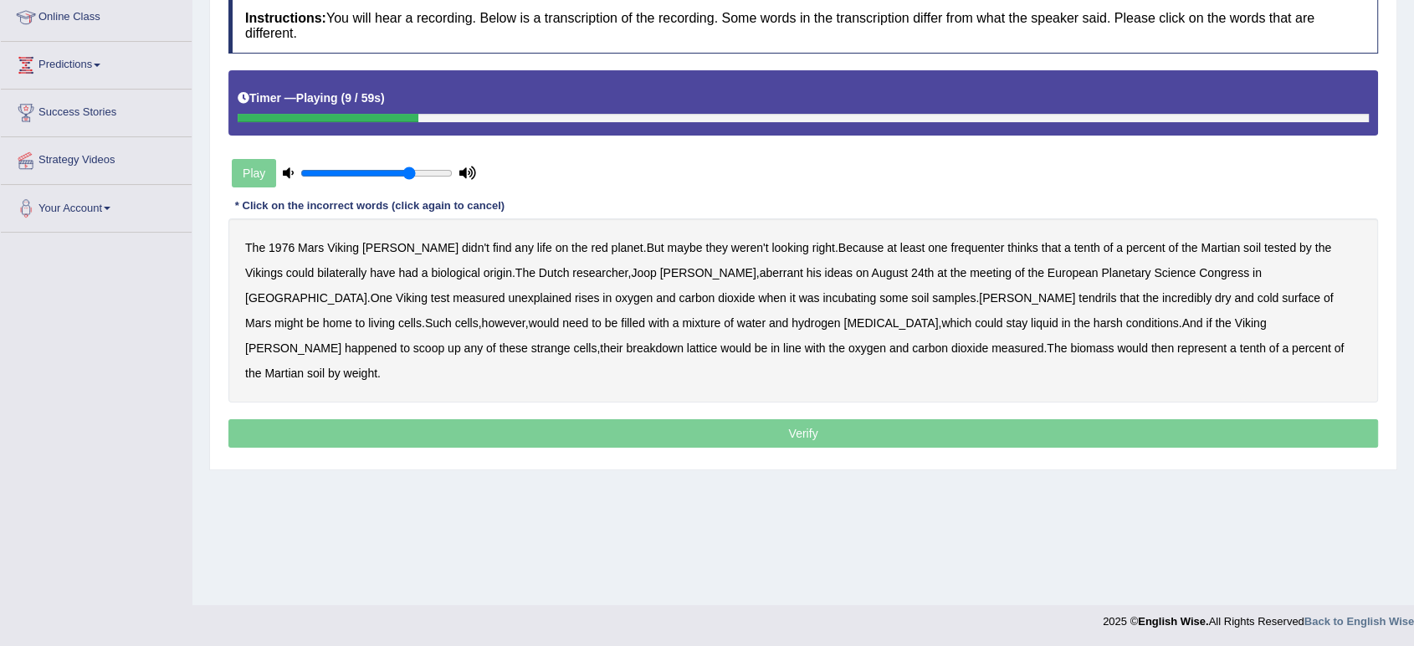
click at [951, 251] on b "frequenter" at bounding box center [978, 247] width 54 height 13
click at [317, 276] on b "bilaterally" at bounding box center [341, 272] width 49 height 13
click at [760, 266] on b "aberrant" at bounding box center [782, 272] width 44 height 13
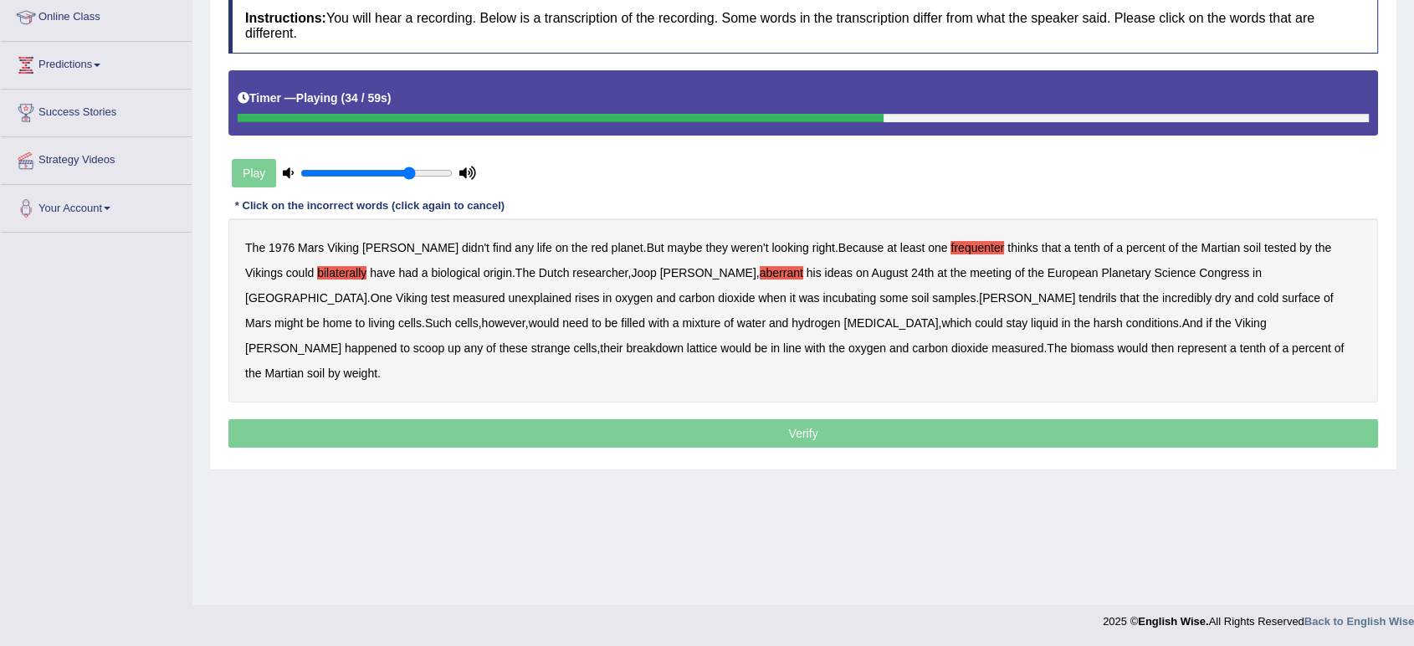
click at [1079, 297] on b "tendrils" at bounding box center [1098, 297] width 38 height 13
click at [718, 341] on b "lattice" at bounding box center [702, 347] width 31 height 13
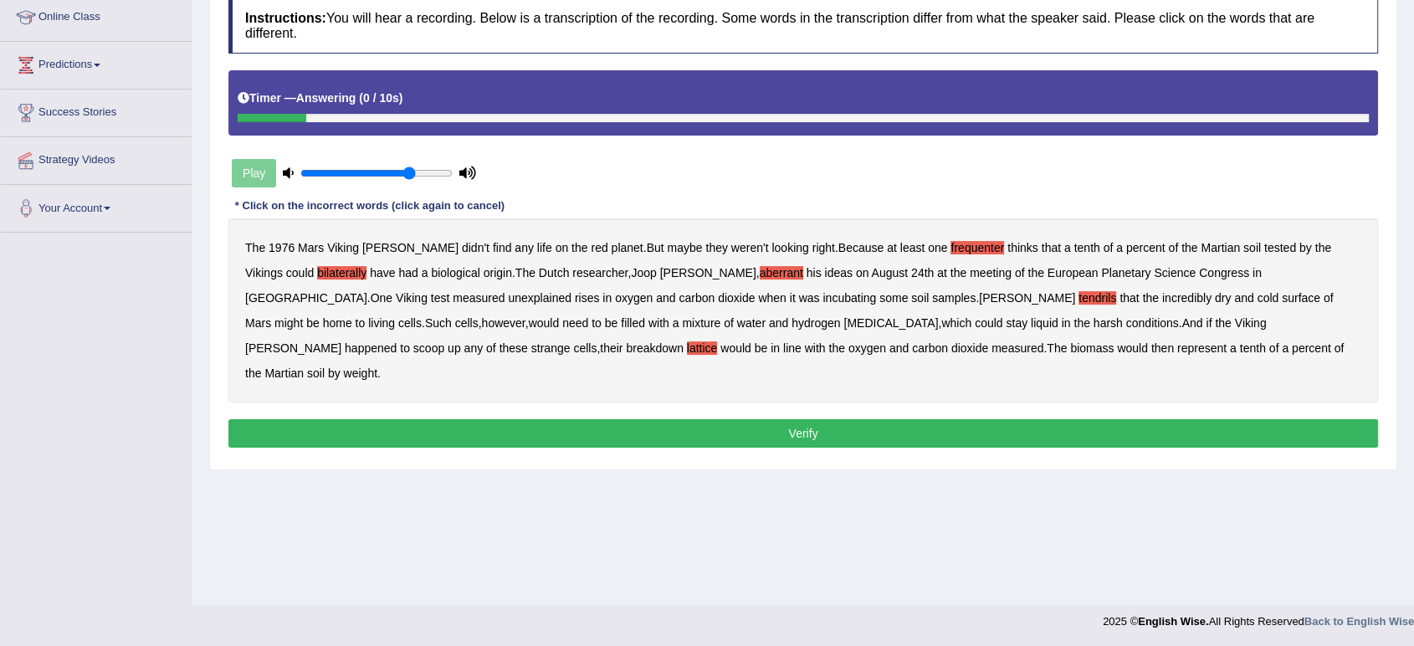
click at [867, 419] on button "Verify" at bounding box center [803, 433] width 1150 height 28
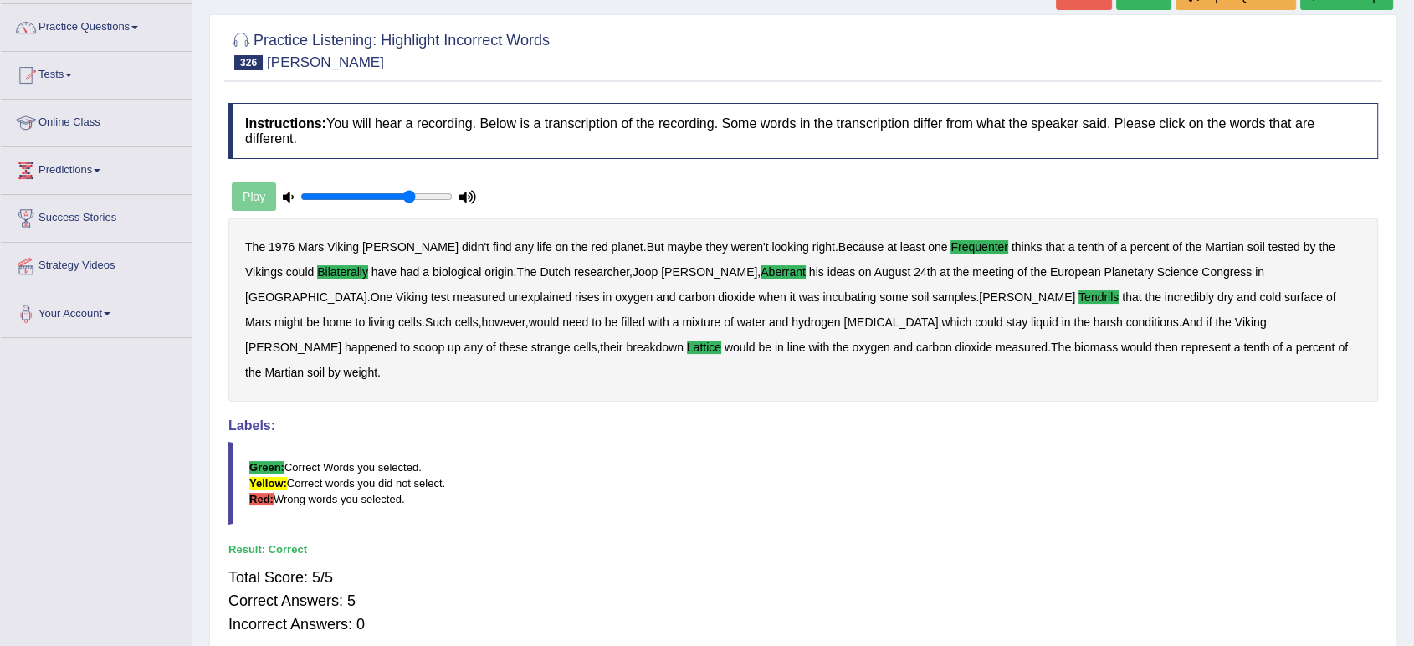
scroll to position [0, 0]
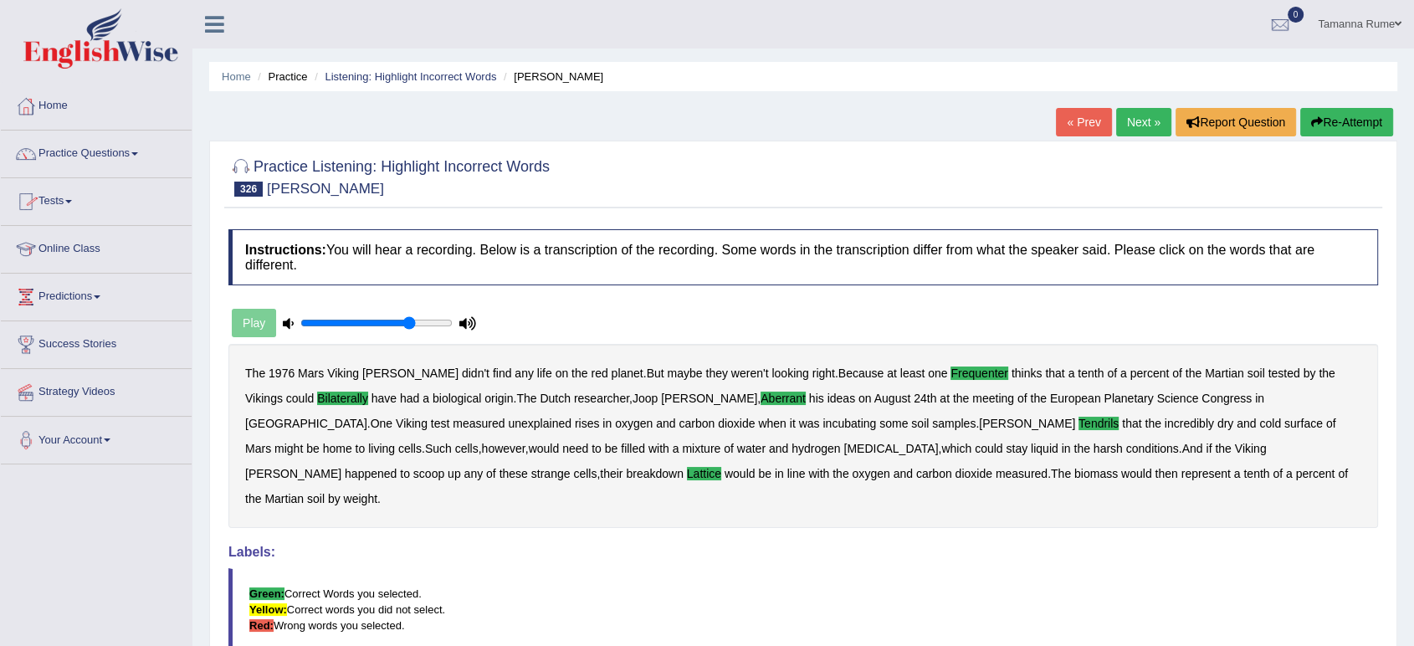
click at [1134, 118] on link "Next »" at bounding box center [1143, 122] width 55 height 28
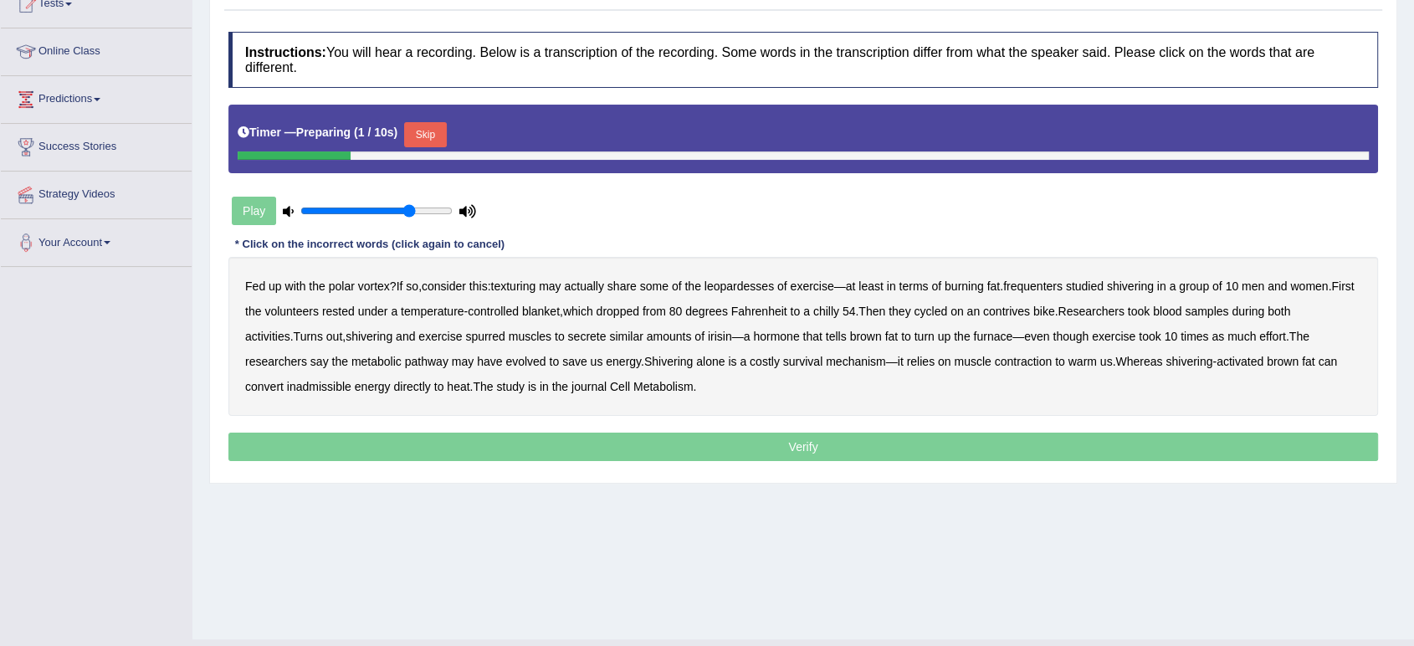
scroll to position [232, 0]
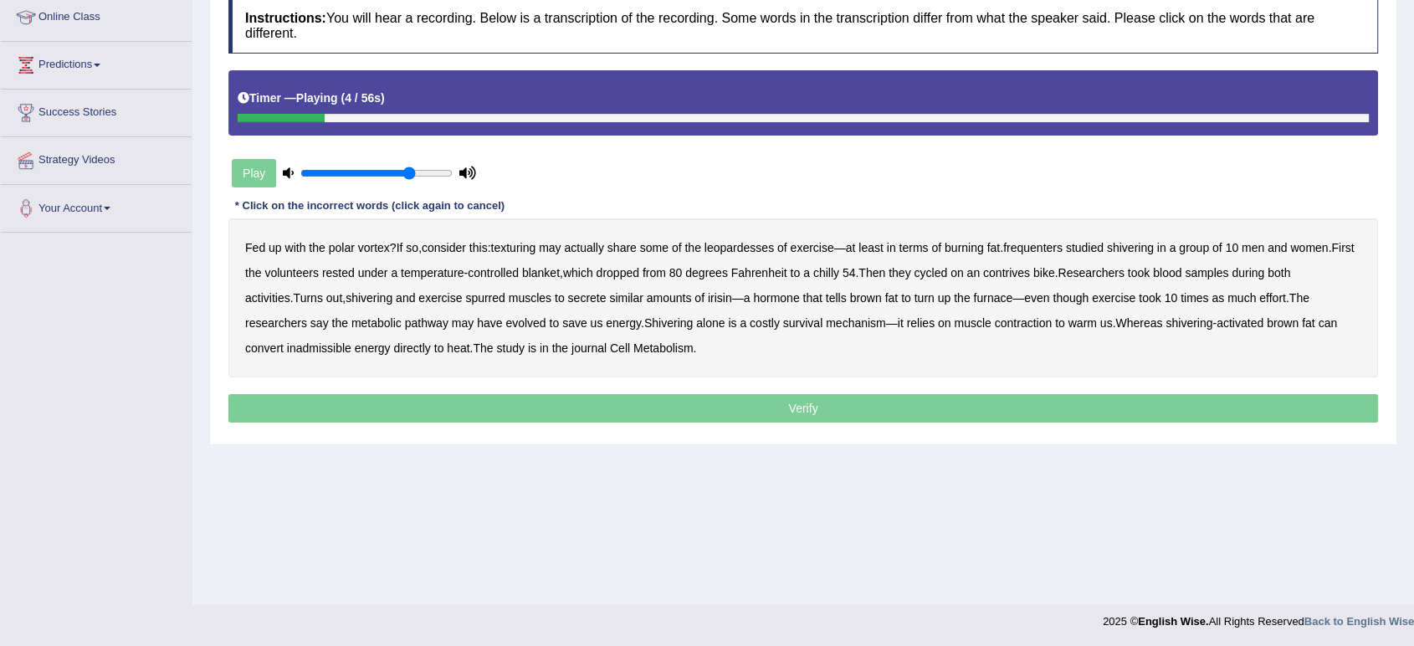
click at [527, 254] on div "Fed up with the polar vortex ? If so , consider this : texturing may actually s…" at bounding box center [803, 297] width 1150 height 159
click at [536, 246] on b "texturing" at bounding box center [512, 247] width 45 height 13
click at [746, 246] on b "leopardesses" at bounding box center [739, 247] width 69 height 13
click at [1050, 244] on b "frequenters" at bounding box center [1032, 247] width 59 height 13
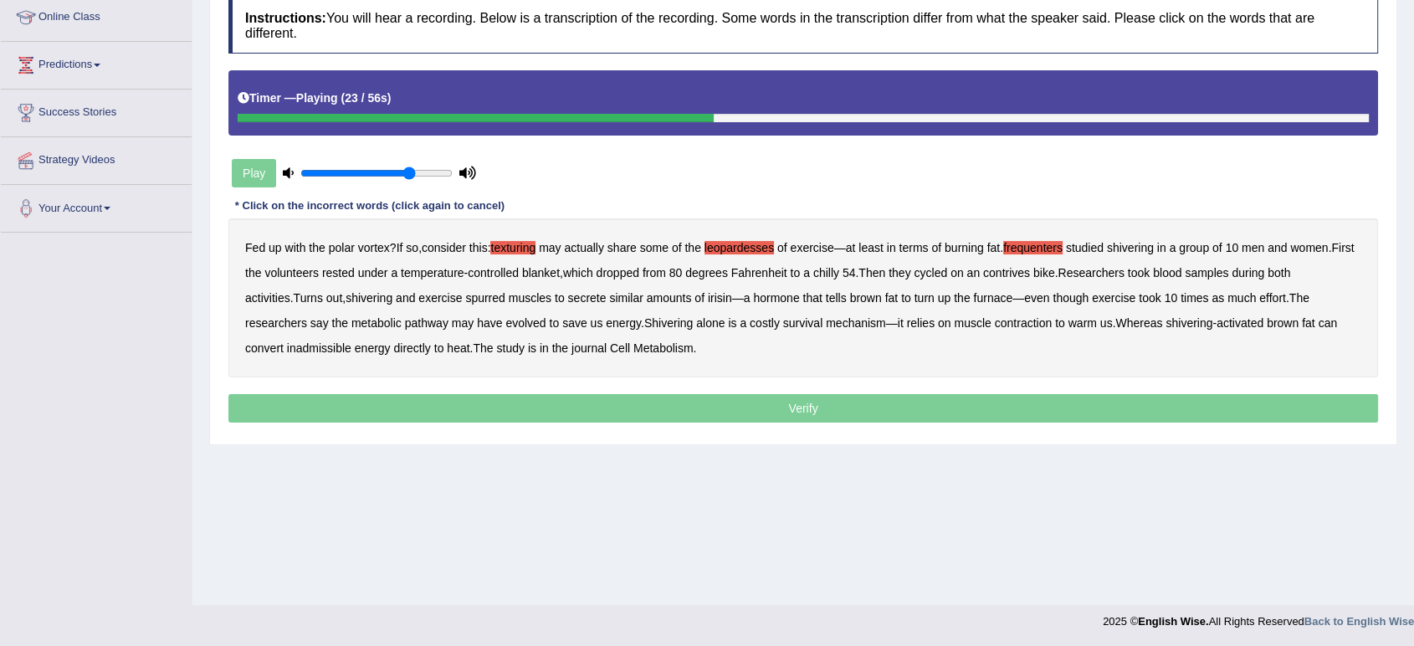
click at [1030, 273] on b "contrives" at bounding box center [1006, 272] width 47 height 13
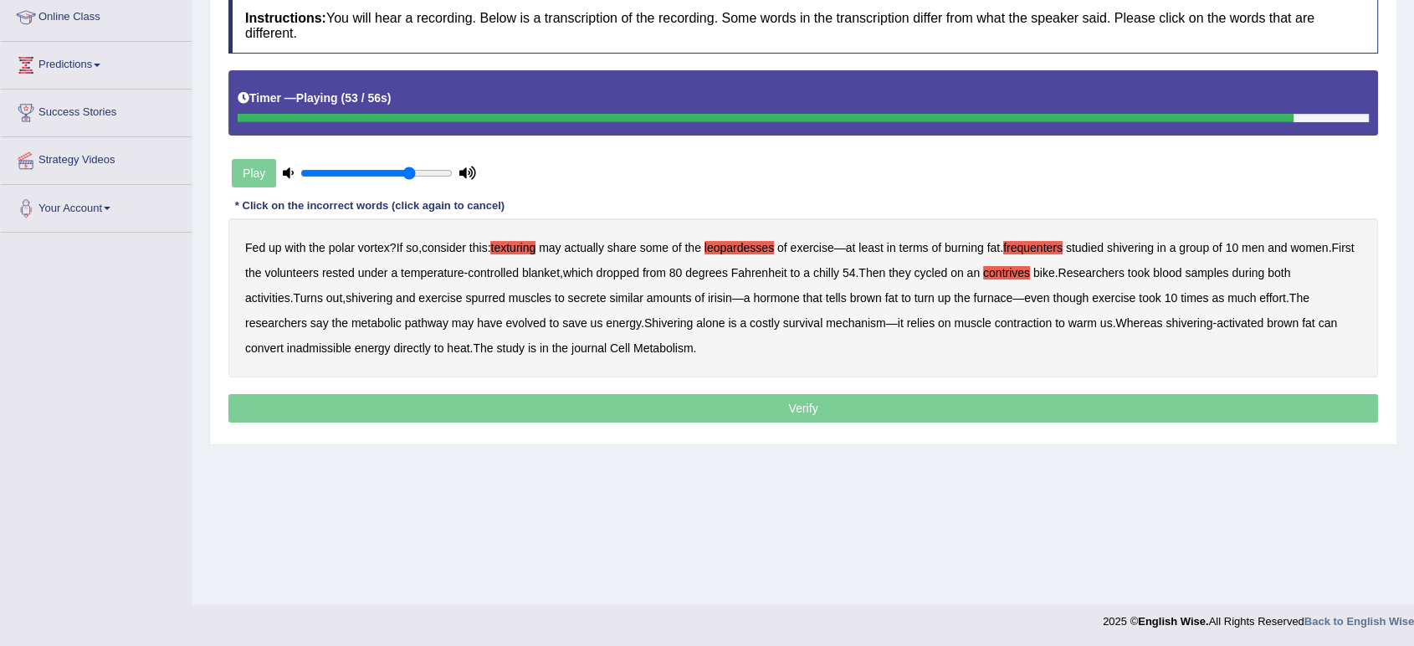
click at [309, 351] on b "inadmissible" at bounding box center [319, 347] width 64 height 13
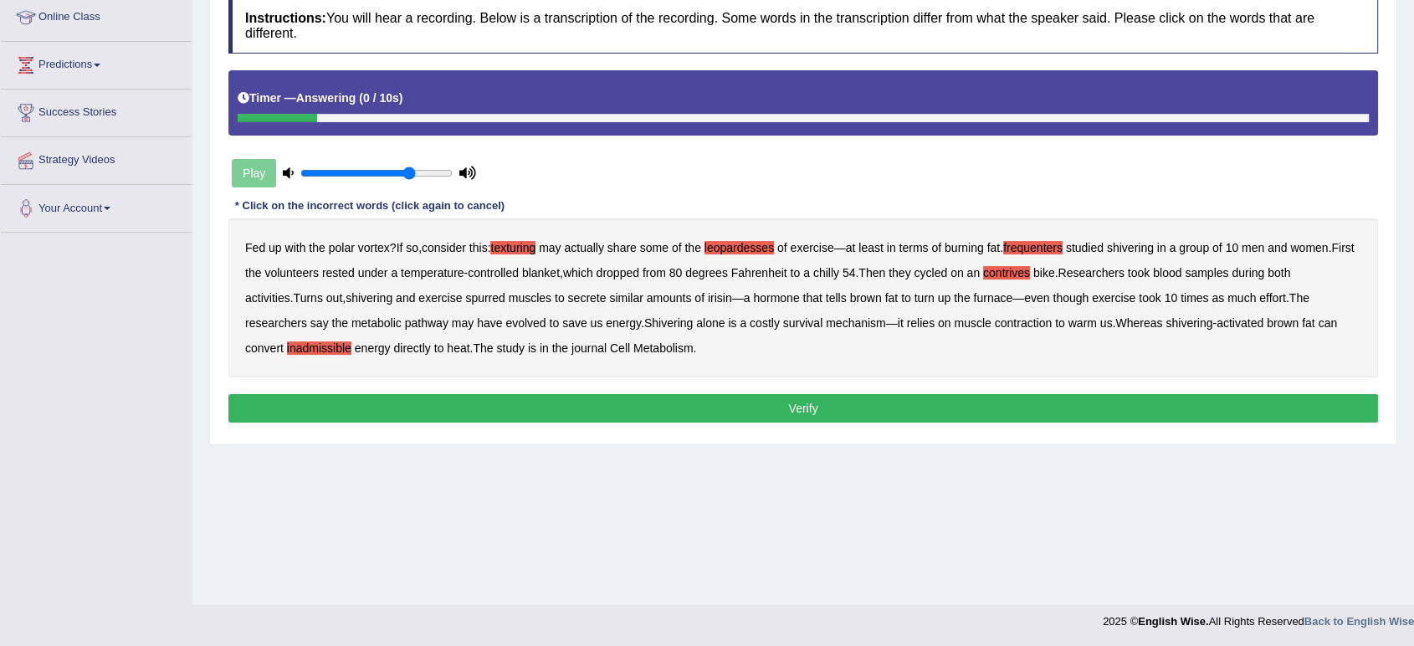
click at [612, 414] on button "Verify" at bounding box center [803, 408] width 1150 height 28
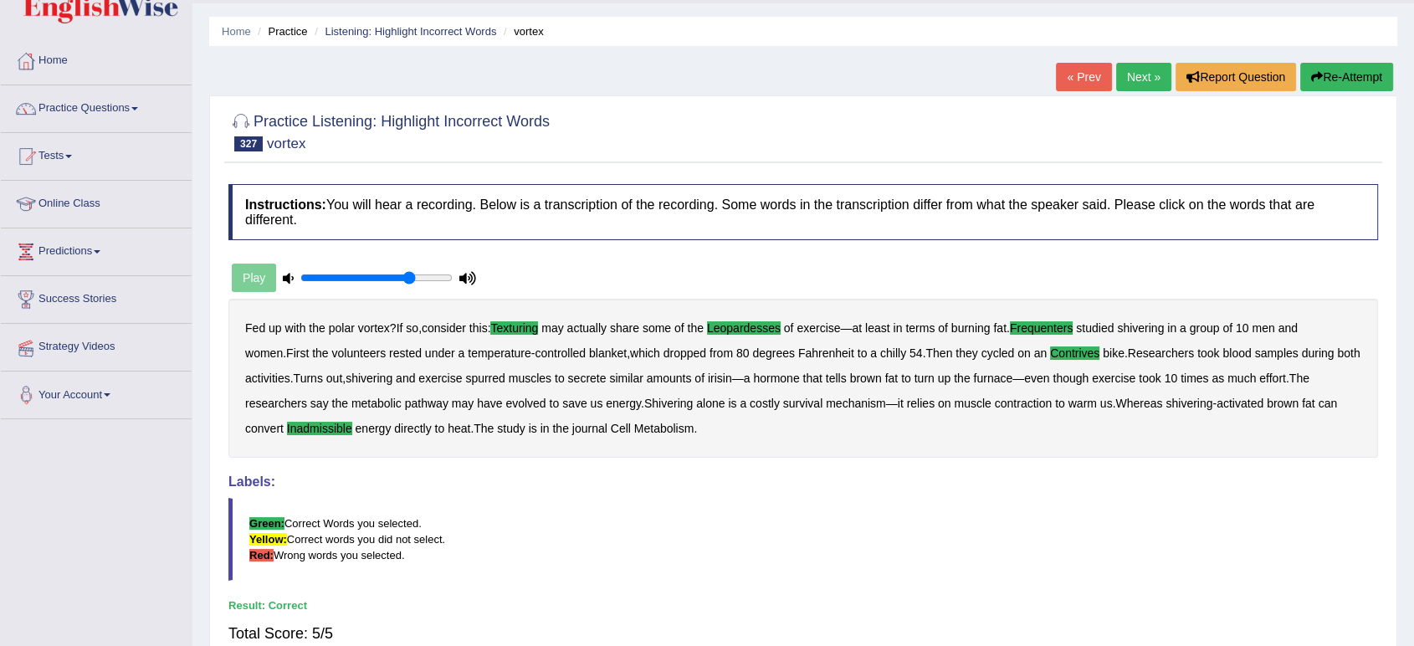
scroll to position [0, 0]
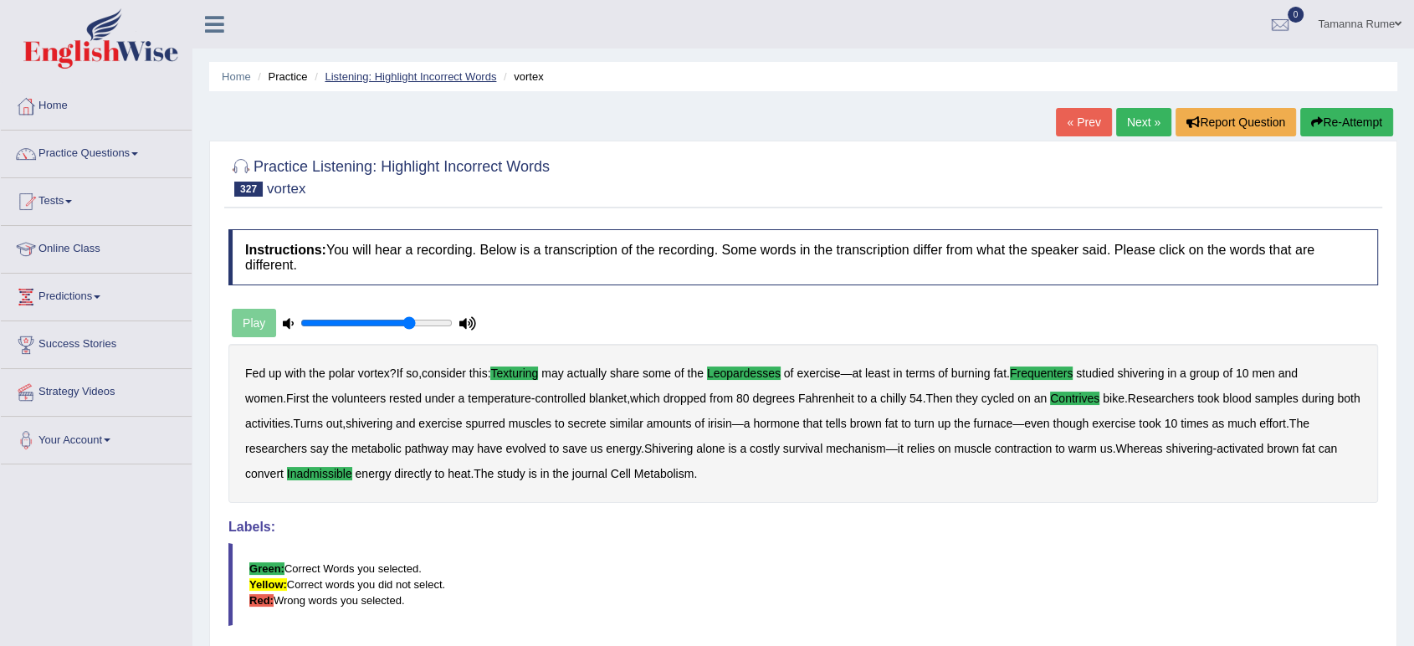
click at [364, 71] on link "Listening: Highlight Incorrect Words" at bounding box center [411, 76] width 172 height 13
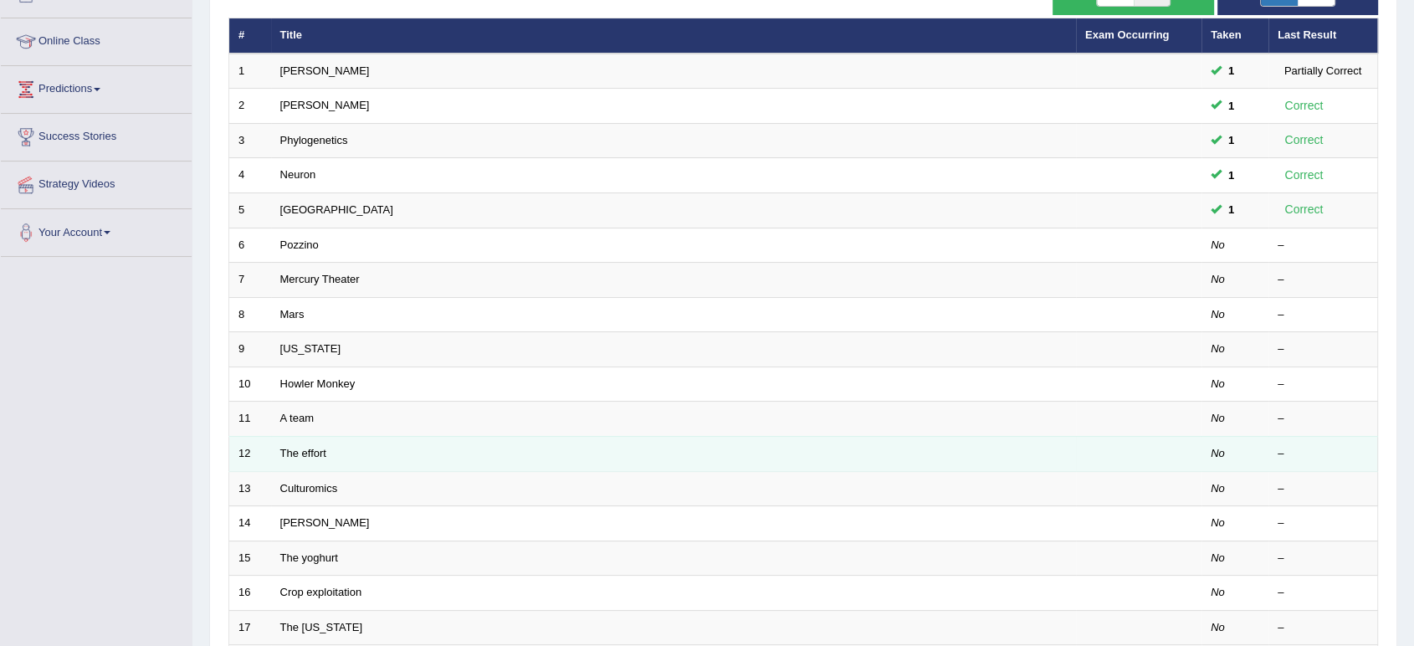
scroll to position [459, 0]
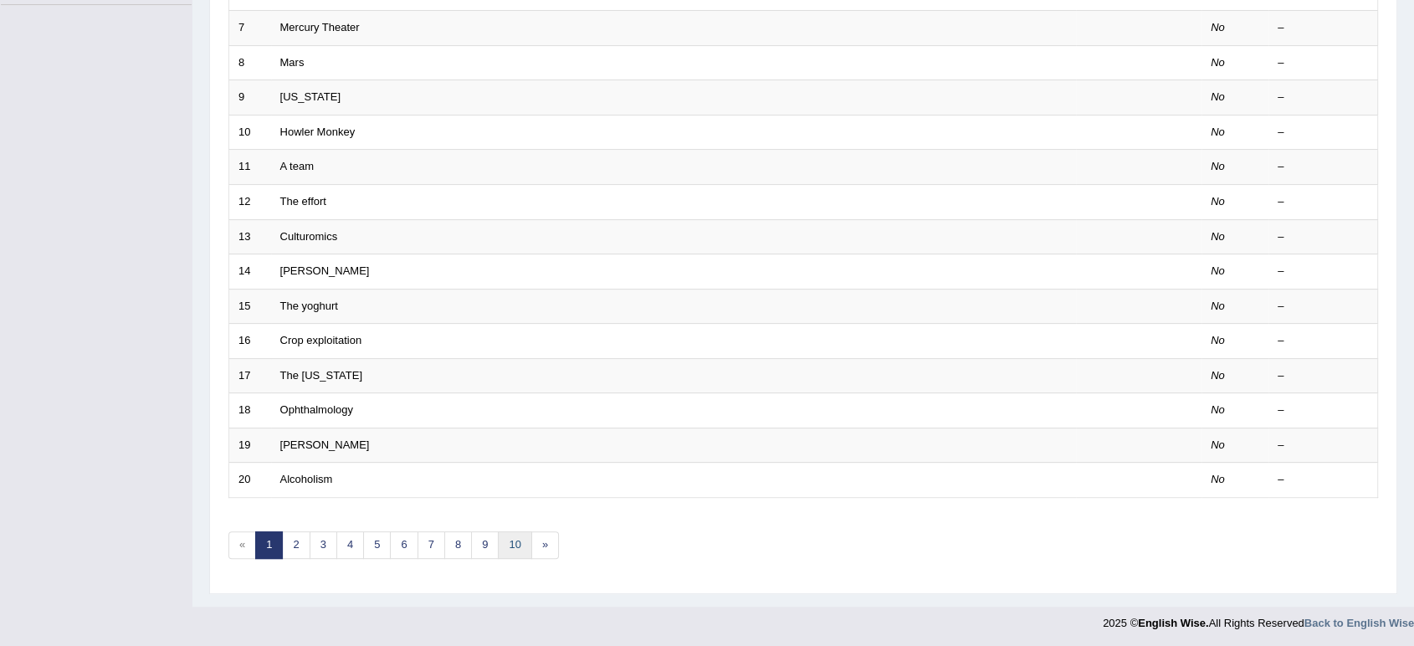
click at [503, 546] on link "10" at bounding box center [514, 545] width 33 height 28
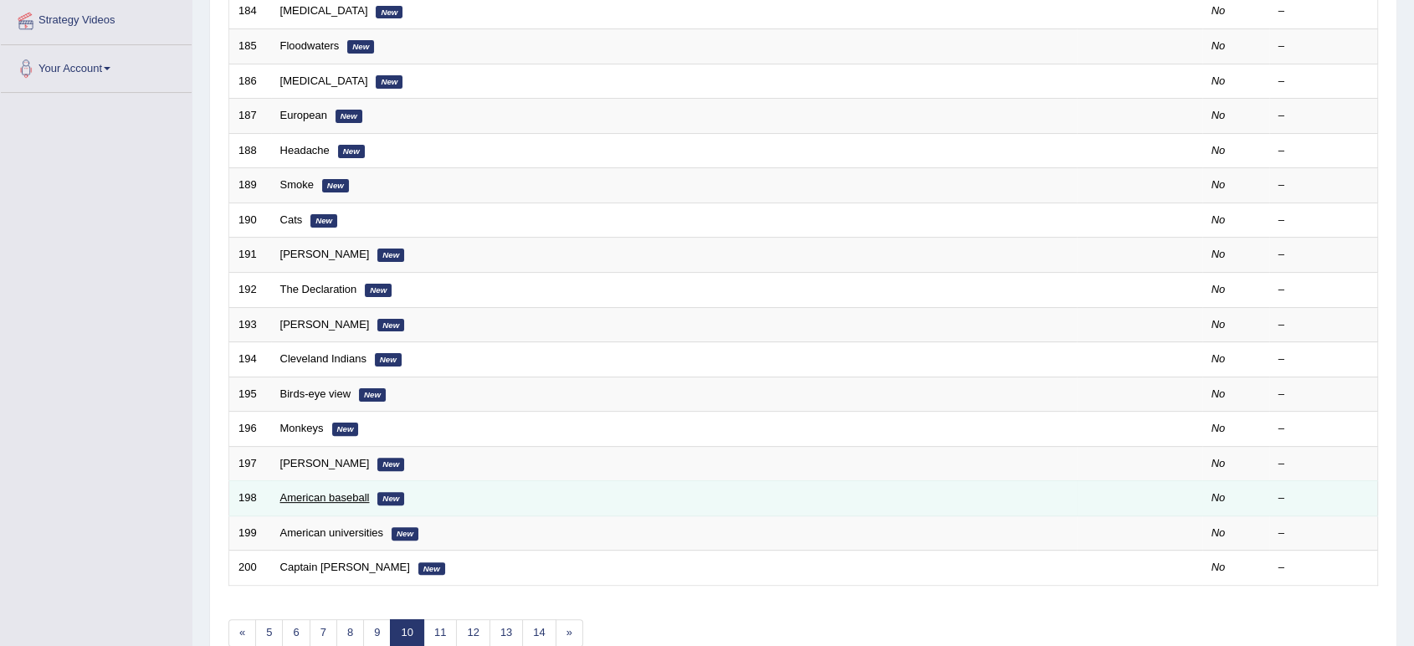
scroll to position [459, 0]
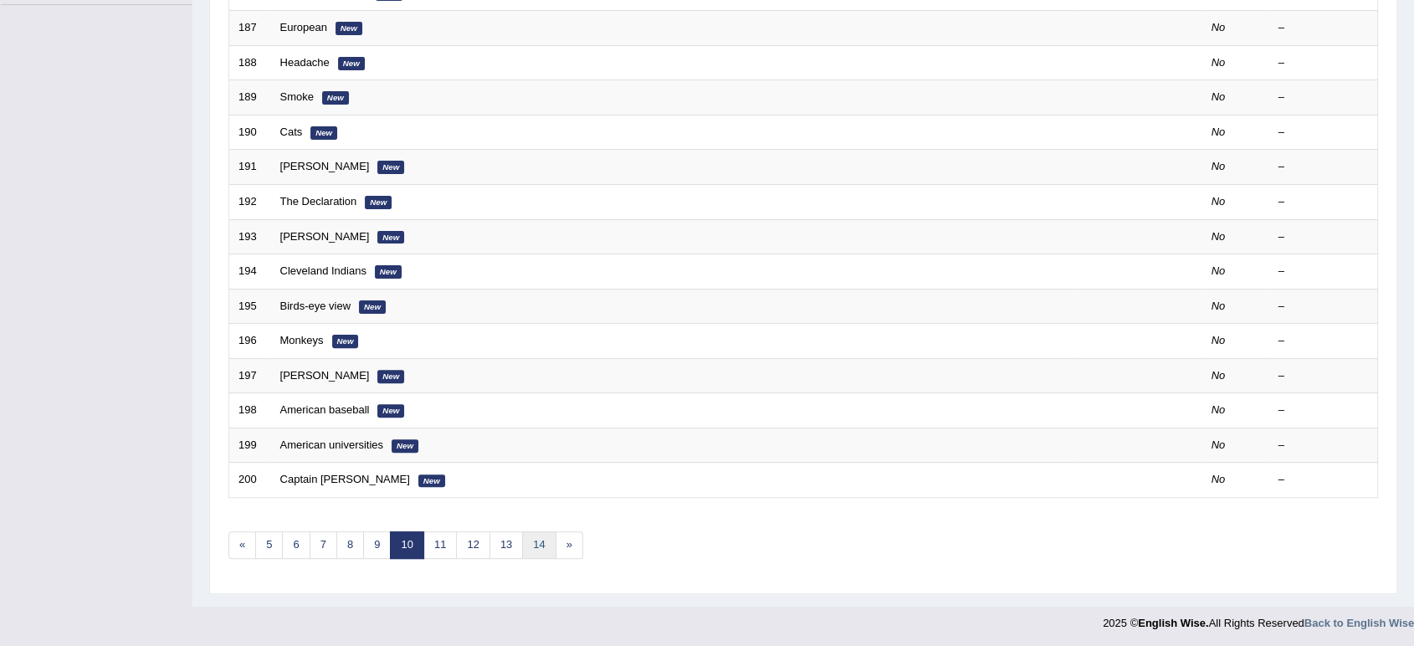
click at [536, 547] on link "14" at bounding box center [538, 545] width 33 height 28
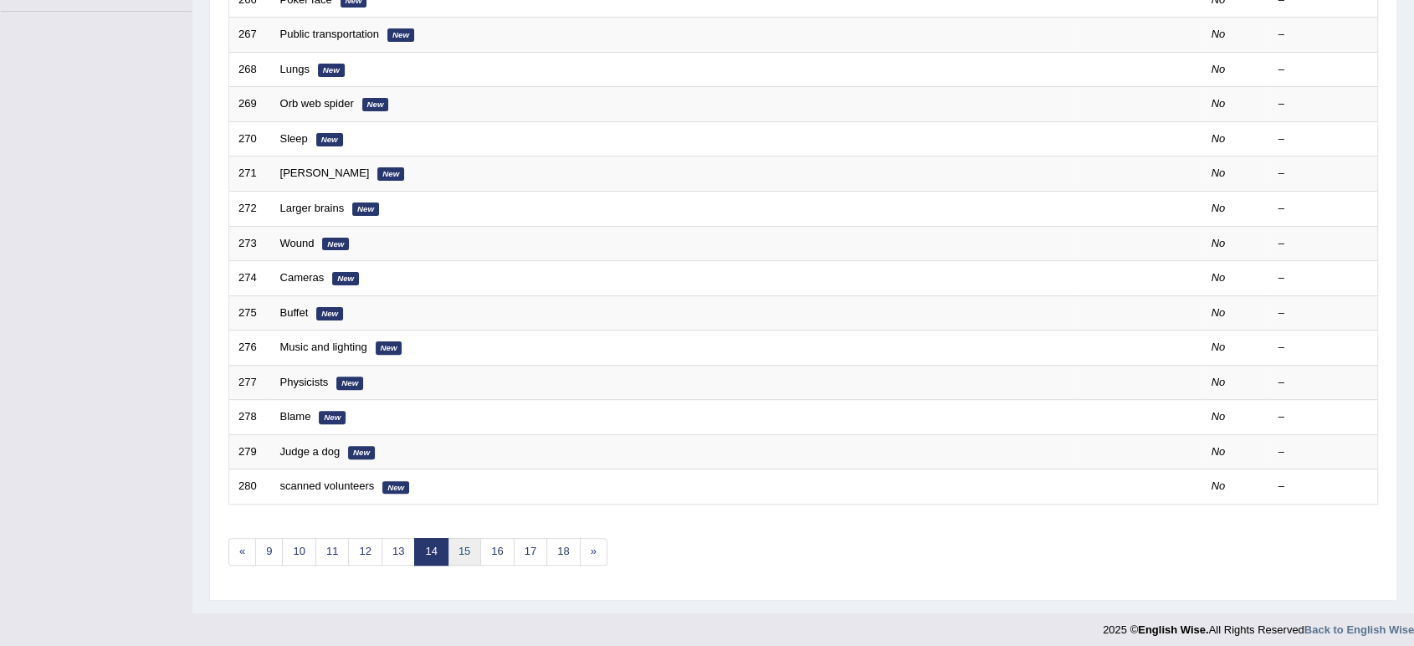
scroll to position [459, 0]
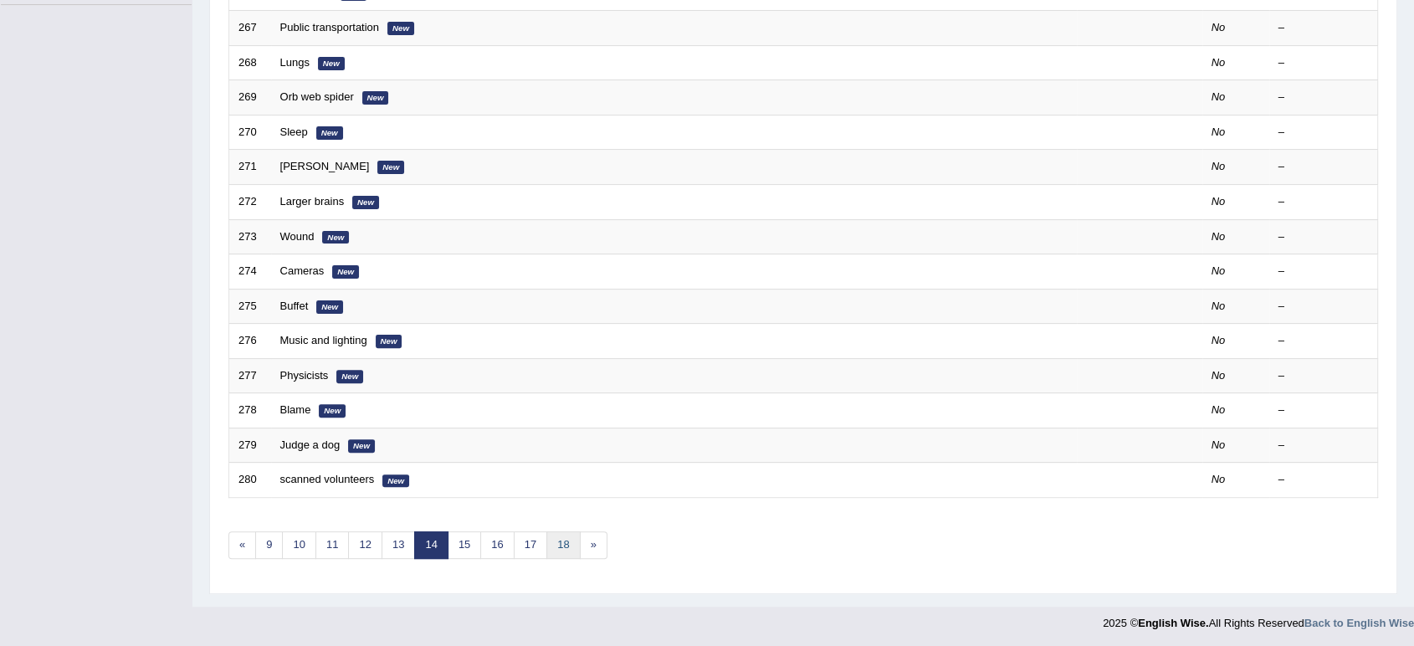
click at [550, 541] on link "18" at bounding box center [562, 545] width 33 height 28
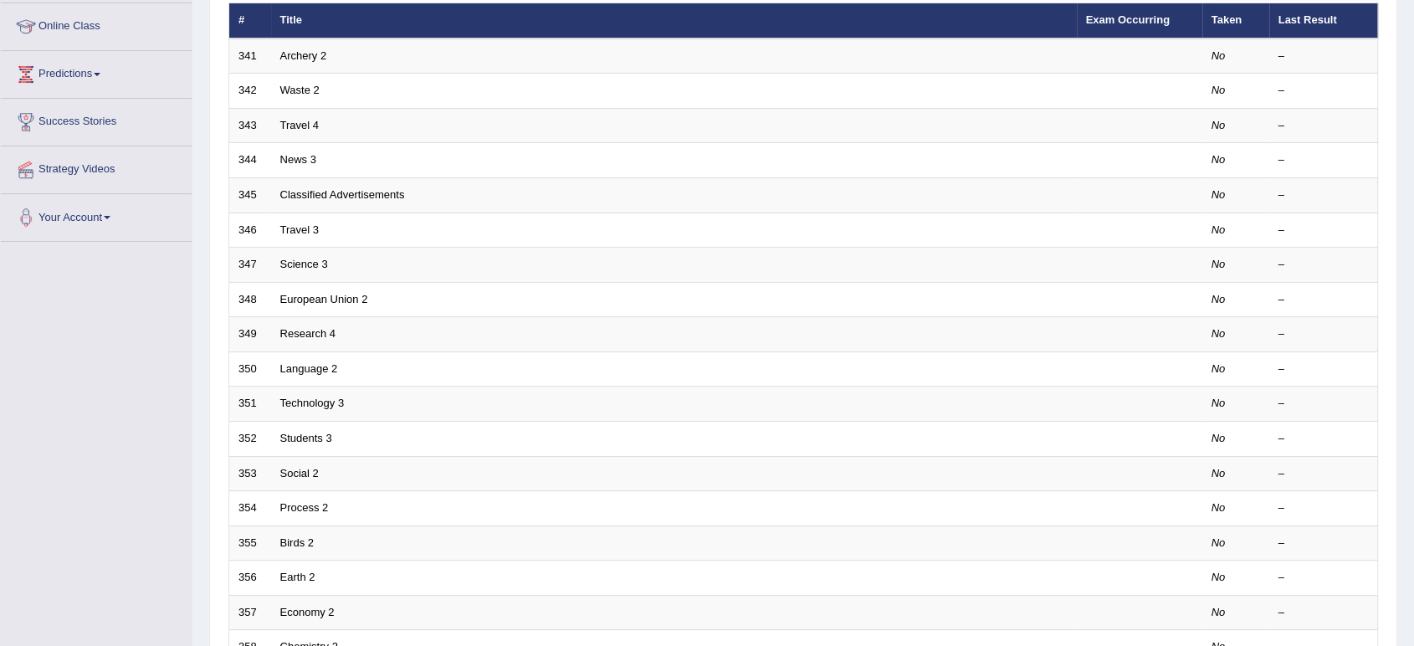
scroll to position [459, 0]
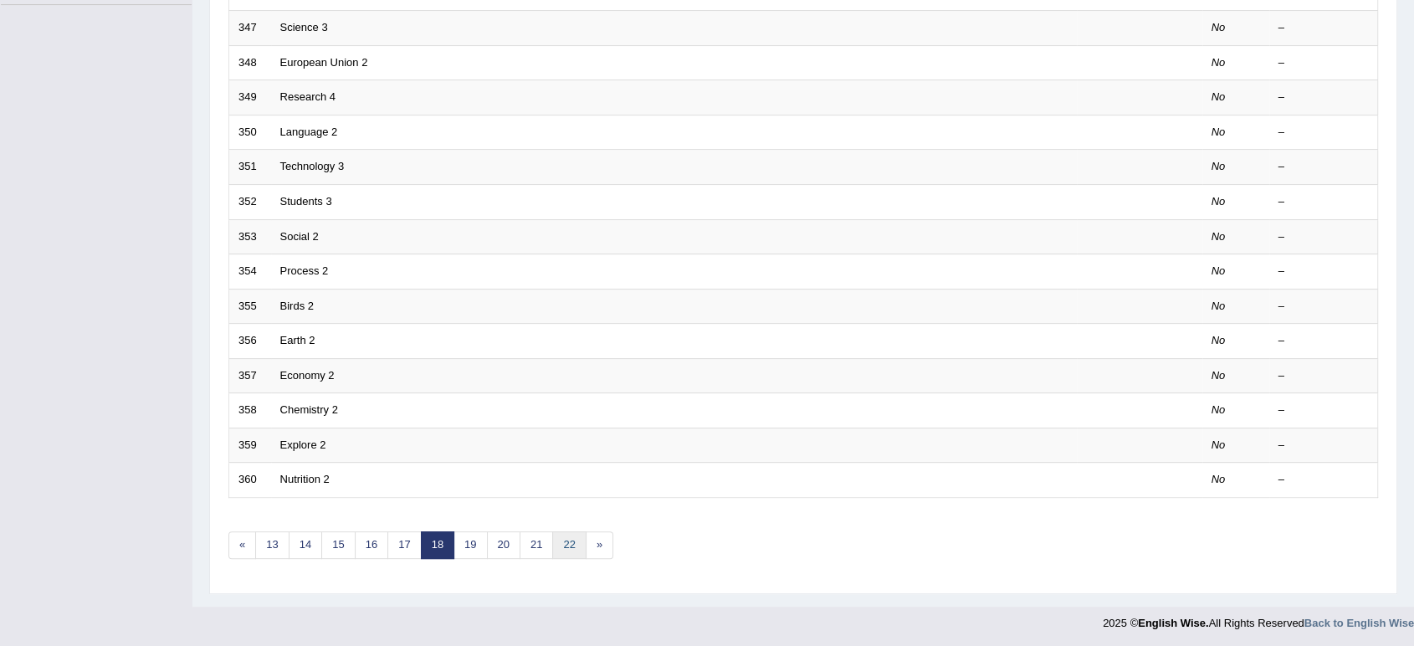
click at [562, 537] on link "22" at bounding box center [568, 545] width 33 height 28
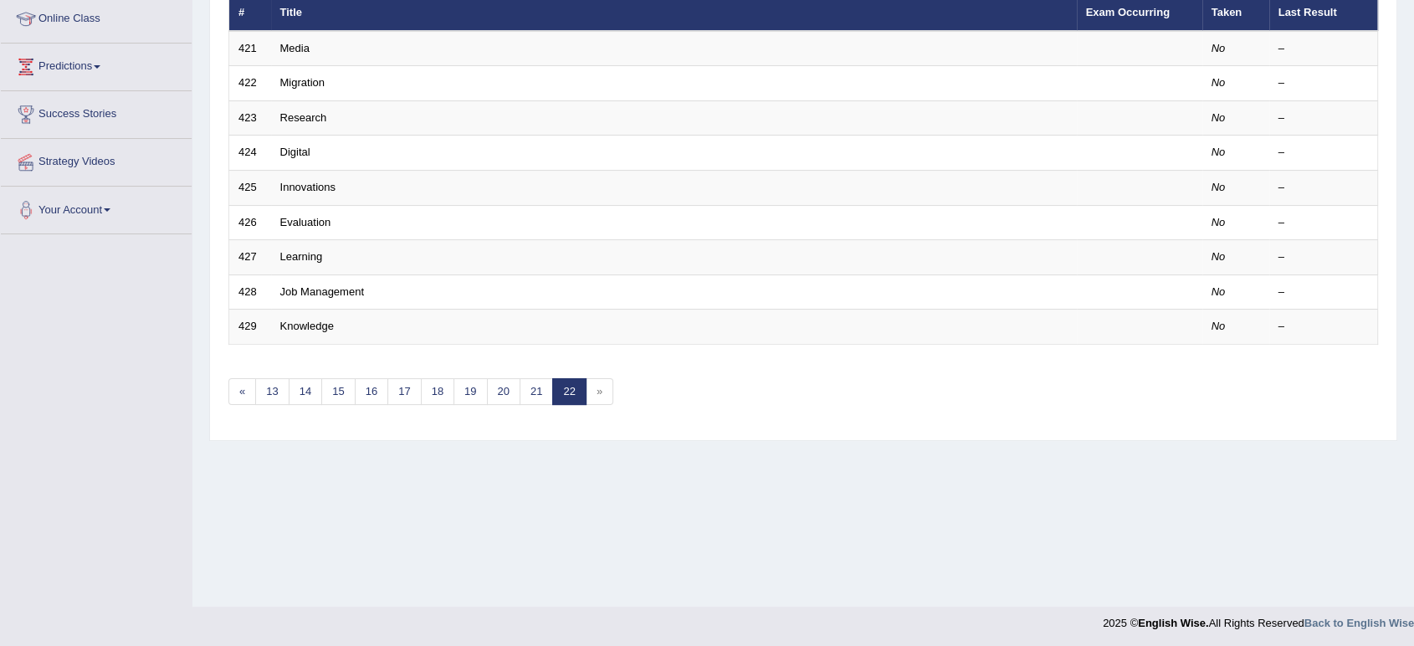
scroll to position [232, 0]
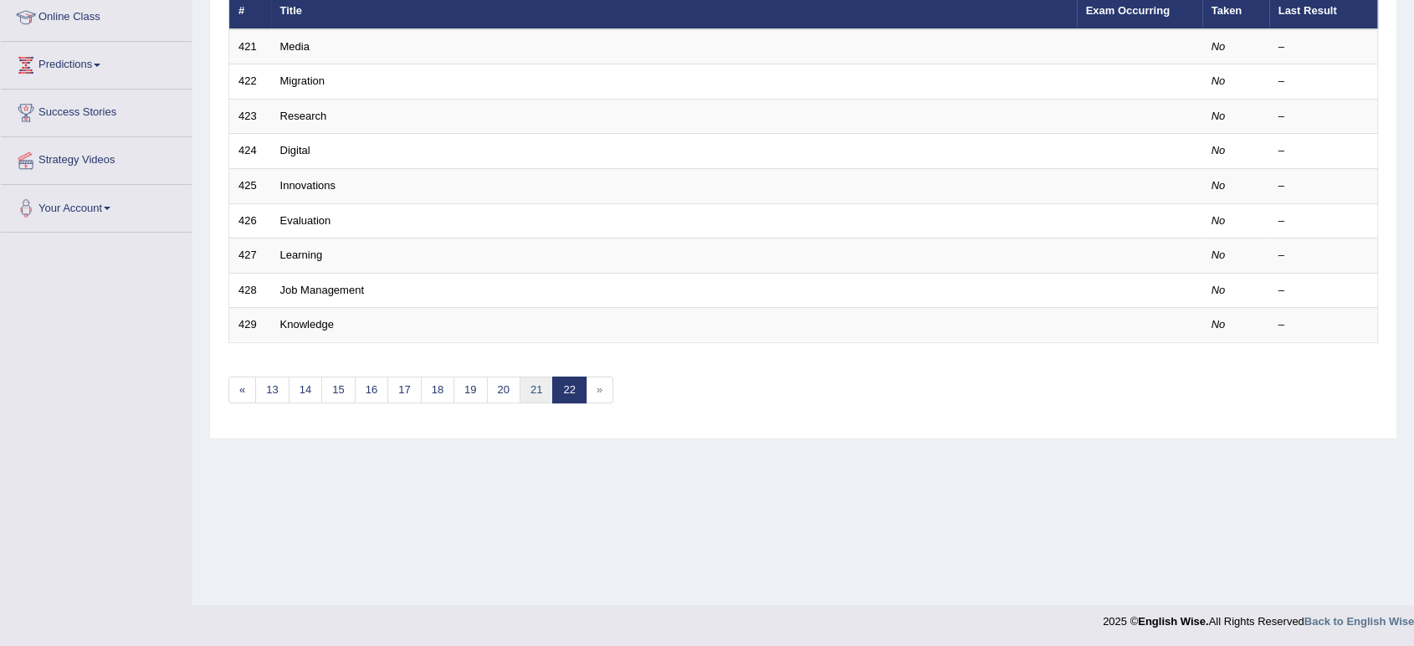
click at [526, 396] on link "21" at bounding box center [536, 391] width 33 height 28
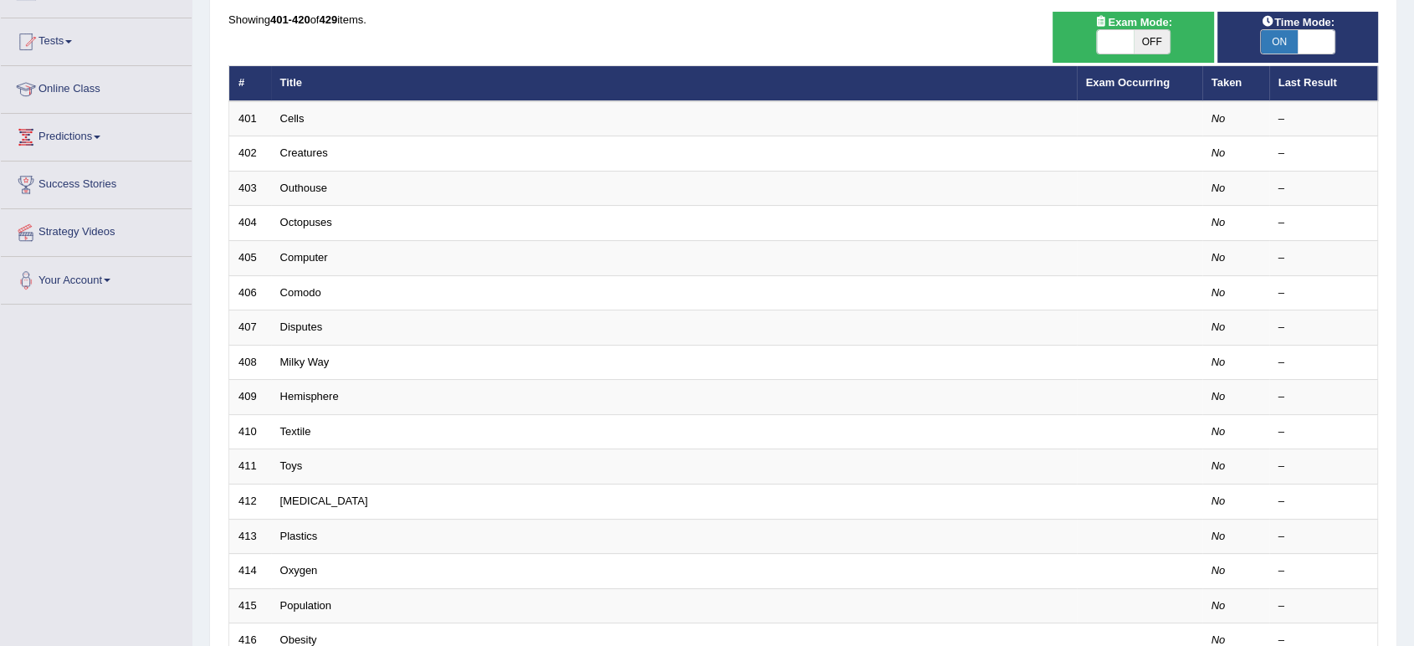
scroll to position [459, 0]
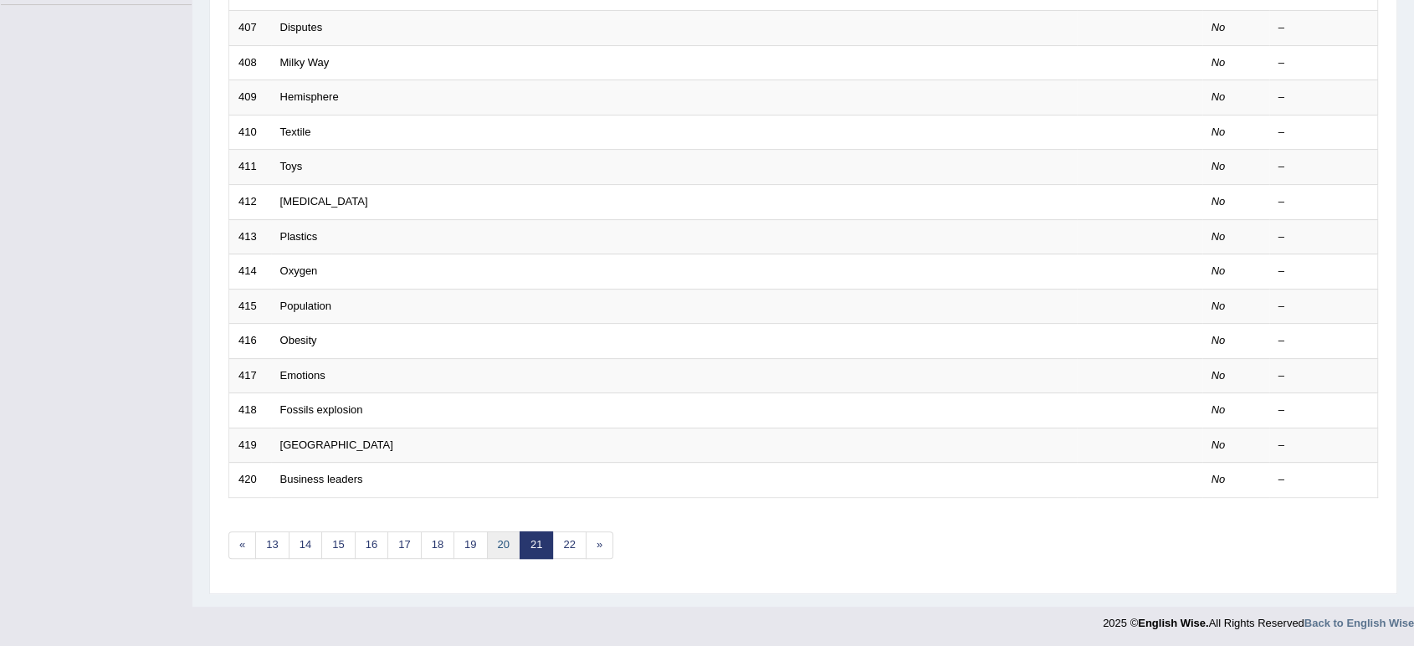
click at [501, 533] on link "20" at bounding box center [503, 545] width 33 height 28
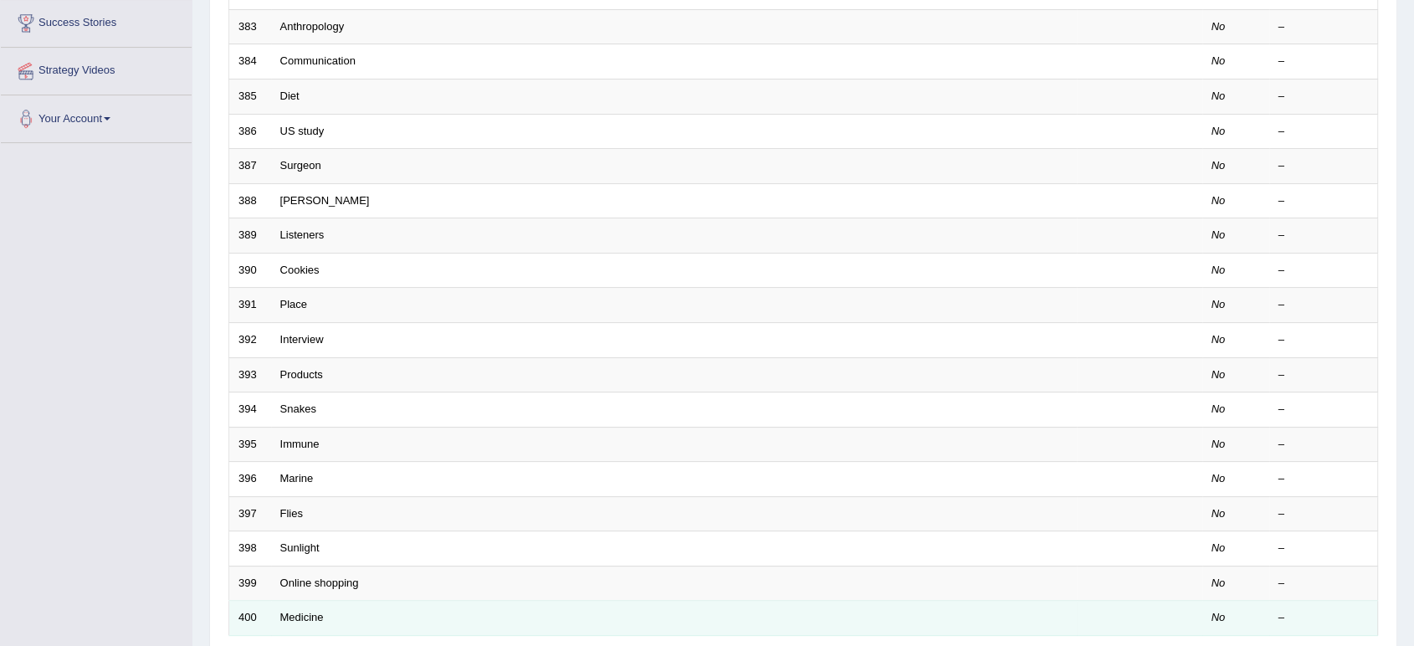
scroll to position [459, 0]
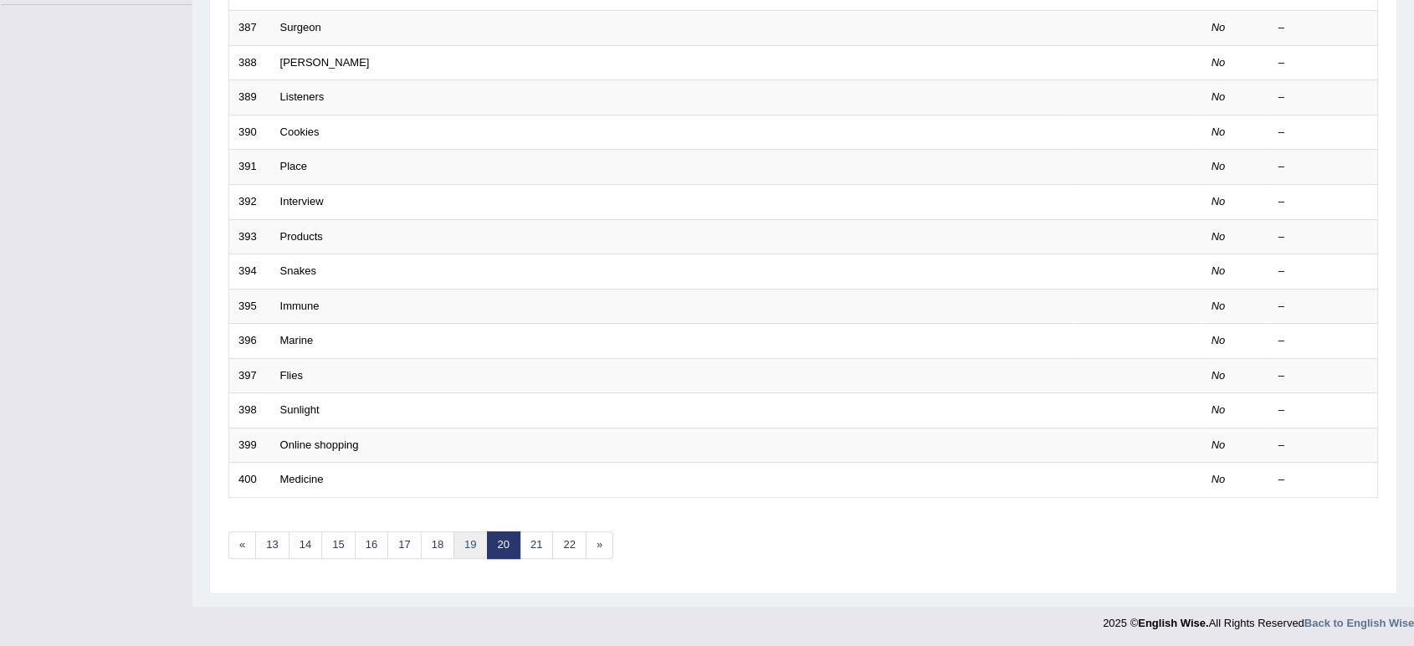
click at [462, 547] on link "19" at bounding box center [470, 545] width 33 height 28
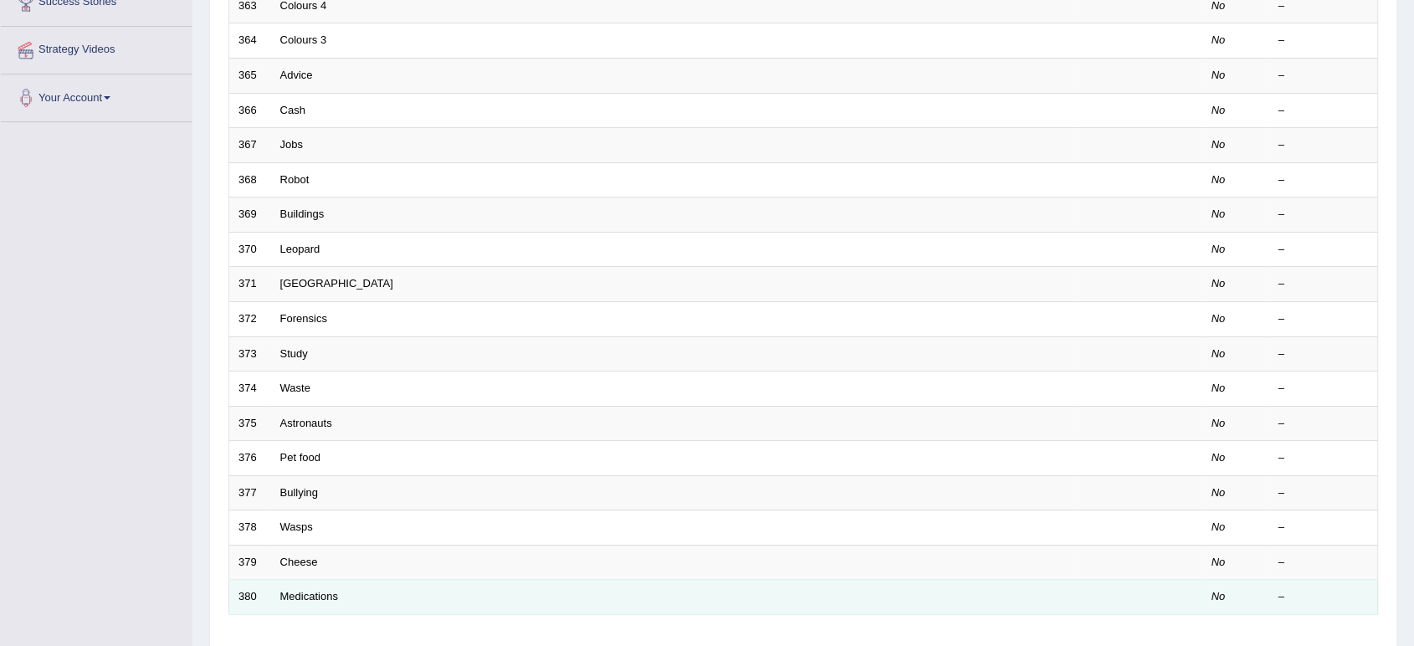
scroll to position [459, 0]
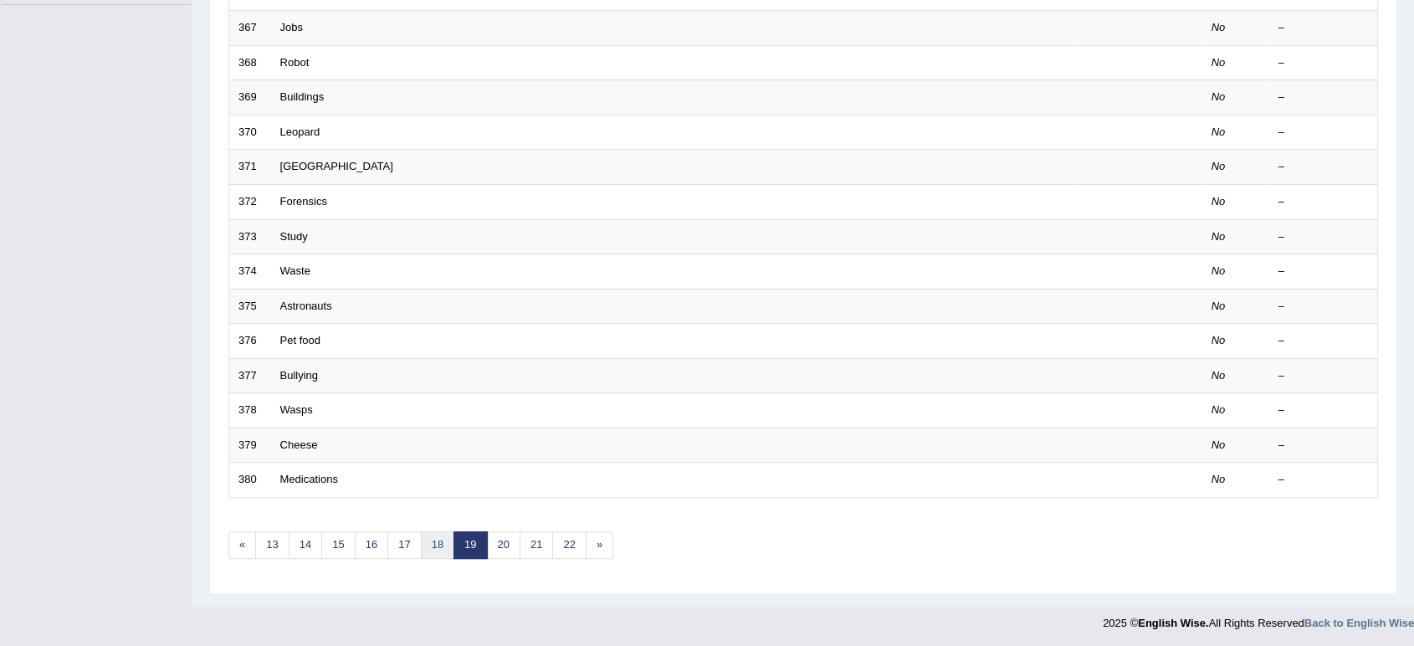
click at [429, 531] on link "18" at bounding box center [437, 545] width 33 height 28
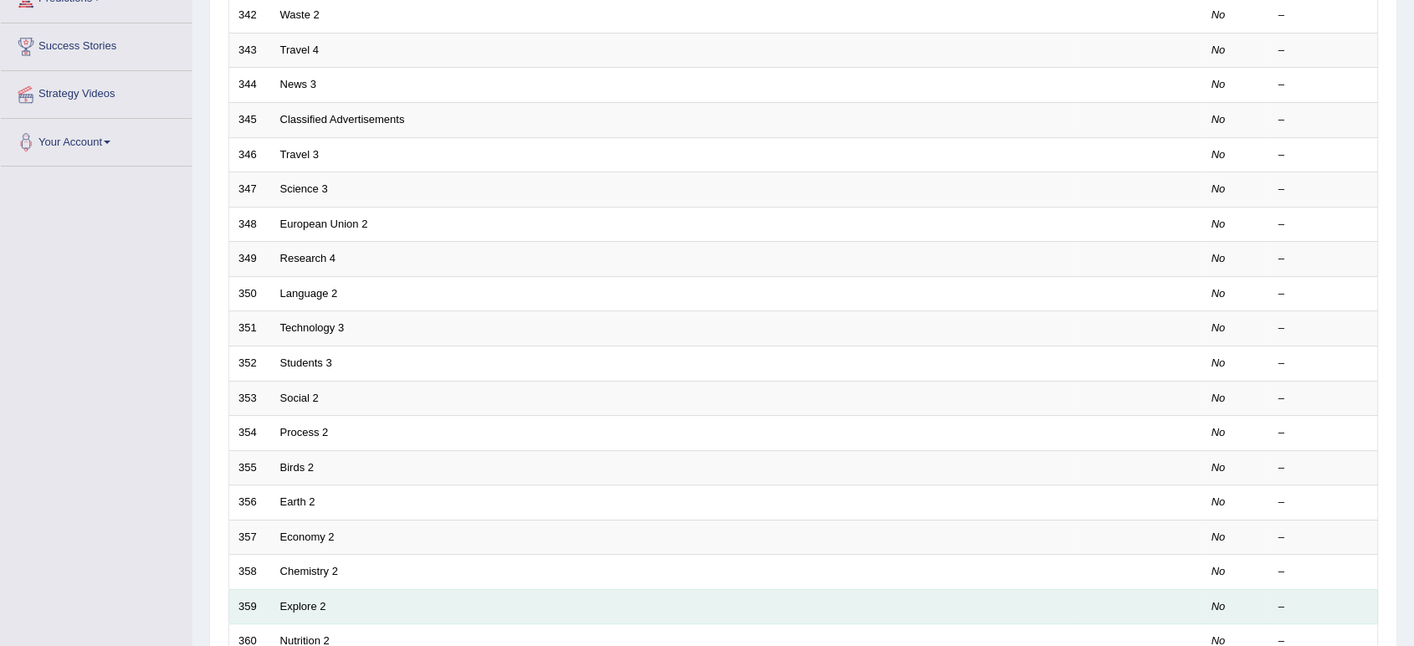
scroll to position [459, 0]
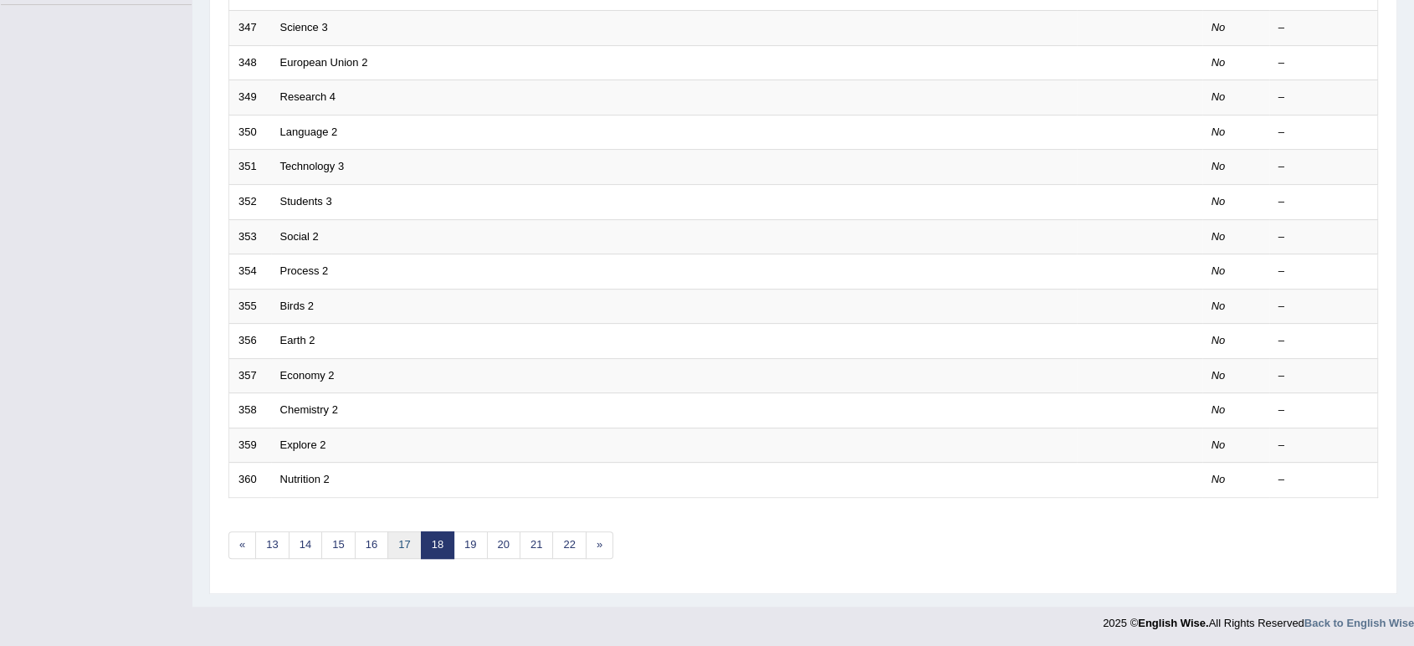
click at [398, 545] on link "17" at bounding box center [403, 545] width 33 height 28
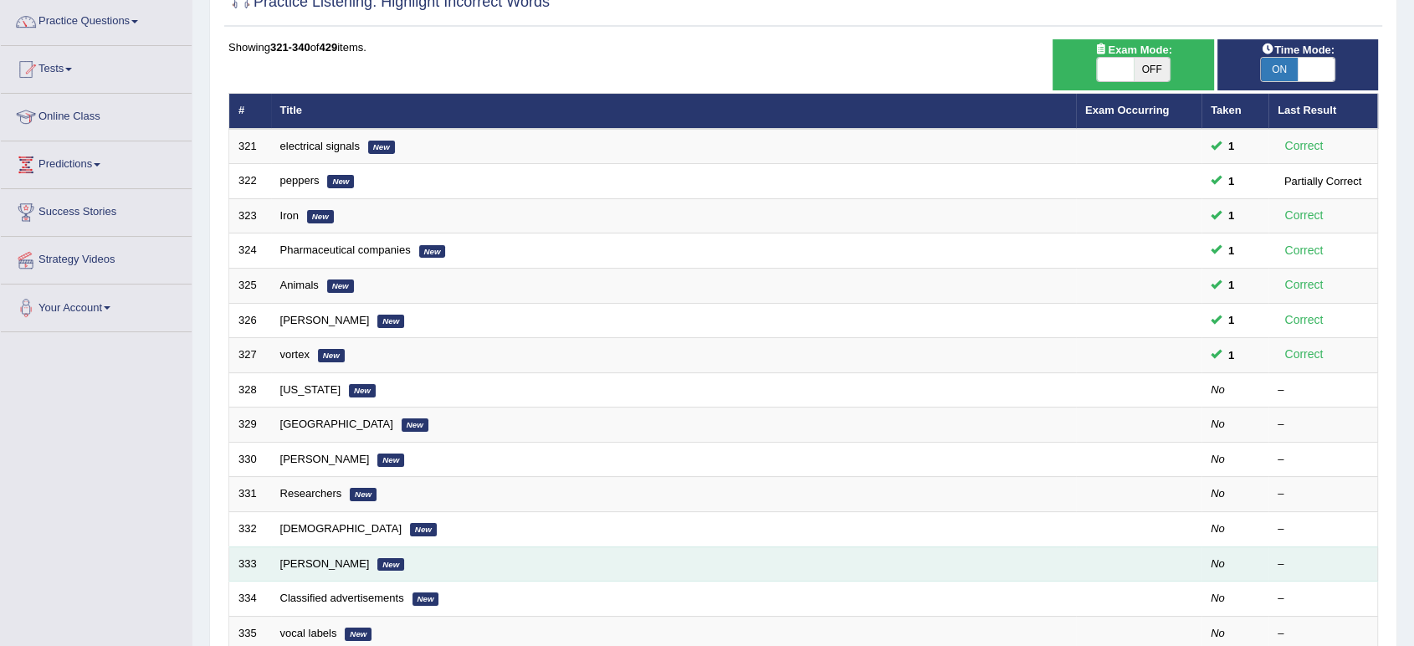
scroll to position [186, 0]
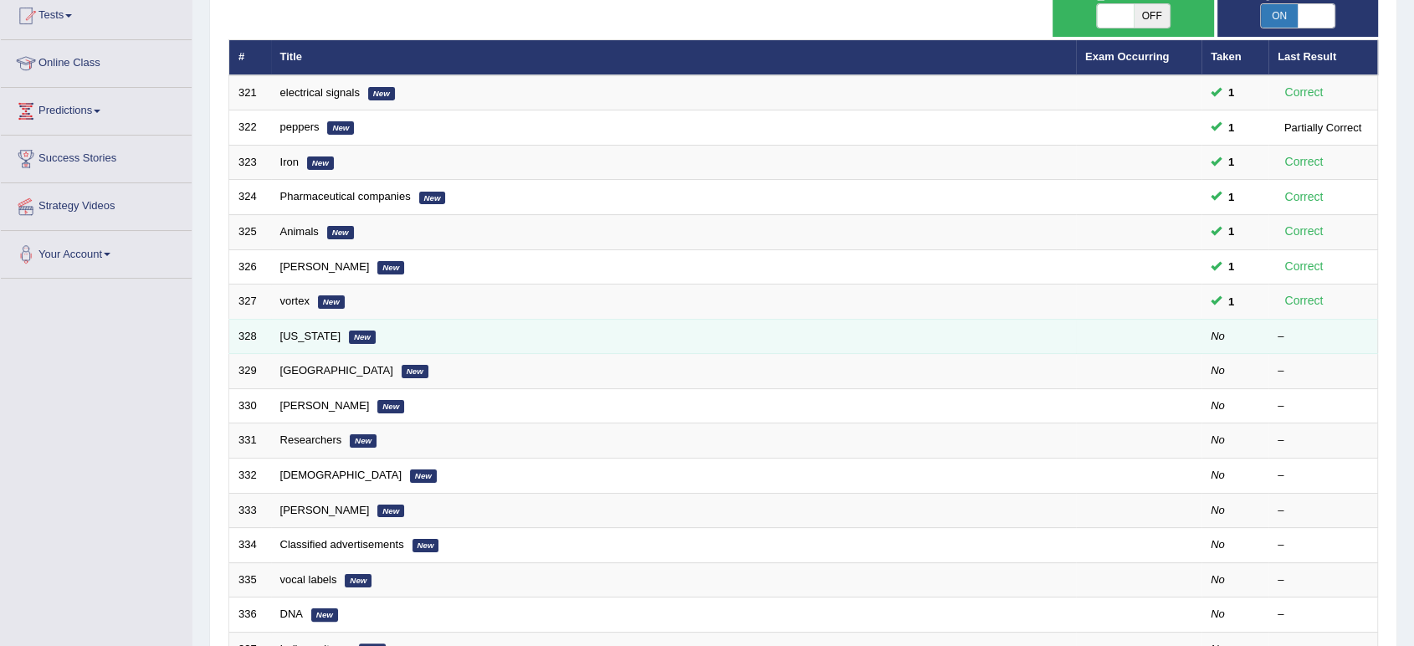
click at [475, 331] on td "[US_STATE] New" at bounding box center [673, 336] width 805 height 35
click at [303, 333] on link "[US_STATE]" at bounding box center [310, 336] width 60 height 13
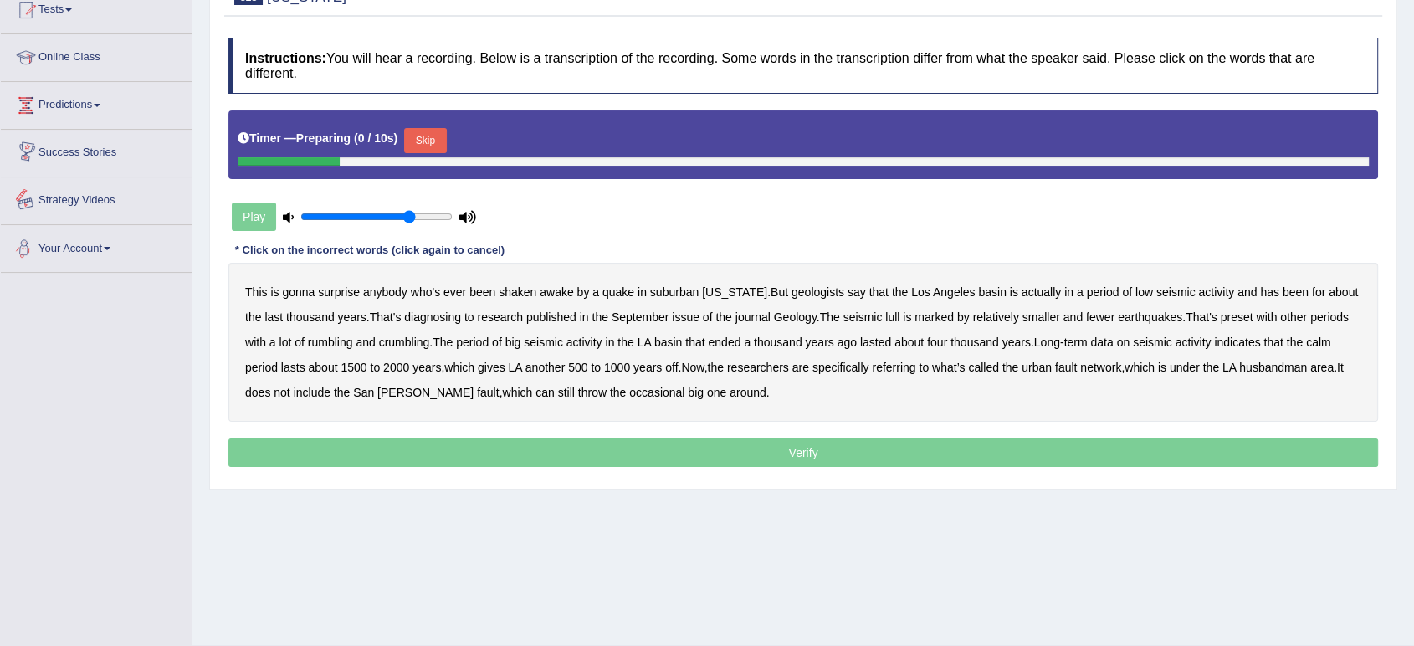
scroll to position [232, 0]
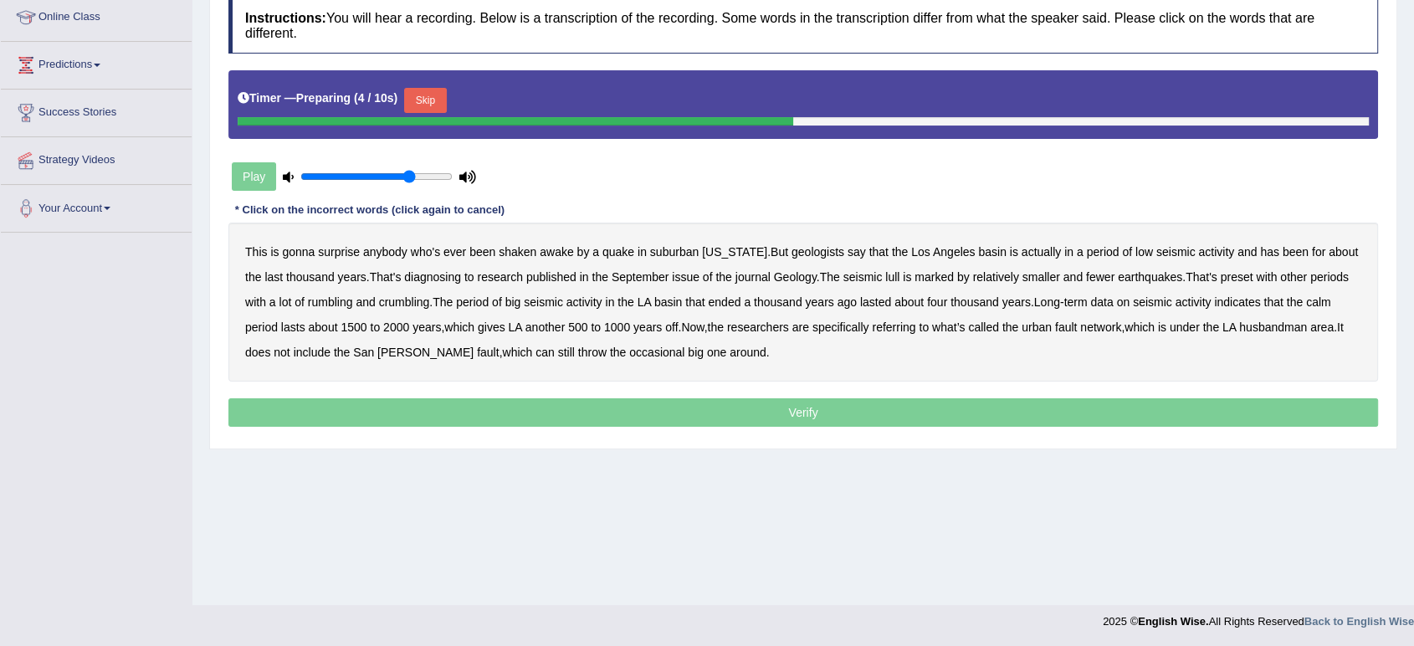
click at [439, 99] on button "Skip" at bounding box center [425, 100] width 42 height 25
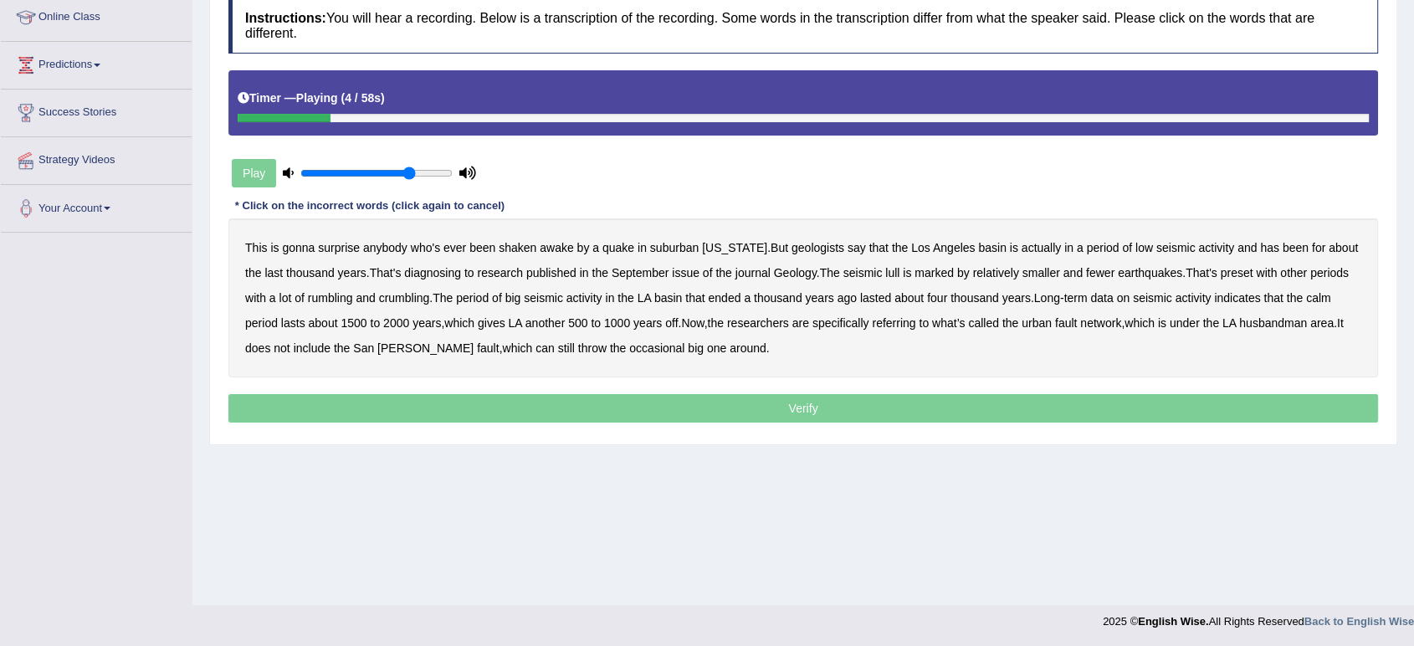
click at [678, 246] on b "suburban" at bounding box center [674, 247] width 49 height 13
click at [442, 275] on b "diagnosing" at bounding box center [432, 272] width 57 height 13
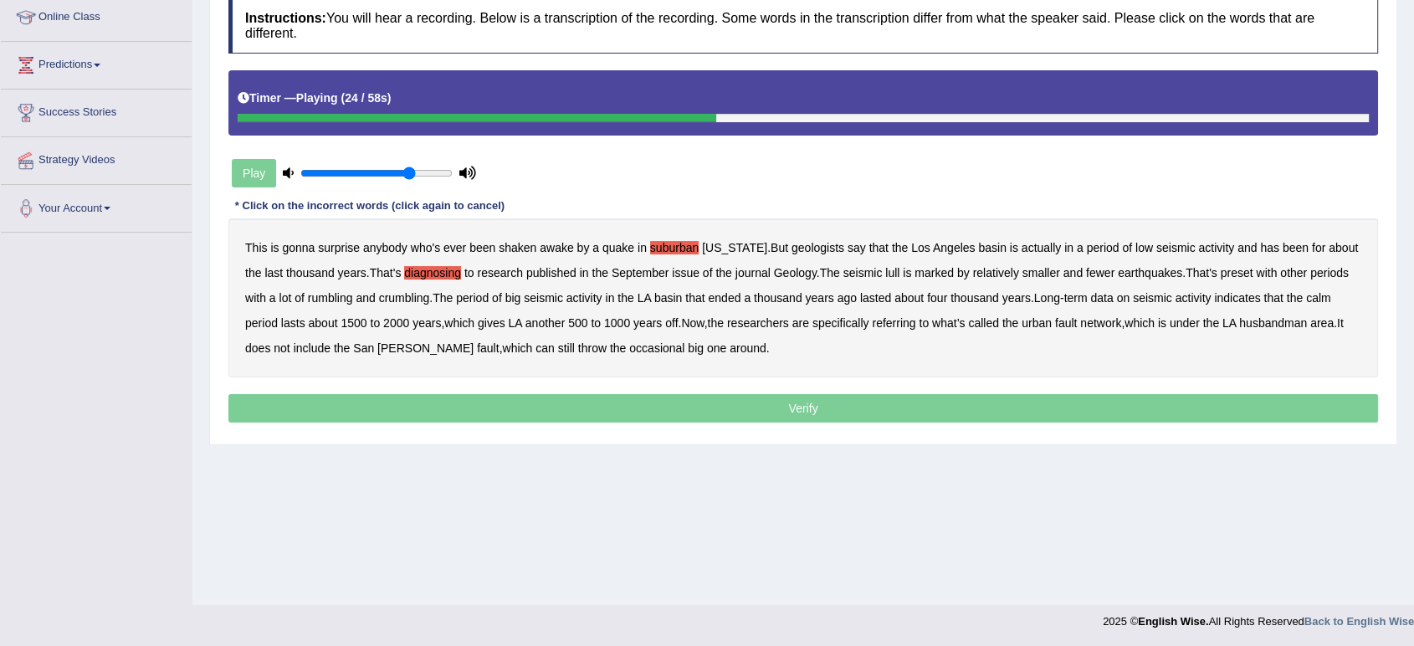
click at [1254, 273] on b "preset" at bounding box center [1237, 272] width 33 height 13
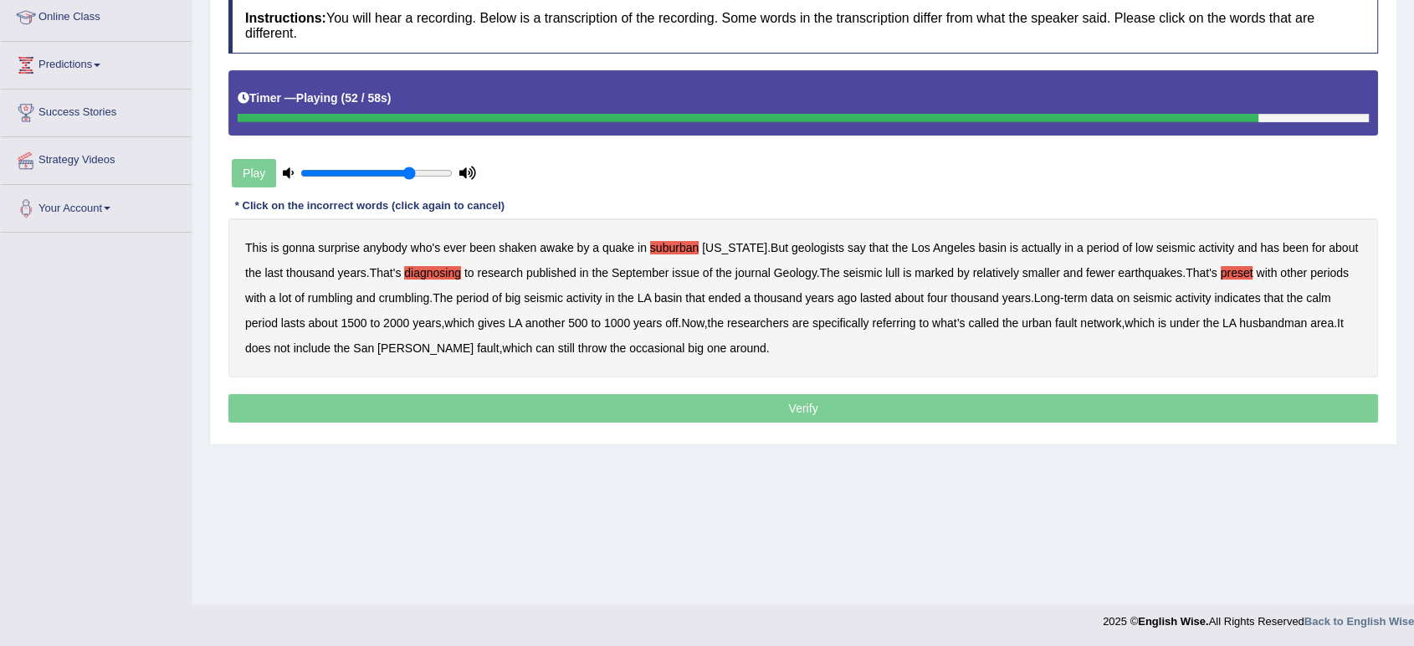
click at [1292, 322] on b "husbandman" at bounding box center [1273, 322] width 68 height 13
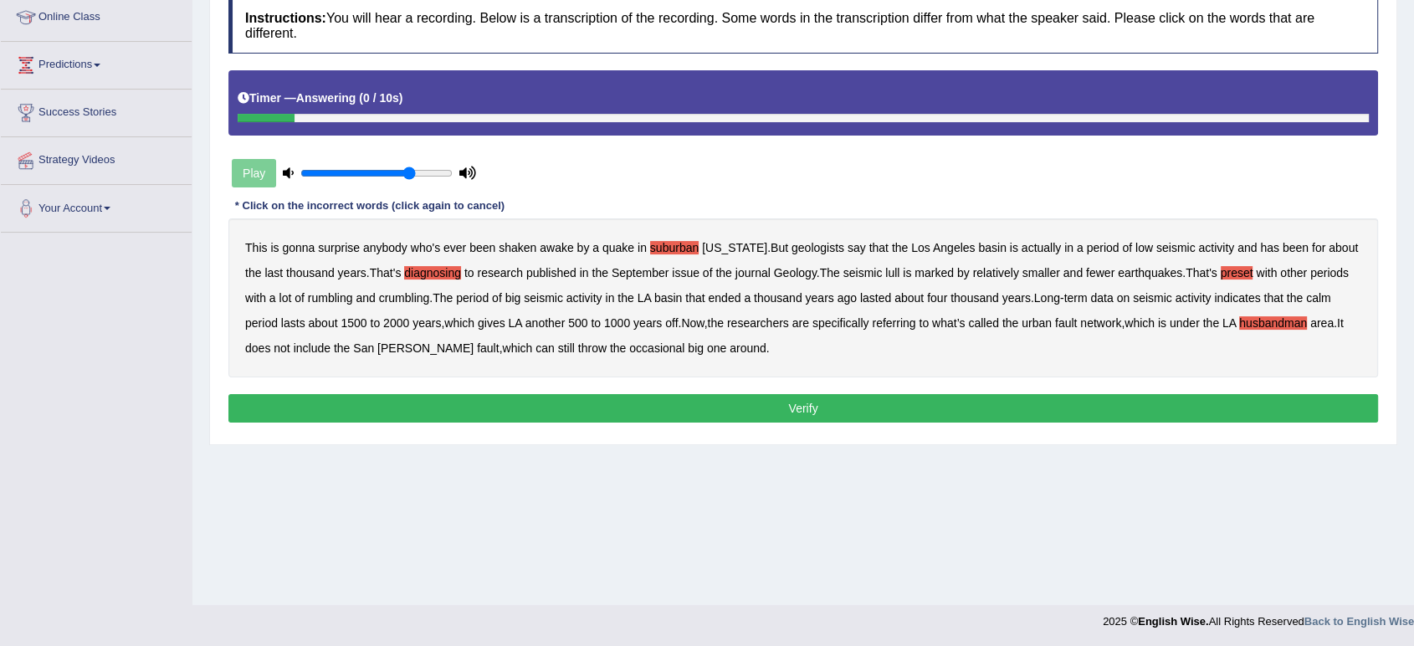
click at [669, 408] on button "Verify" at bounding box center [803, 408] width 1150 height 28
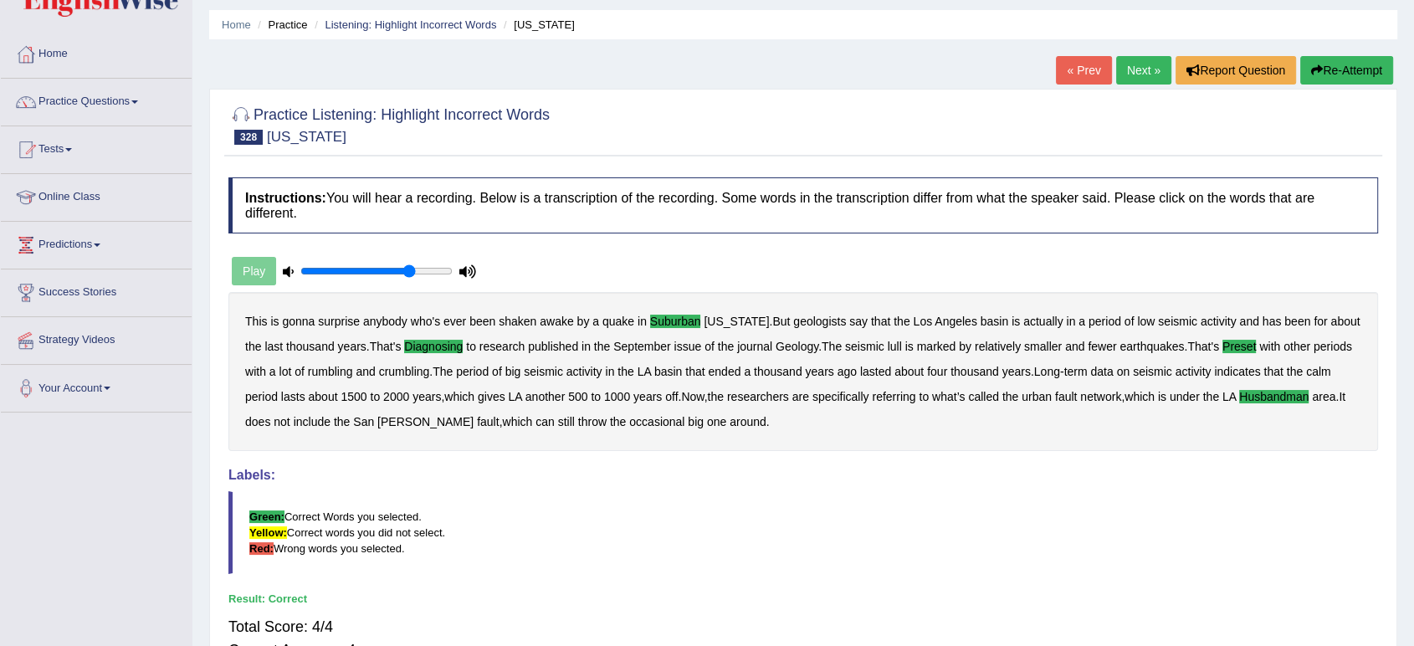
scroll to position [0, 0]
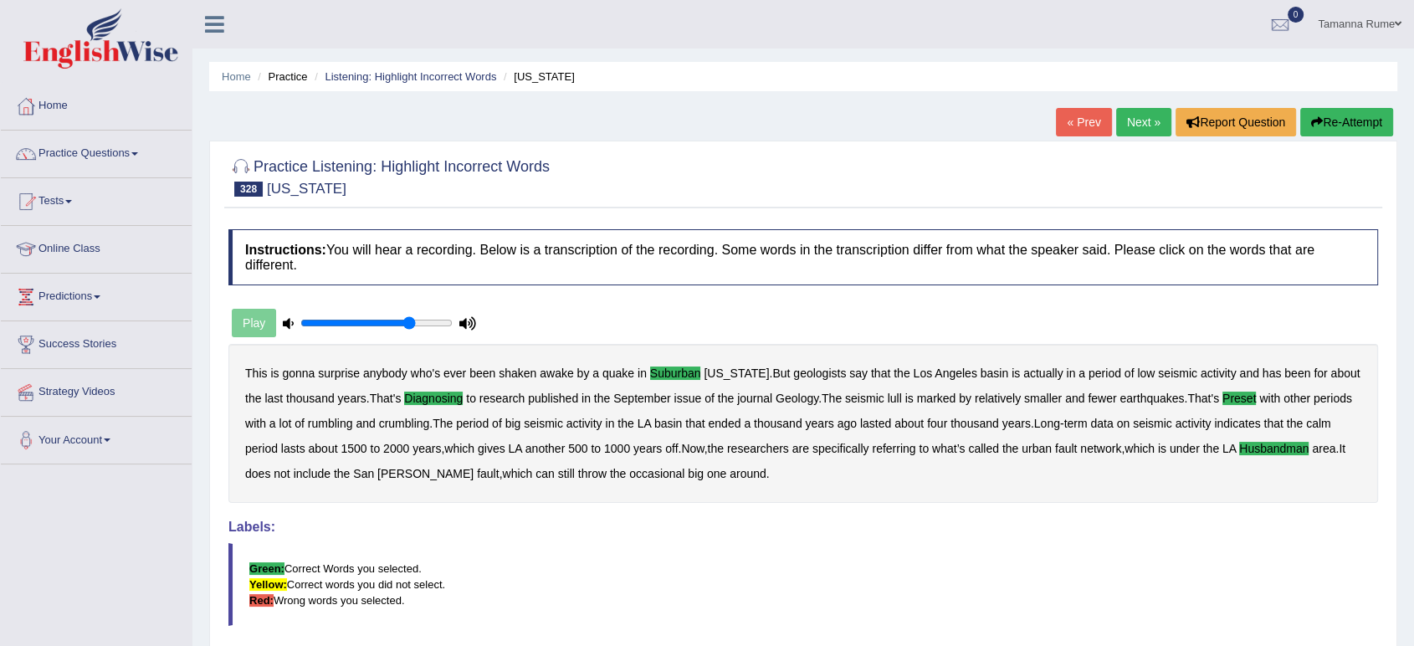
click at [1137, 123] on link "Next »" at bounding box center [1143, 122] width 55 height 28
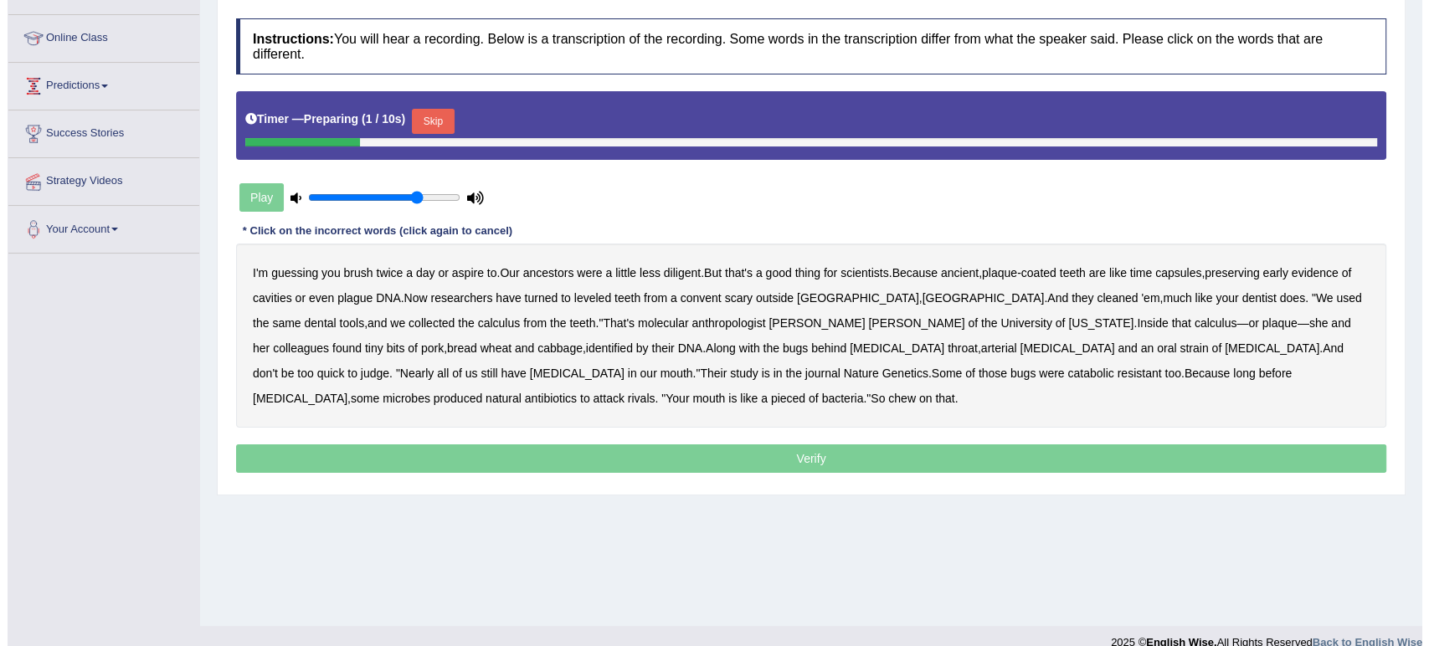
scroll to position [232, 0]
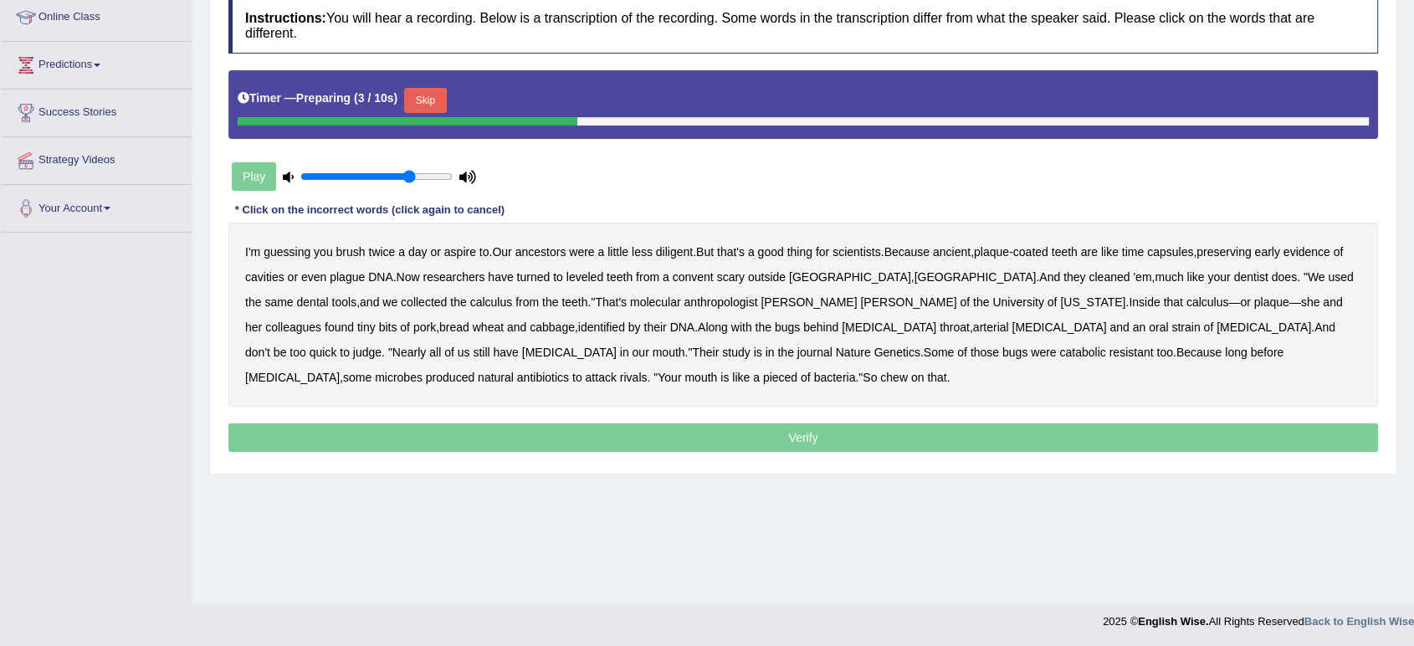
click at [437, 90] on button "Skip" at bounding box center [425, 100] width 42 height 25
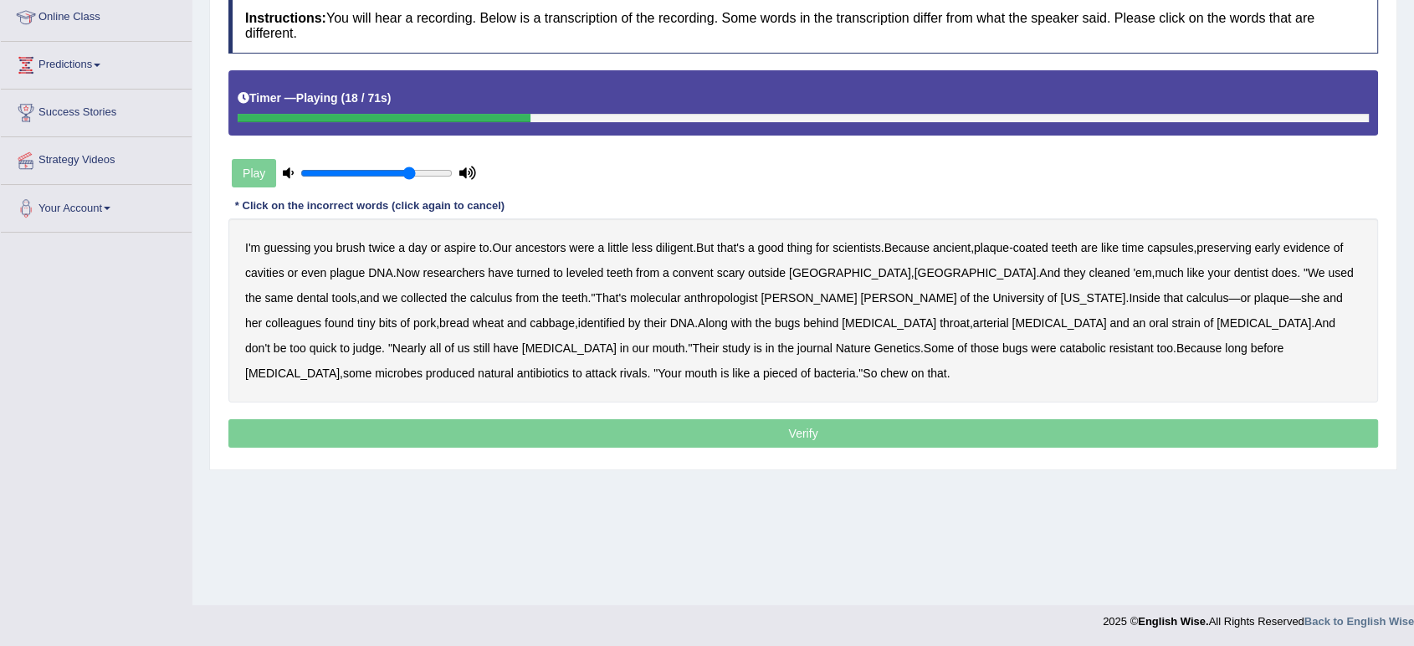
click at [589, 275] on b "leveled" at bounding box center [585, 272] width 37 height 13
click at [742, 267] on b "scary" at bounding box center [731, 272] width 28 height 13
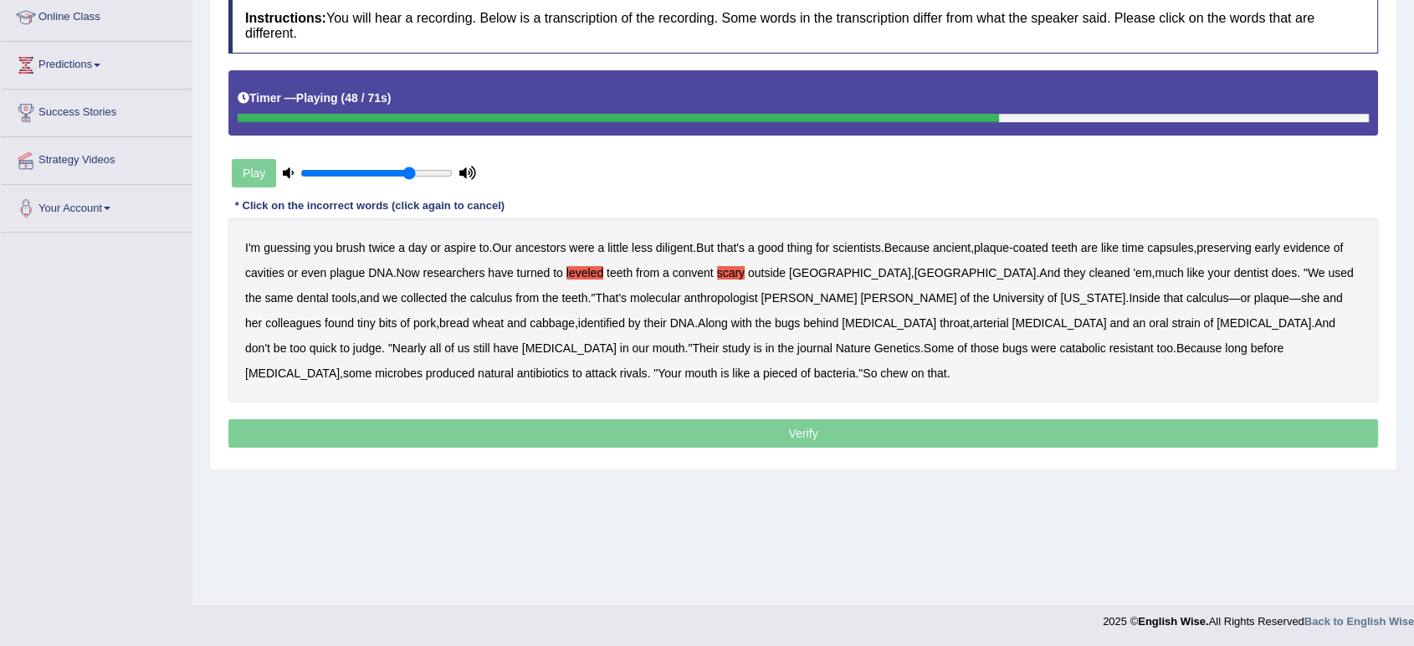
click at [973, 320] on b "arterial" at bounding box center [991, 322] width 36 height 13
click at [687, 340] on div "I'm guessing you brush twice a day or aspire to . Our ancestors were a little l…" at bounding box center [803, 310] width 1150 height 184
click at [1060, 346] on b "catabolic" at bounding box center [1083, 347] width 46 height 13
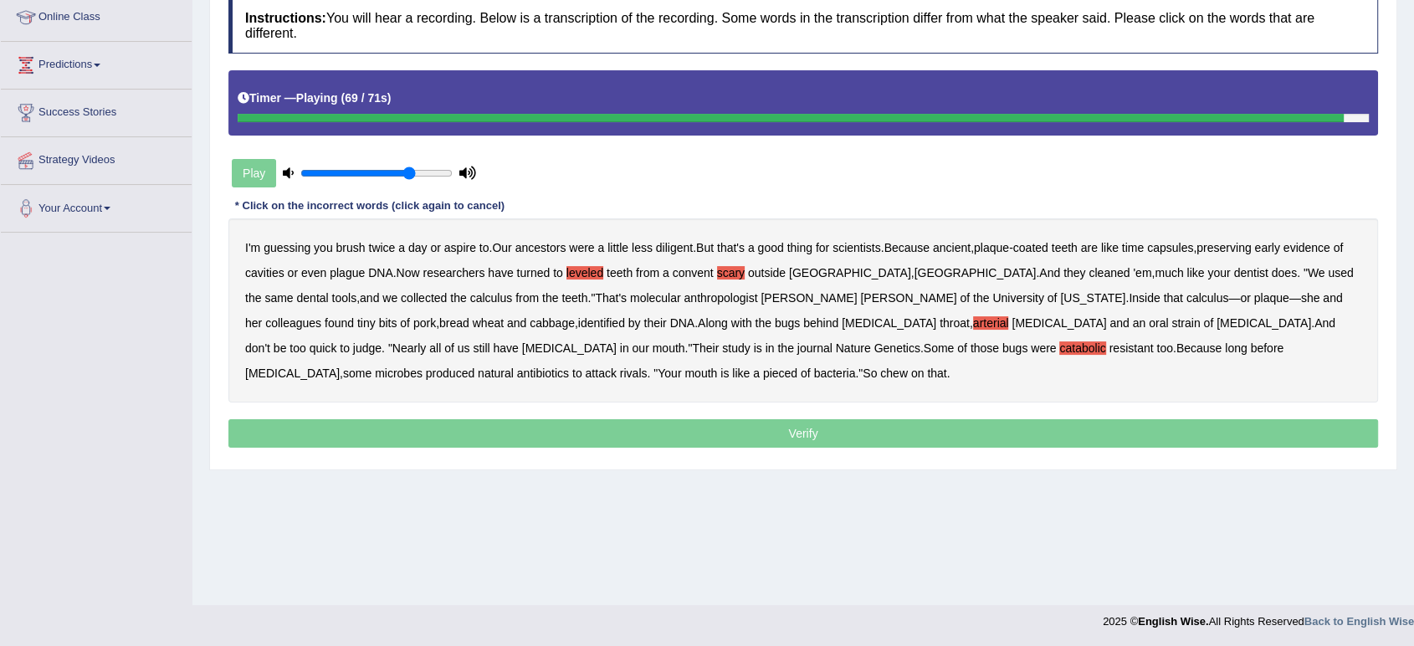
click at [763, 375] on b "pieced" at bounding box center [780, 373] width 34 height 13
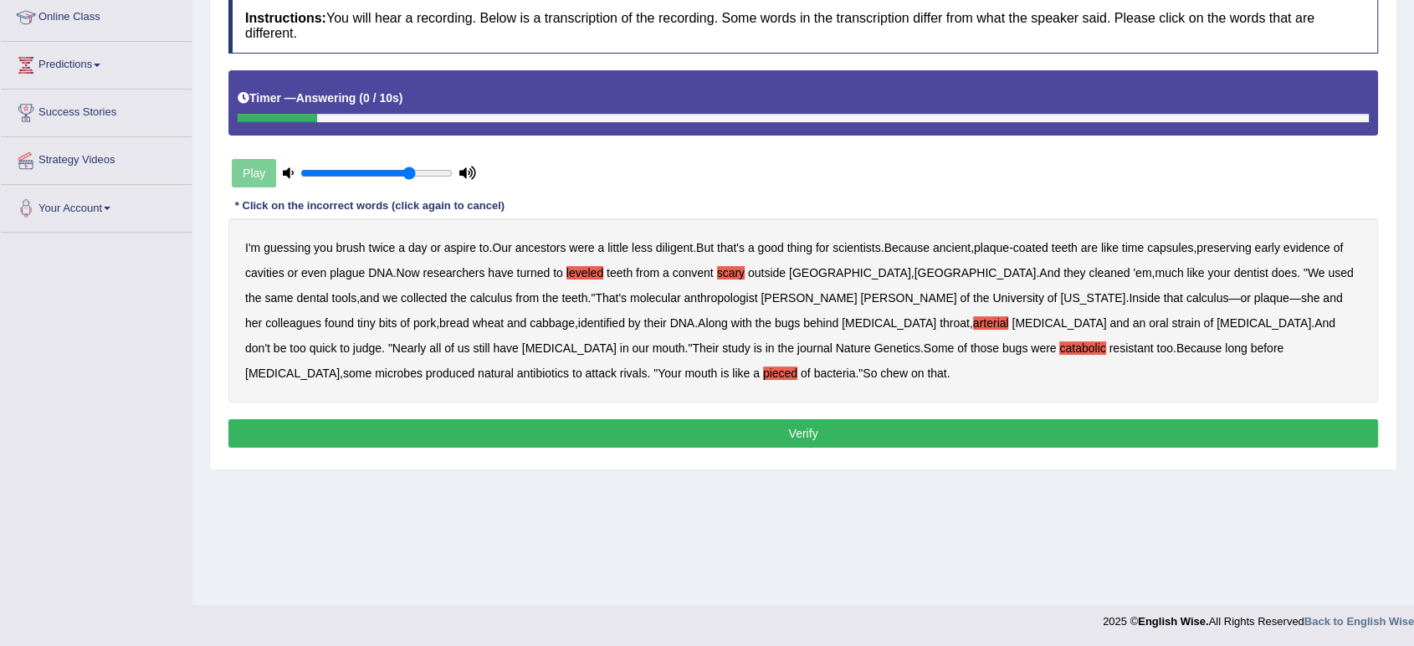
click at [408, 436] on button "Verify" at bounding box center [803, 433] width 1150 height 28
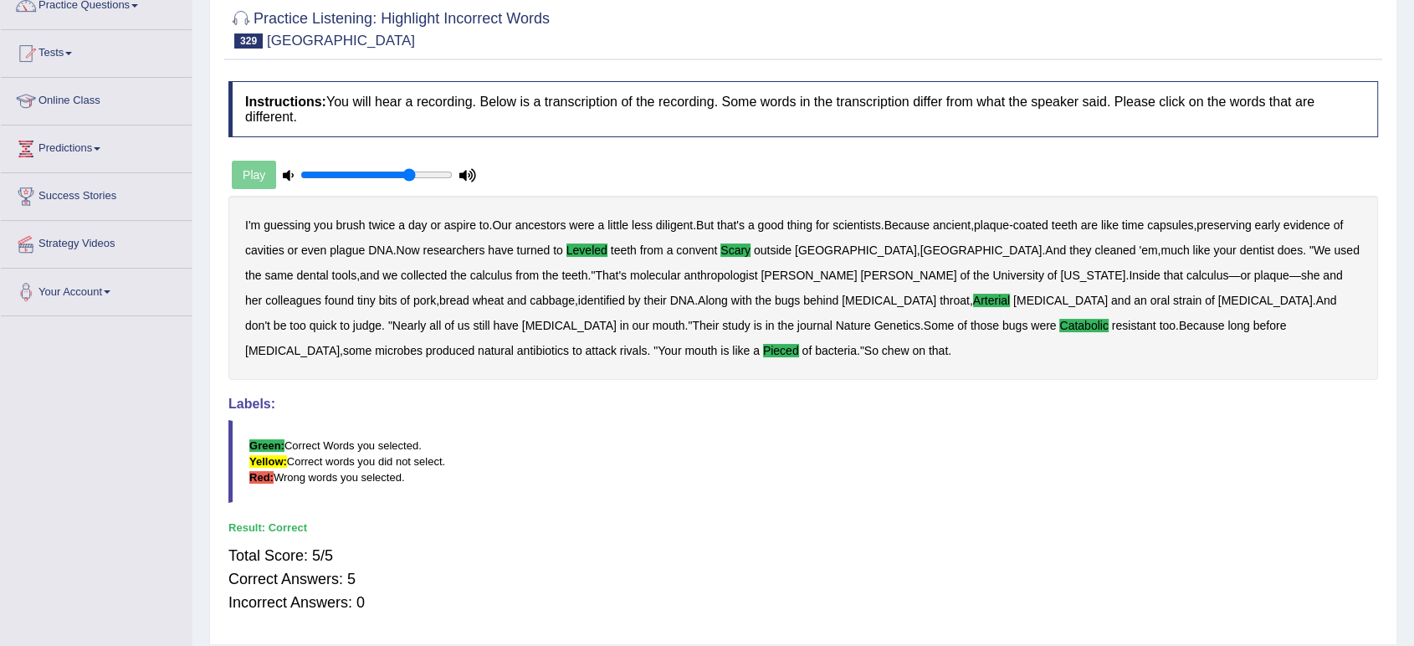
scroll to position [0, 0]
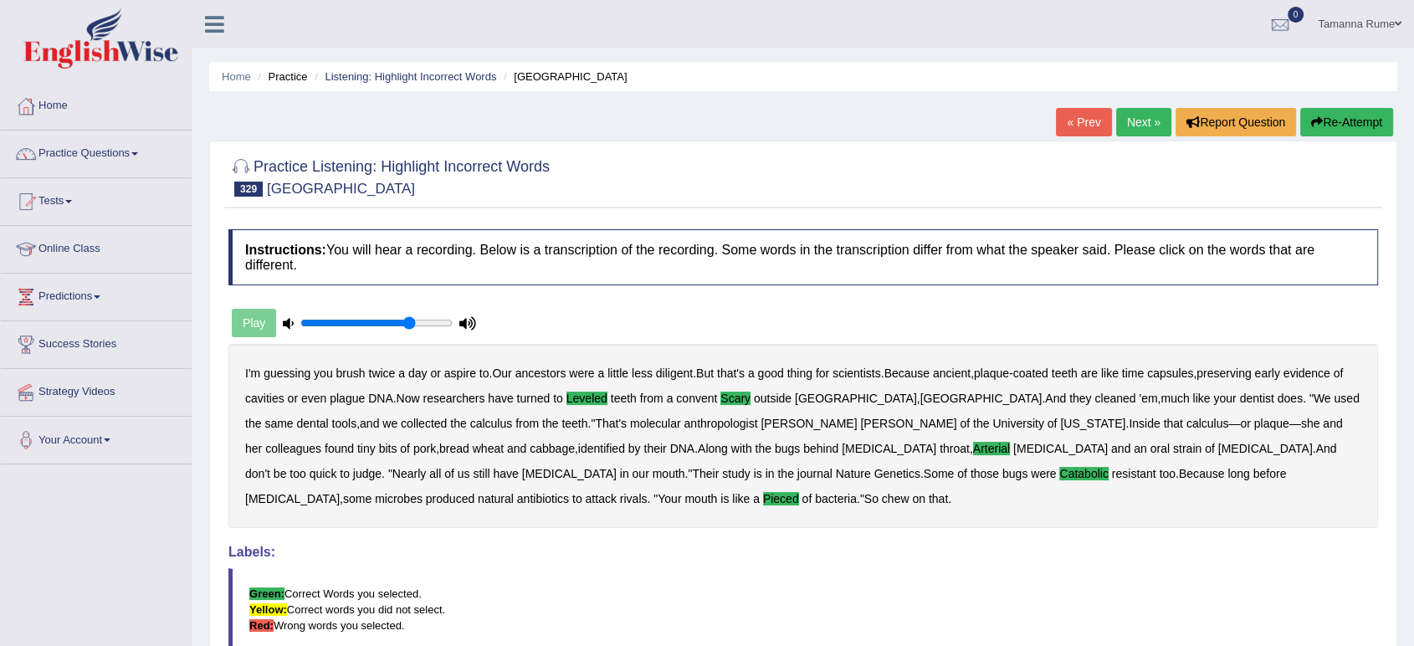
click at [1131, 124] on link "Next »" at bounding box center [1143, 122] width 55 height 28
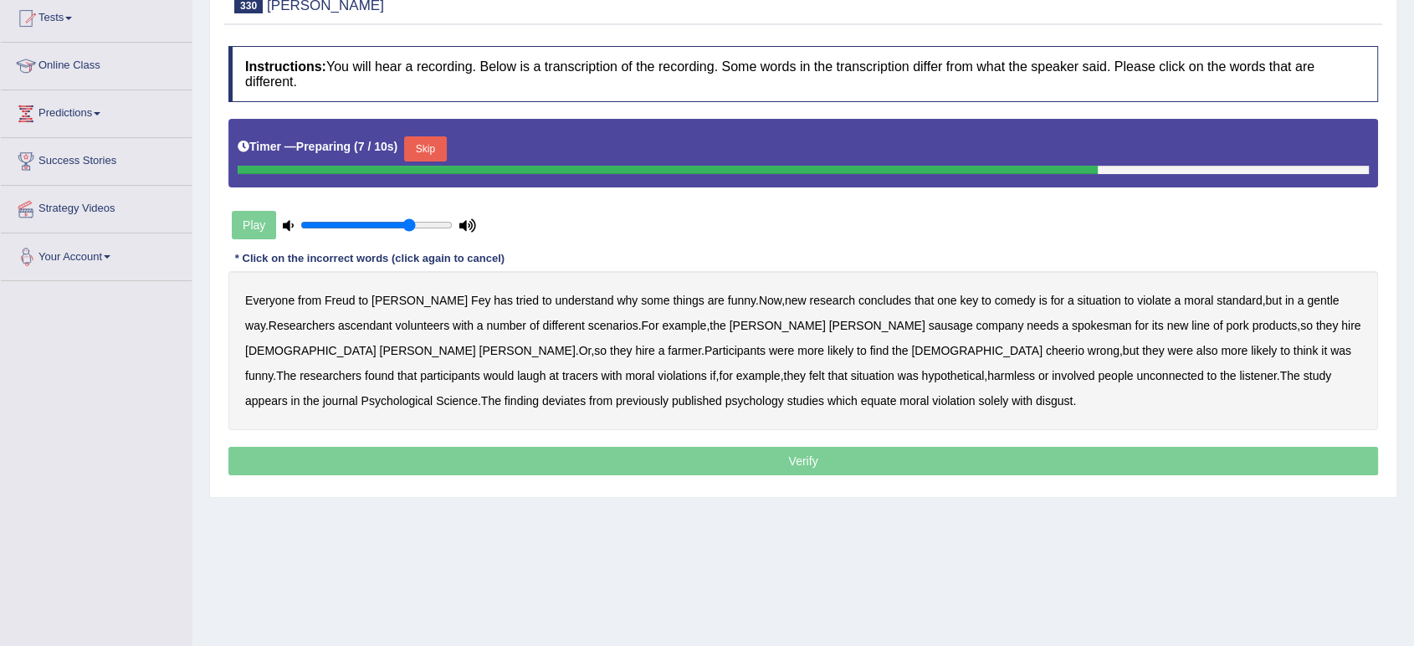
scroll to position [232, 0]
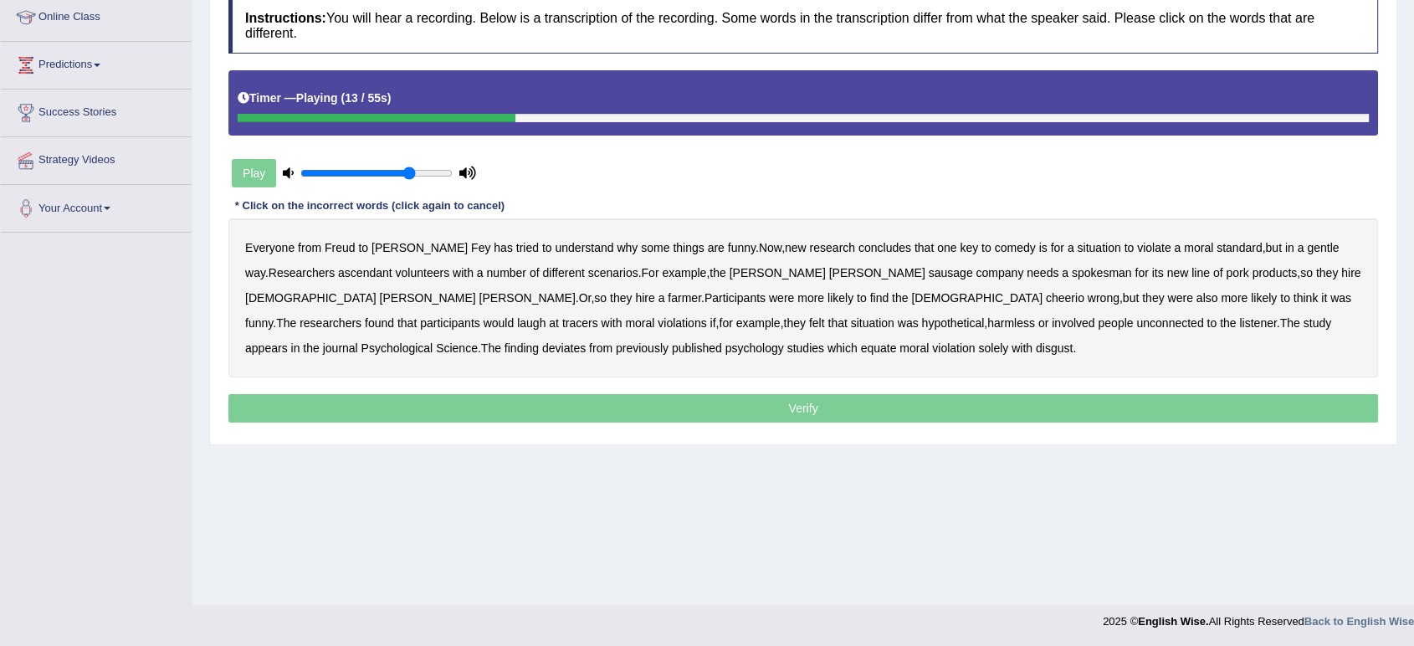
click at [338, 270] on b "ascendant" at bounding box center [365, 272] width 54 height 13
click at [1046, 293] on b "cheerio" at bounding box center [1065, 297] width 38 height 13
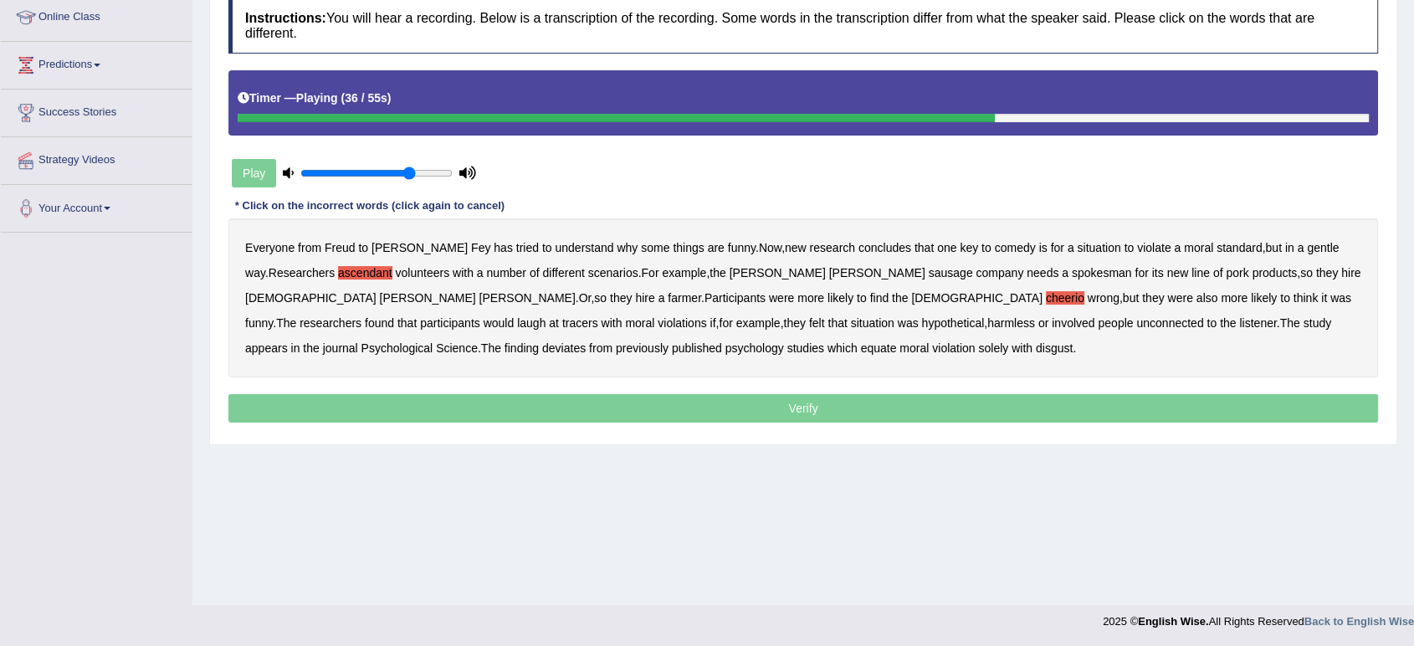
click at [598, 316] on b "tracers" at bounding box center [580, 322] width 36 height 13
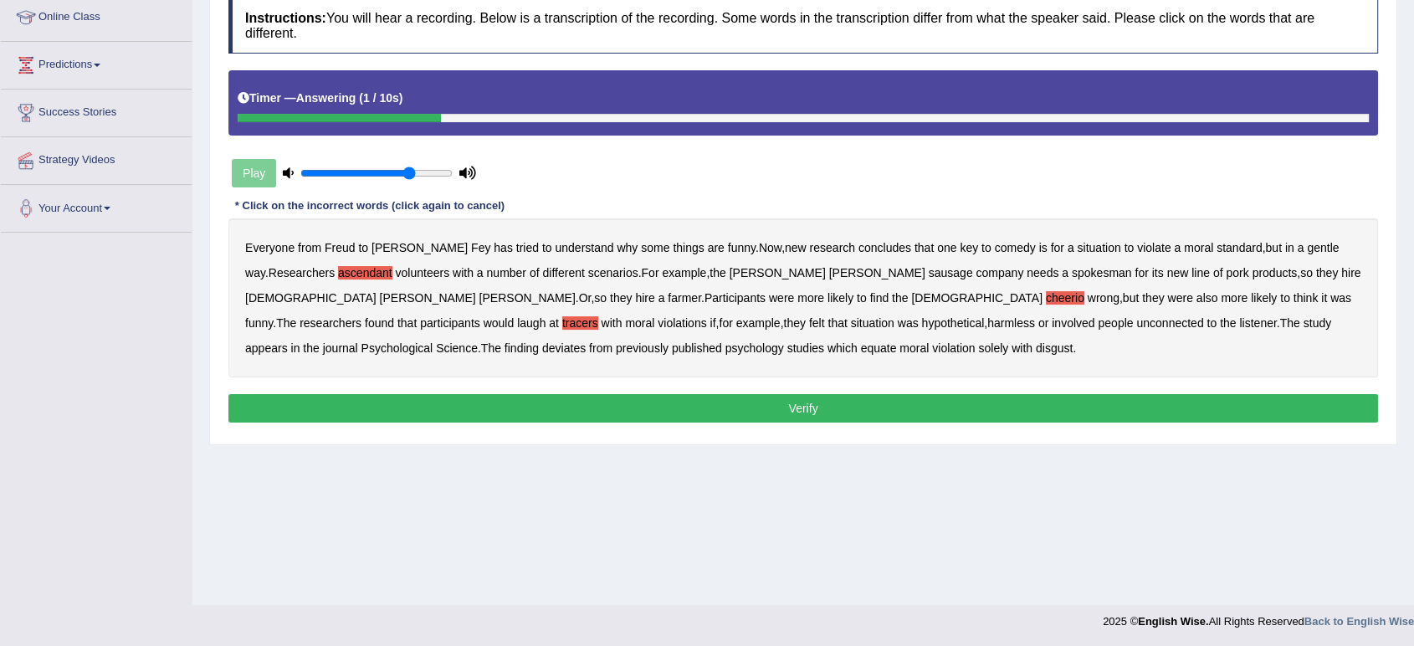
click at [733, 268] on b "[PERSON_NAME]" at bounding box center [778, 272] width 96 height 13
click at [643, 417] on button "Verify" at bounding box center [803, 408] width 1150 height 28
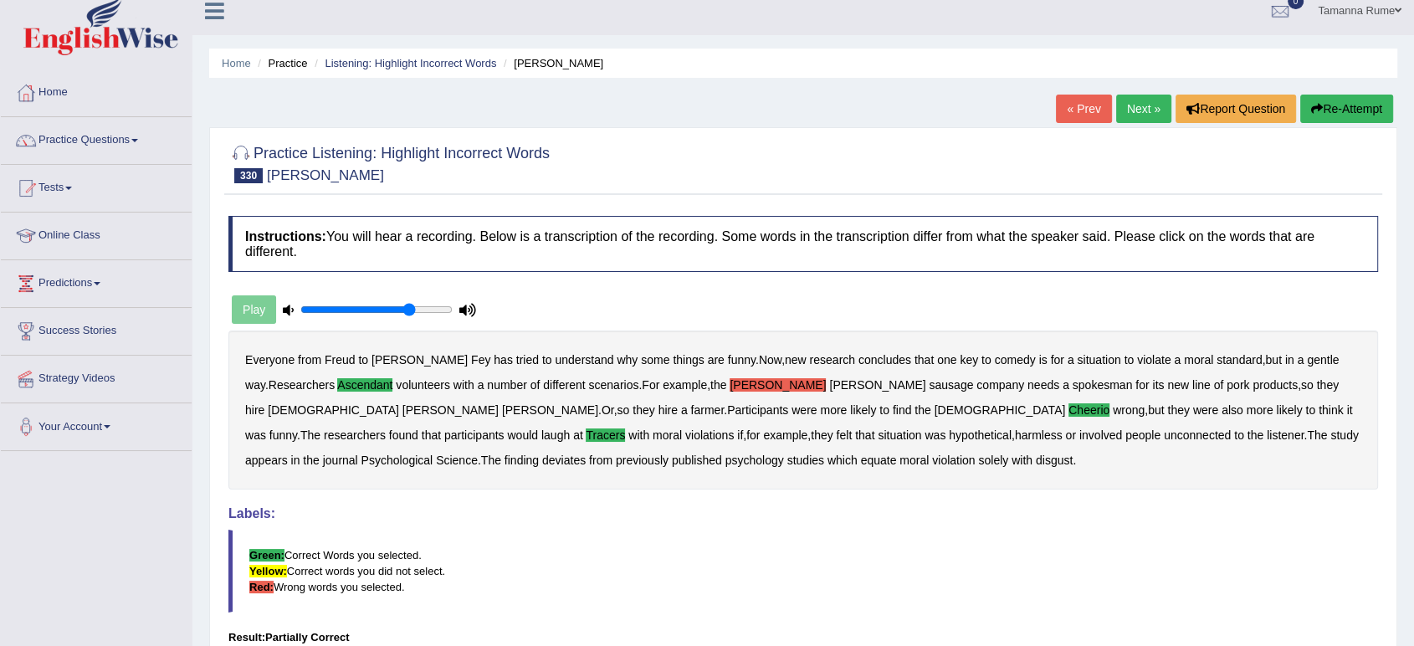
scroll to position [0, 0]
